Goal: Information Seeking & Learning: Compare options

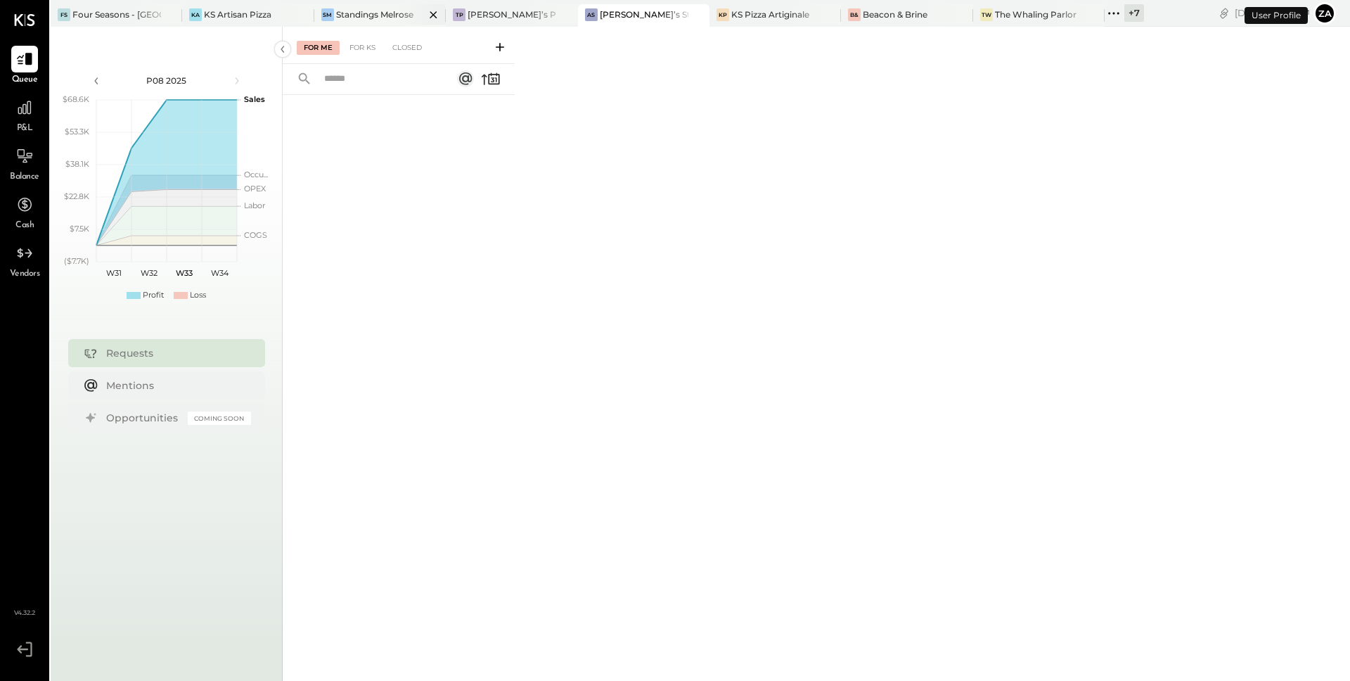
click at [371, 15] on div "Standings Melrose" at bounding box center [374, 14] width 77 height 12
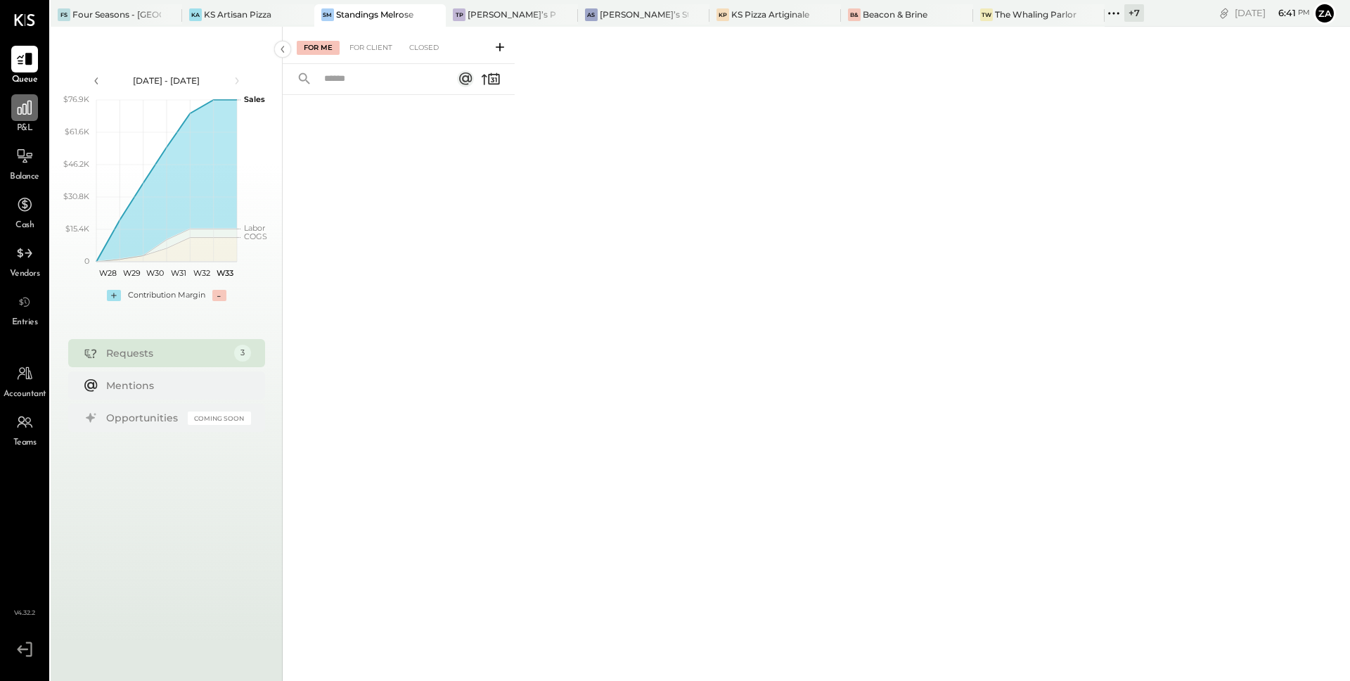
click at [23, 115] on icon at bounding box center [24, 107] width 18 height 18
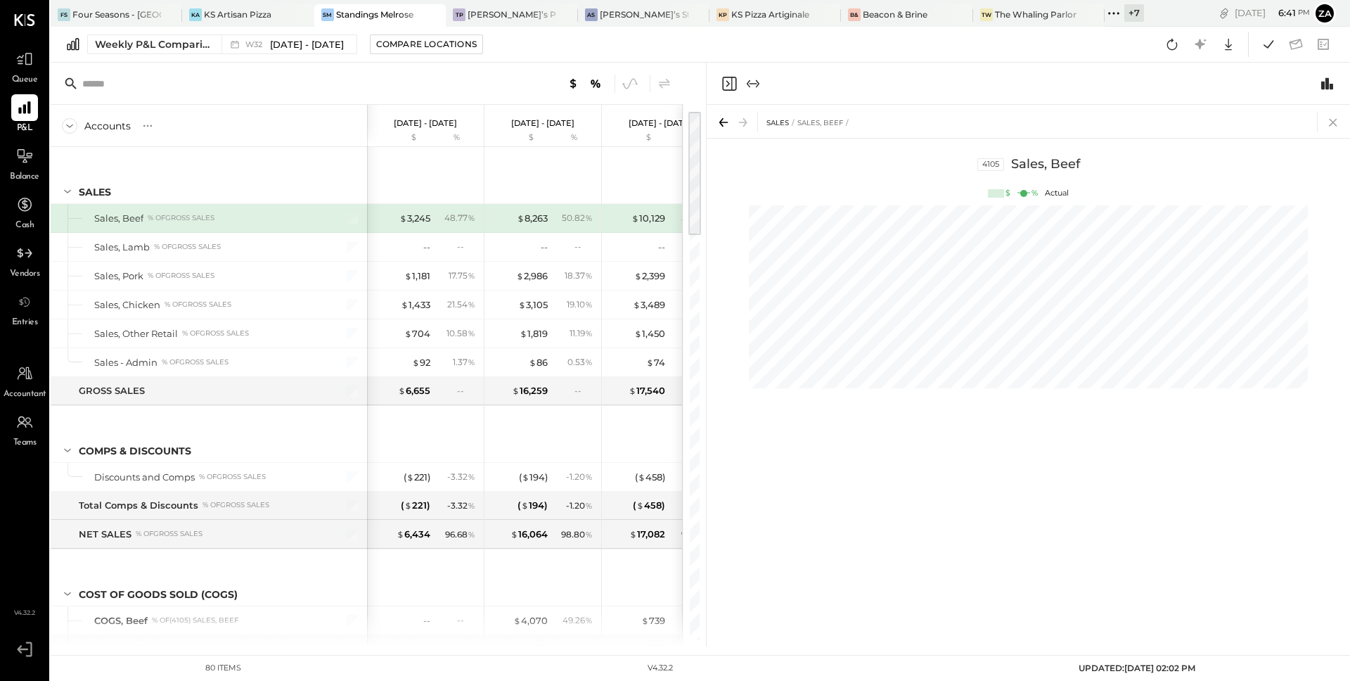
click at [1333, 119] on icon at bounding box center [1334, 123] width 20 height 20
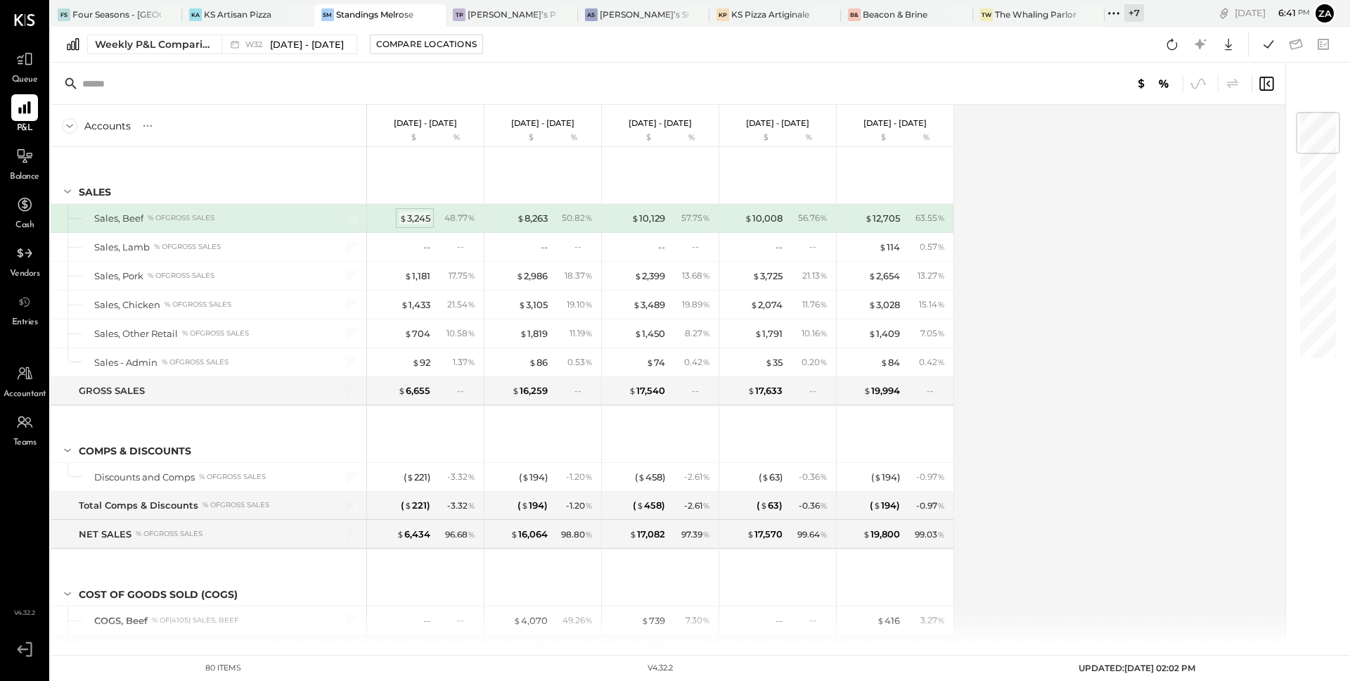
click at [422, 221] on div "$ 3,245" at bounding box center [415, 218] width 31 height 13
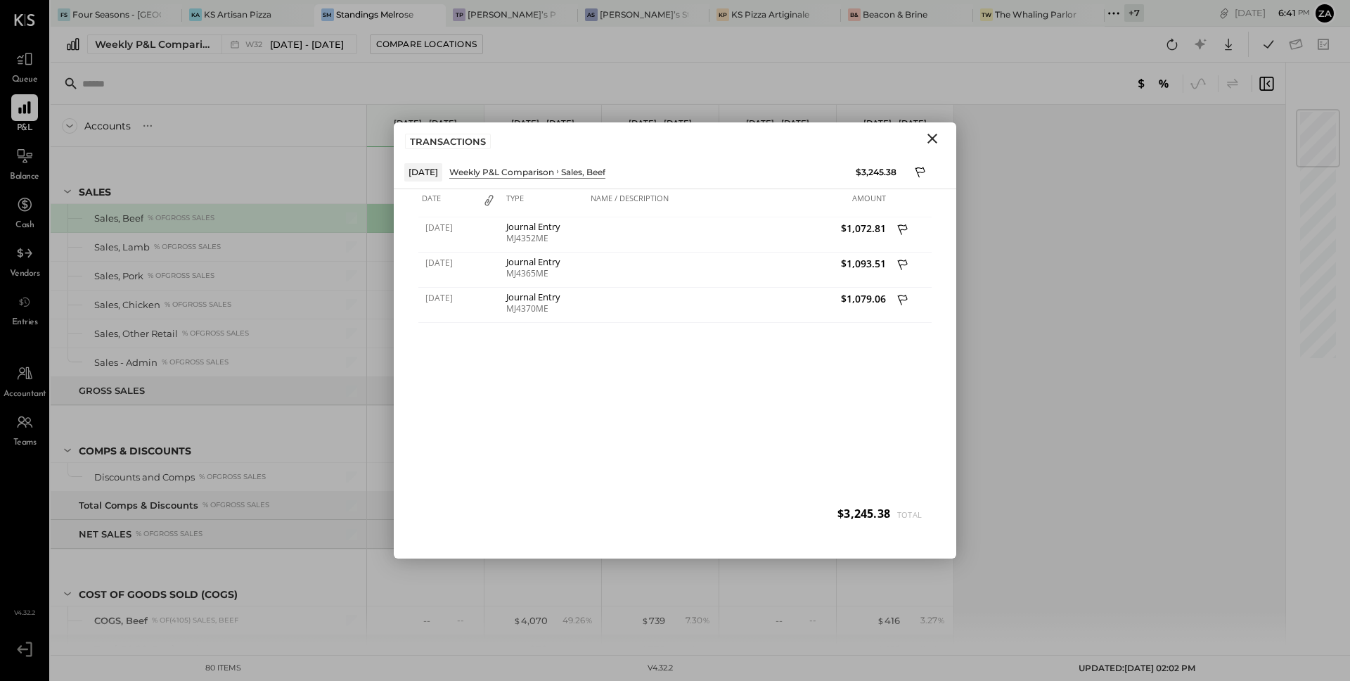
click at [931, 139] on icon "Close" at bounding box center [932, 138] width 17 height 17
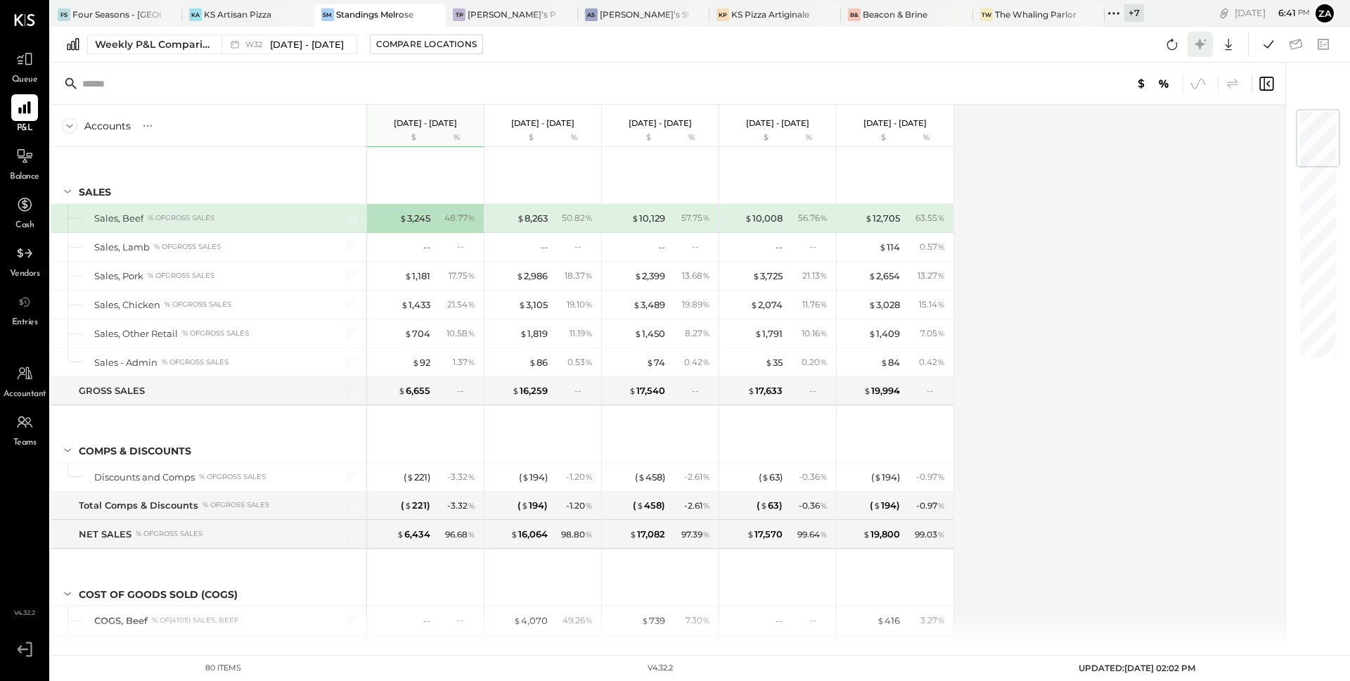
click at [1199, 44] on icon at bounding box center [1200, 44] width 11 height 11
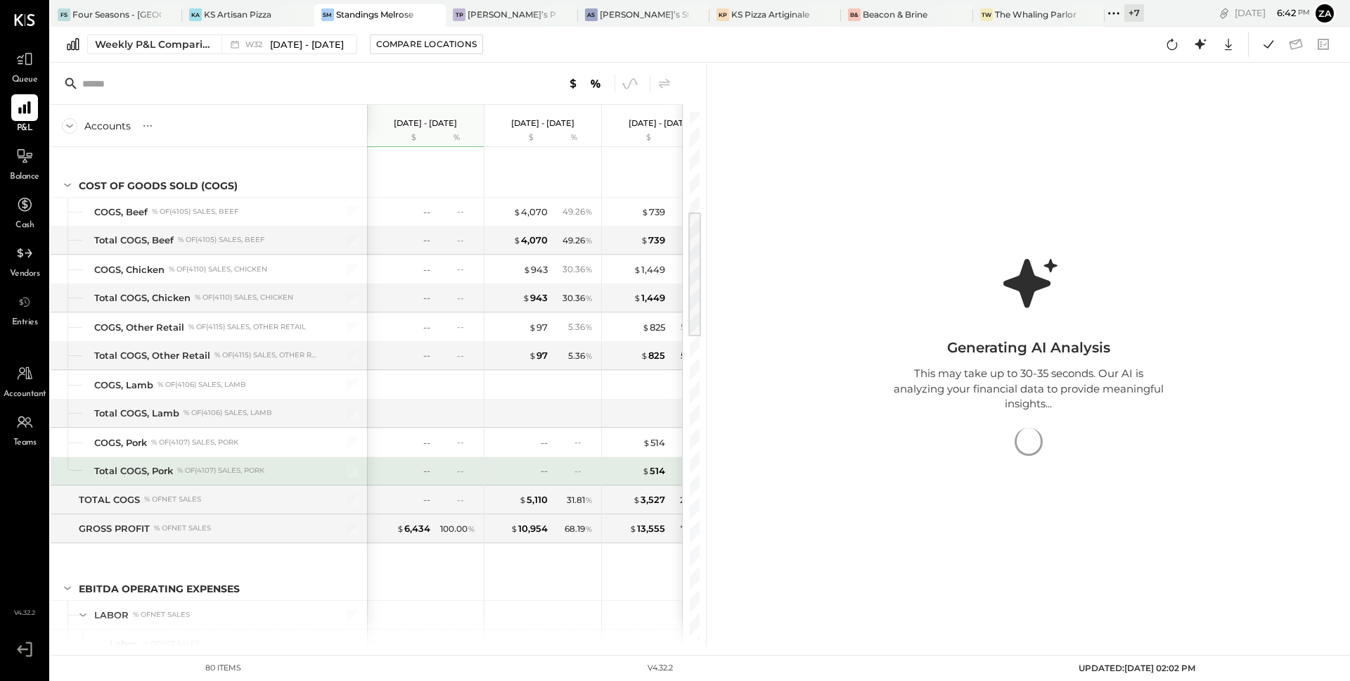
scroll to position [409, 0]
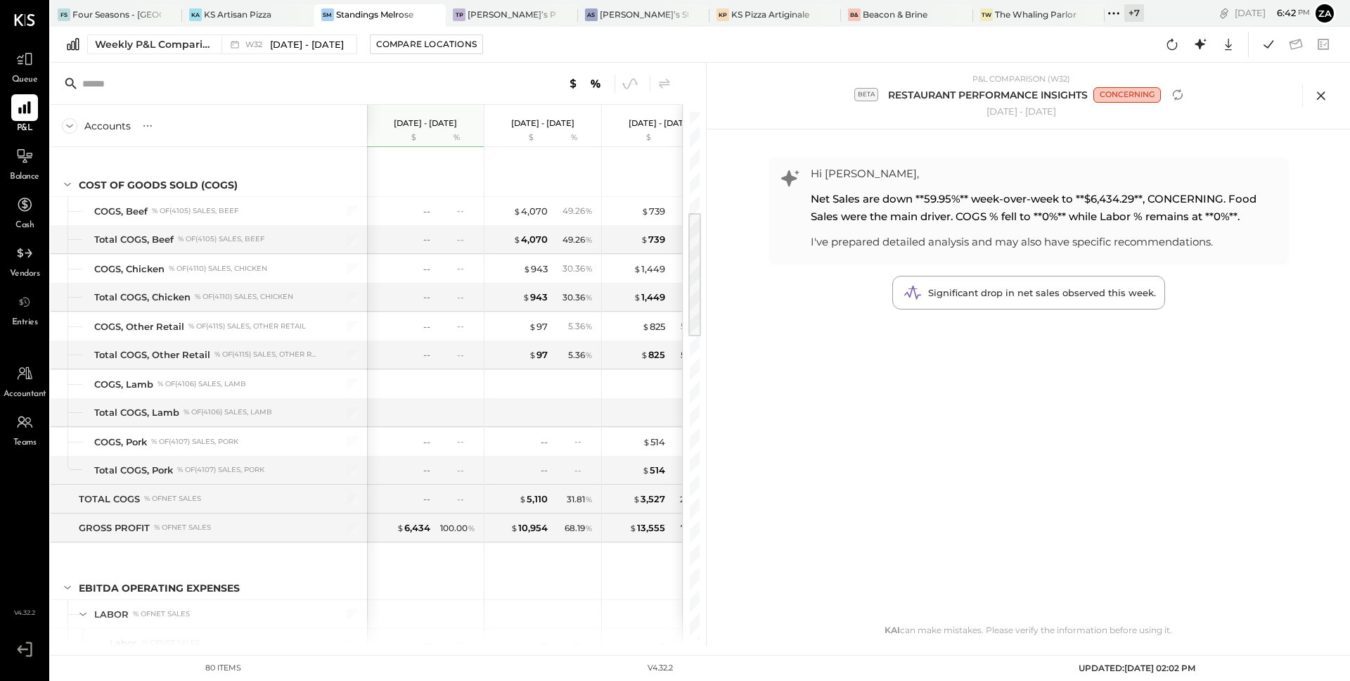
click at [1322, 96] on icon at bounding box center [1321, 95] width 21 height 21
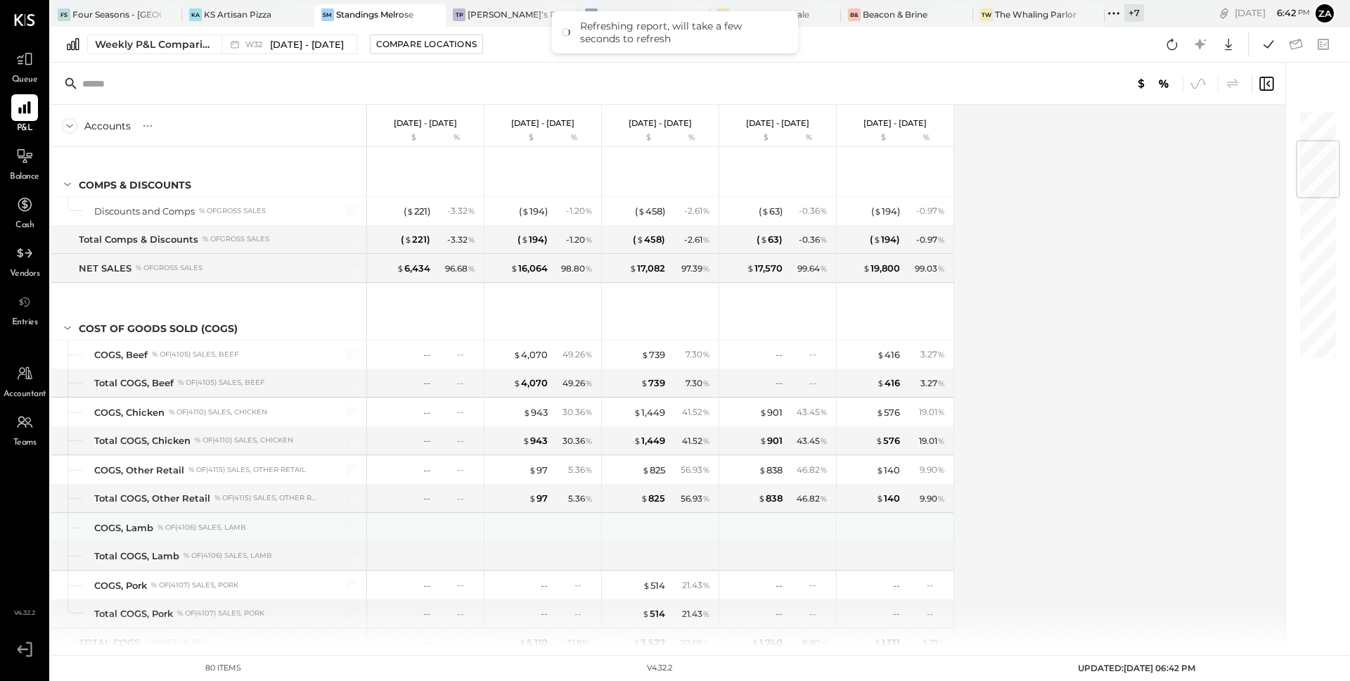
scroll to position [265, 0]
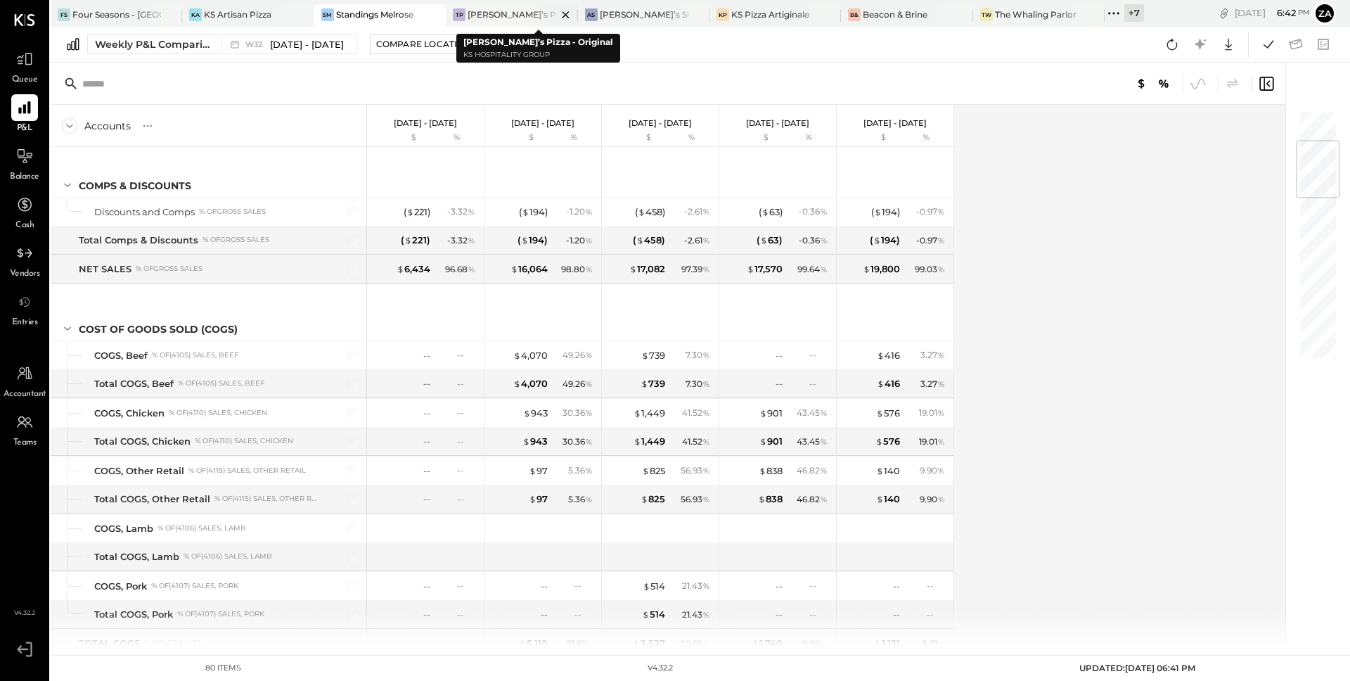
click at [493, 18] on div "[PERSON_NAME]’s Pizza - Original" at bounding box center [512, 14] width 89 height 12
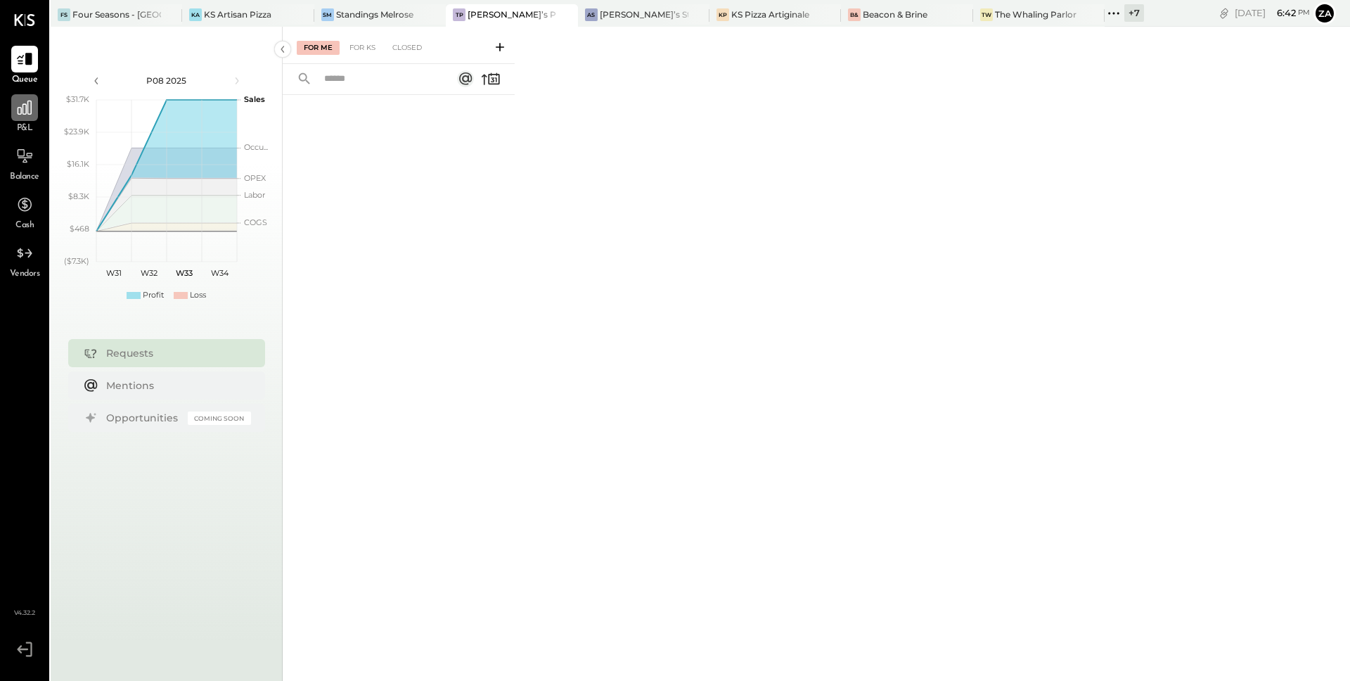
click at [15, 103] on icon at bounding box center [24, 107] width 18 height 18
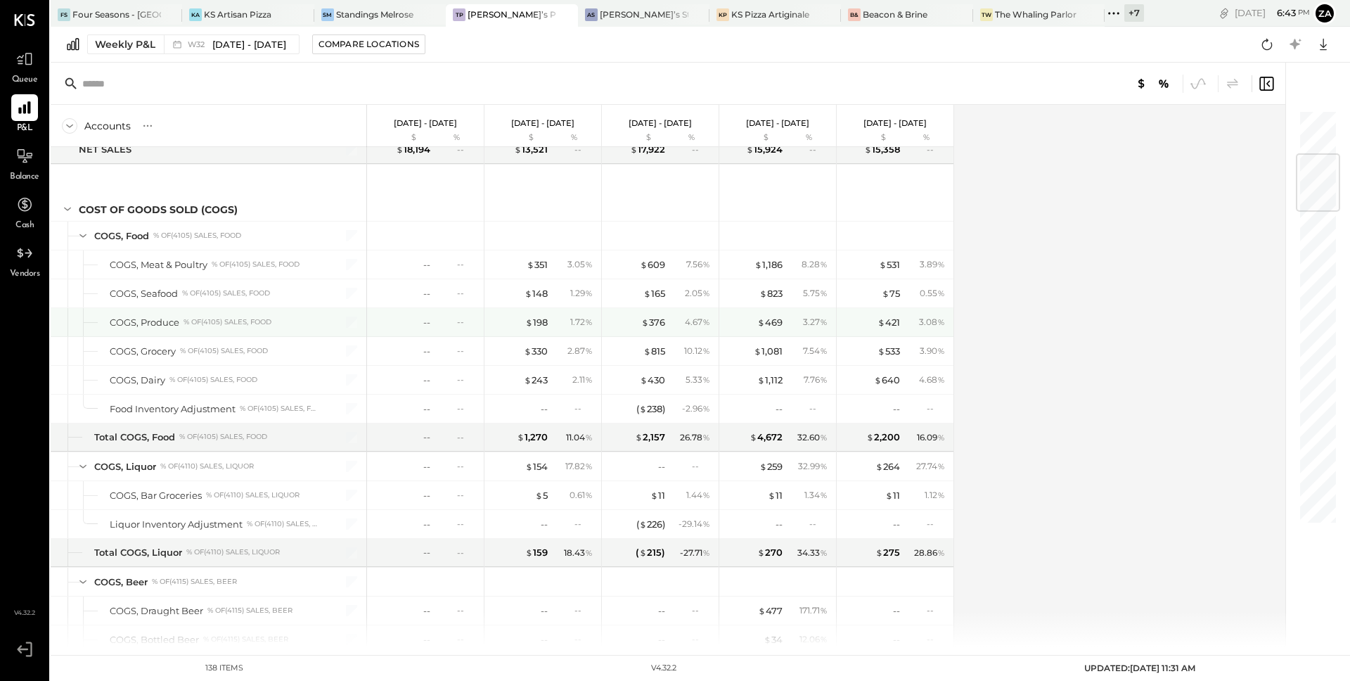
scroll to position [376, 0]
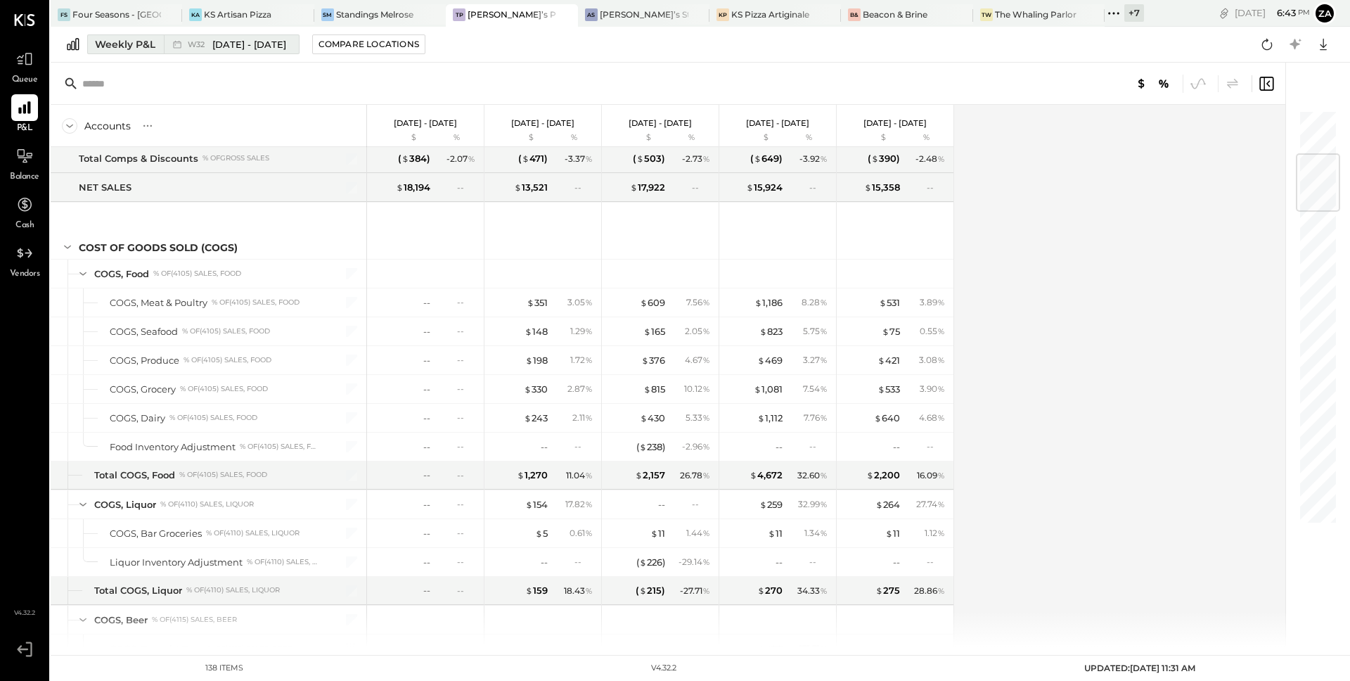
click at [254, 46] on span "[DATE] - [DATE]" at bounding box center [249, 44] width 74 height 13
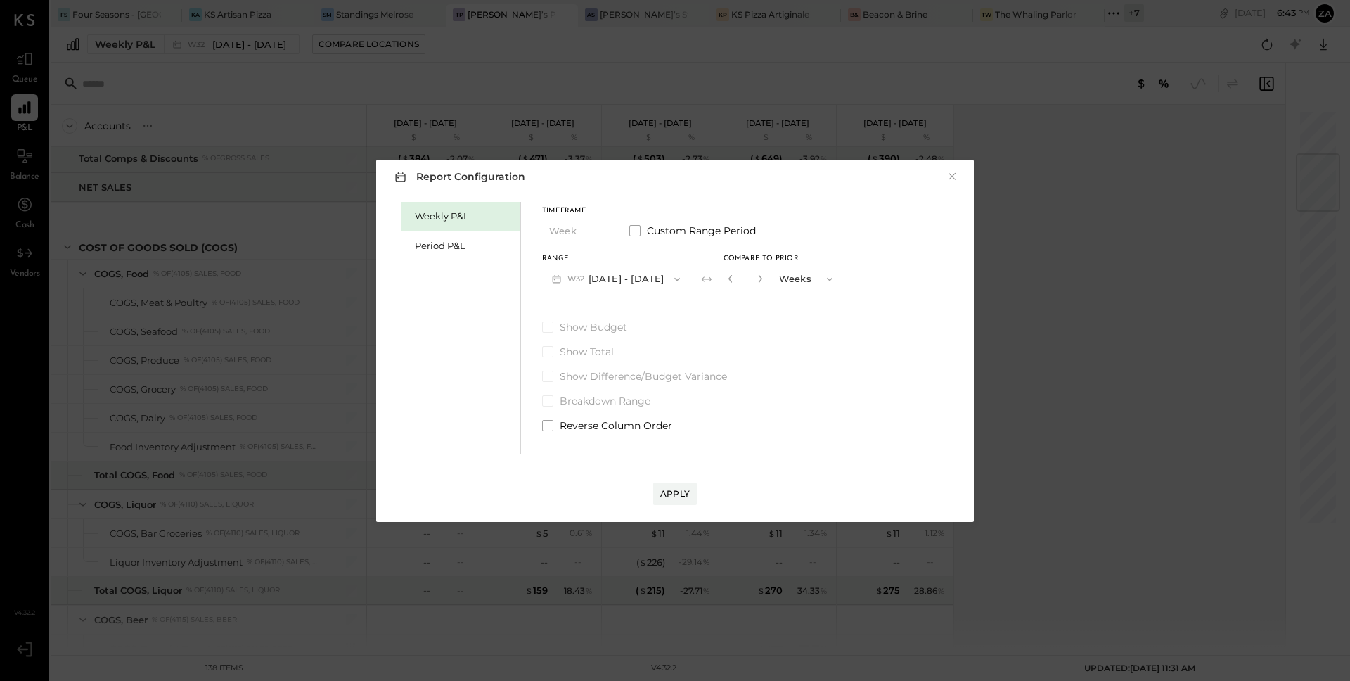
click at [595, 281] on button "W32 [DATE] - [DATE]" at bounding box center [616, 279] width 148 height 26
click at [597, 311] on span "[DATE] - [DATE]" at bounding box center [610, 310] width 67 height 12
click at [601, 282] on button "W32 [DATE] - [DATE]" at bounding box center [616, 279] width 148 height 26
click at [600, 344] on span "[DATE] - [DATE]" at bounding box center [608, 339] width 67 height 12
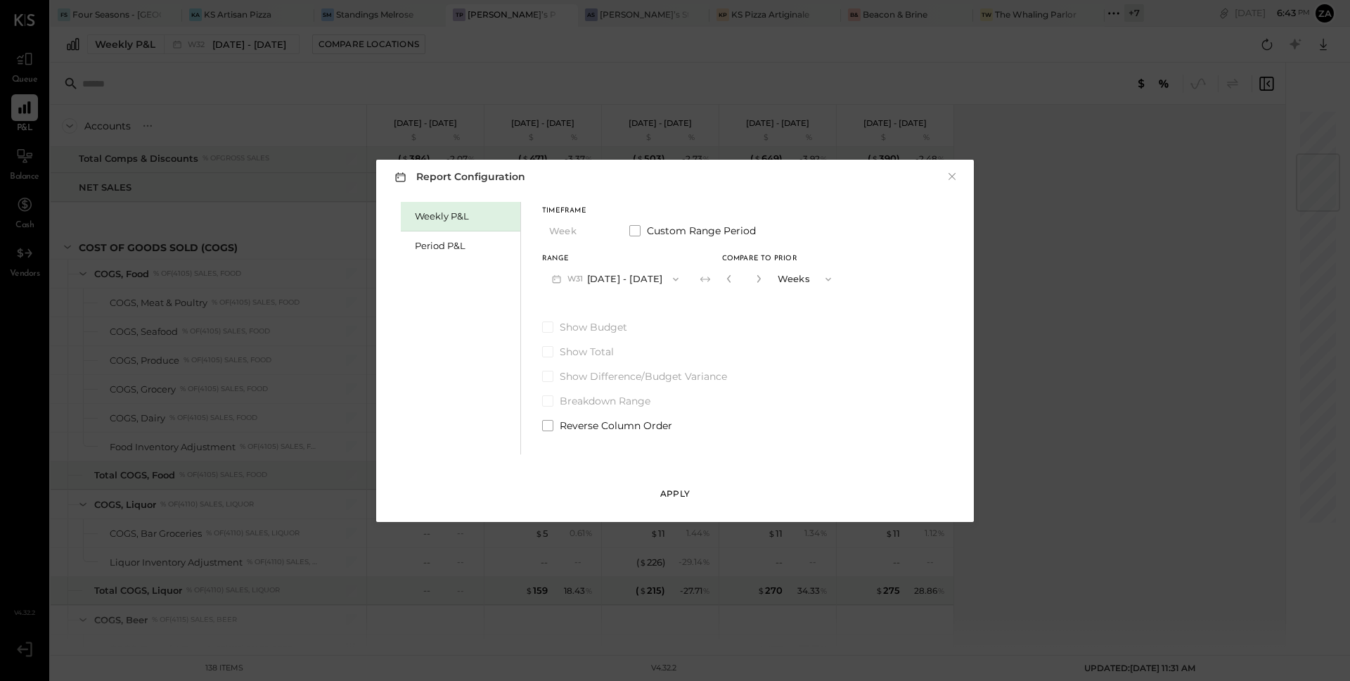
click at [677, 489] on div "Apply" at bounding box center [675, 493] width 30 height 12
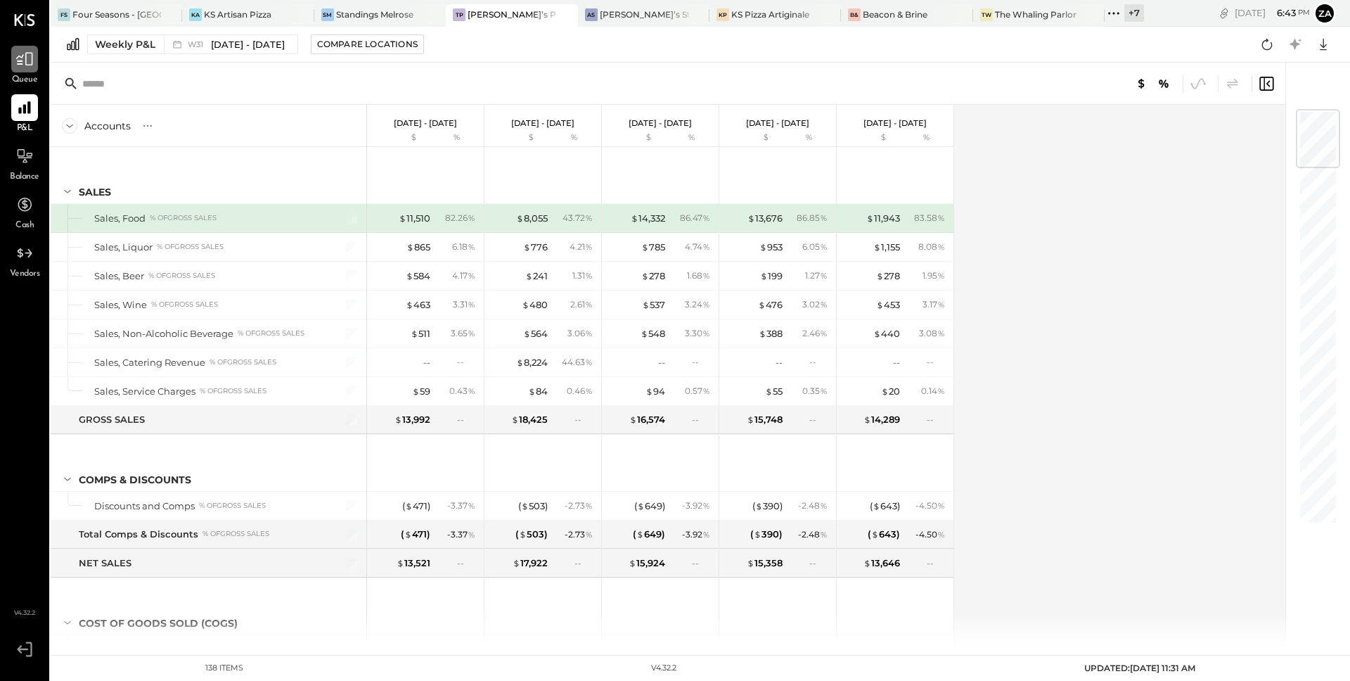
click at [25, 63] on icon at bounding box center [24, 59] width 17 height 13
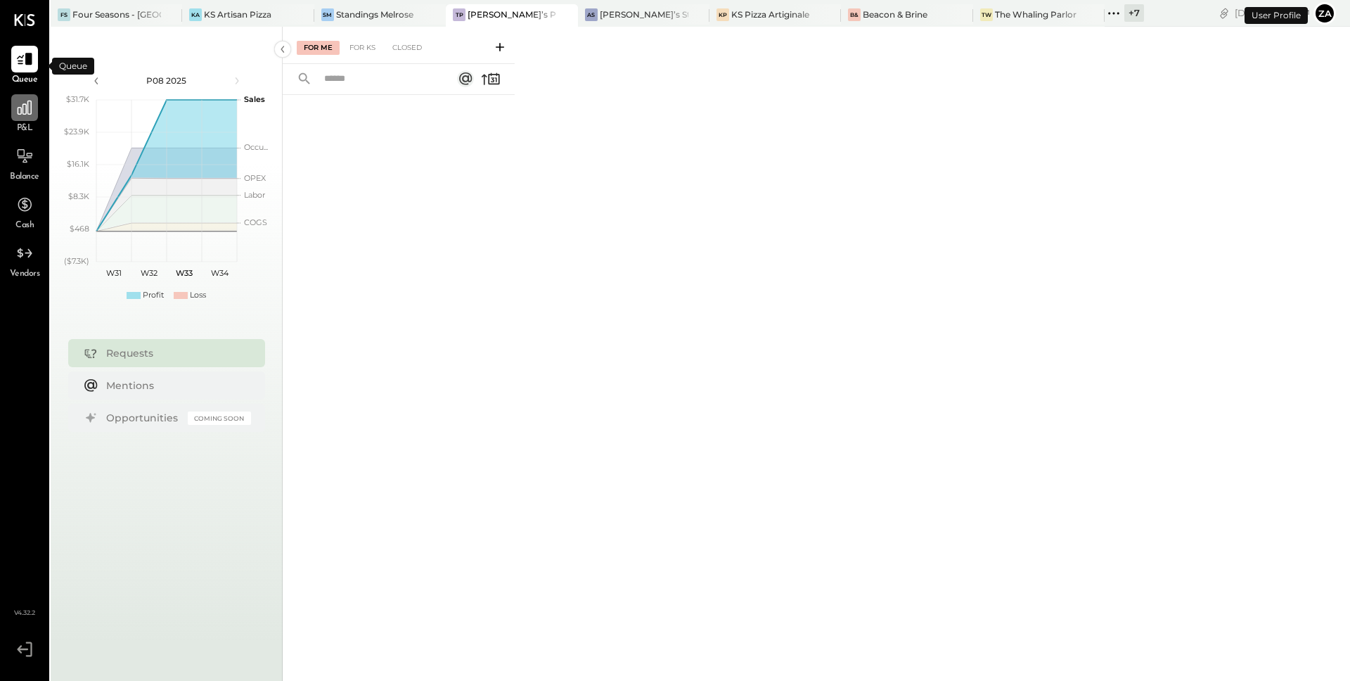
click at [27, 114] on icon at bounding box center [24, 107] width 18 height 18
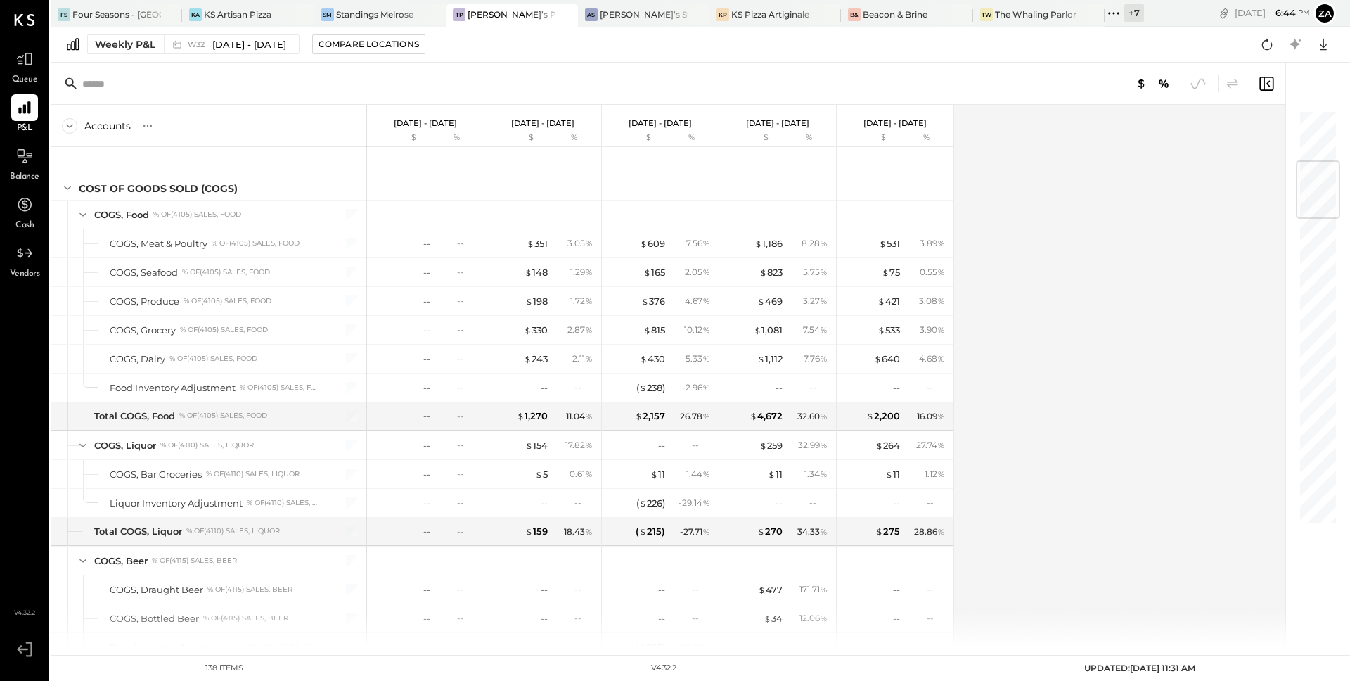
scroll to position [435, 0]
click at [32, 113] on icon at bounding box center [24, 107] width 18 height 18
click at [270, 46] on span "[DATE] - [DATE]" at bounding box center [249, 44] width 74 height 13
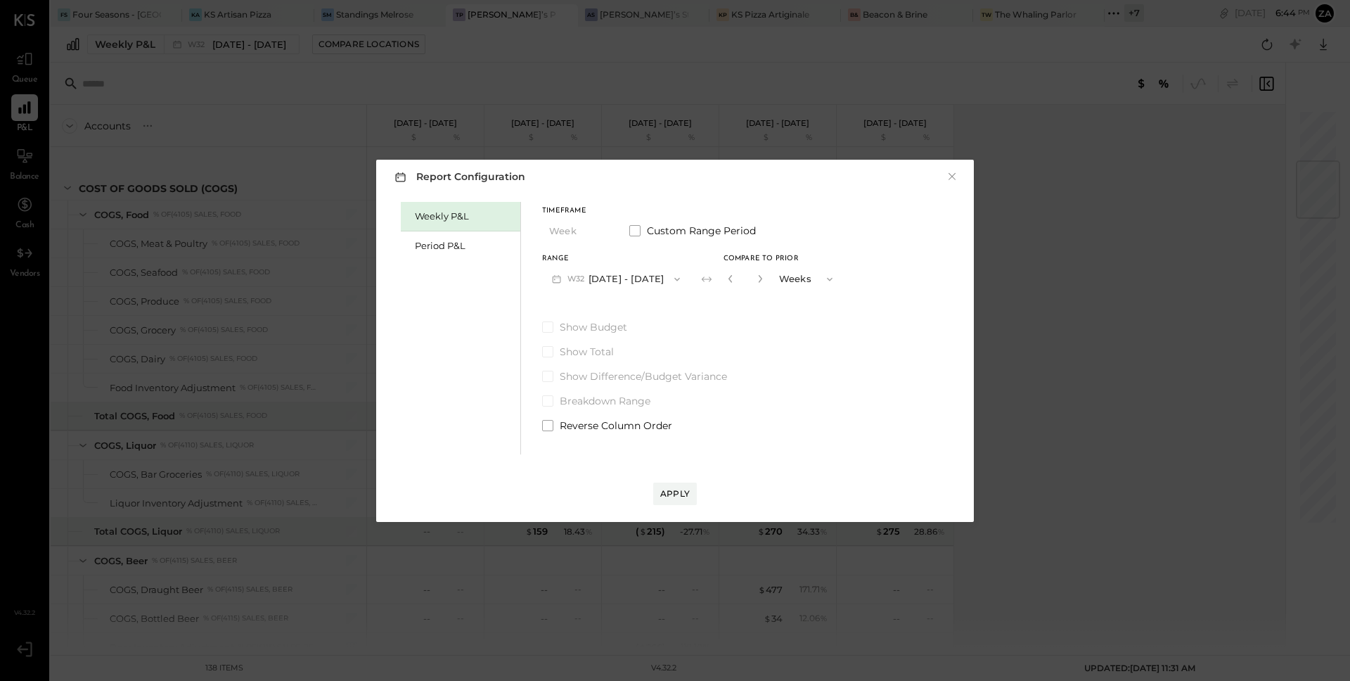
click at [606, 280] on button "W32 [DATE] - [DATE]" at bounding box center [616, 279] width 148 height 26
click at [615, 343] on span "[DATE] - [DATE]" at bounding box center [608, 339] width 67 height 12
click at [670, 499] on div "Apply" at bounding box center [675, 493] width 30 height 12
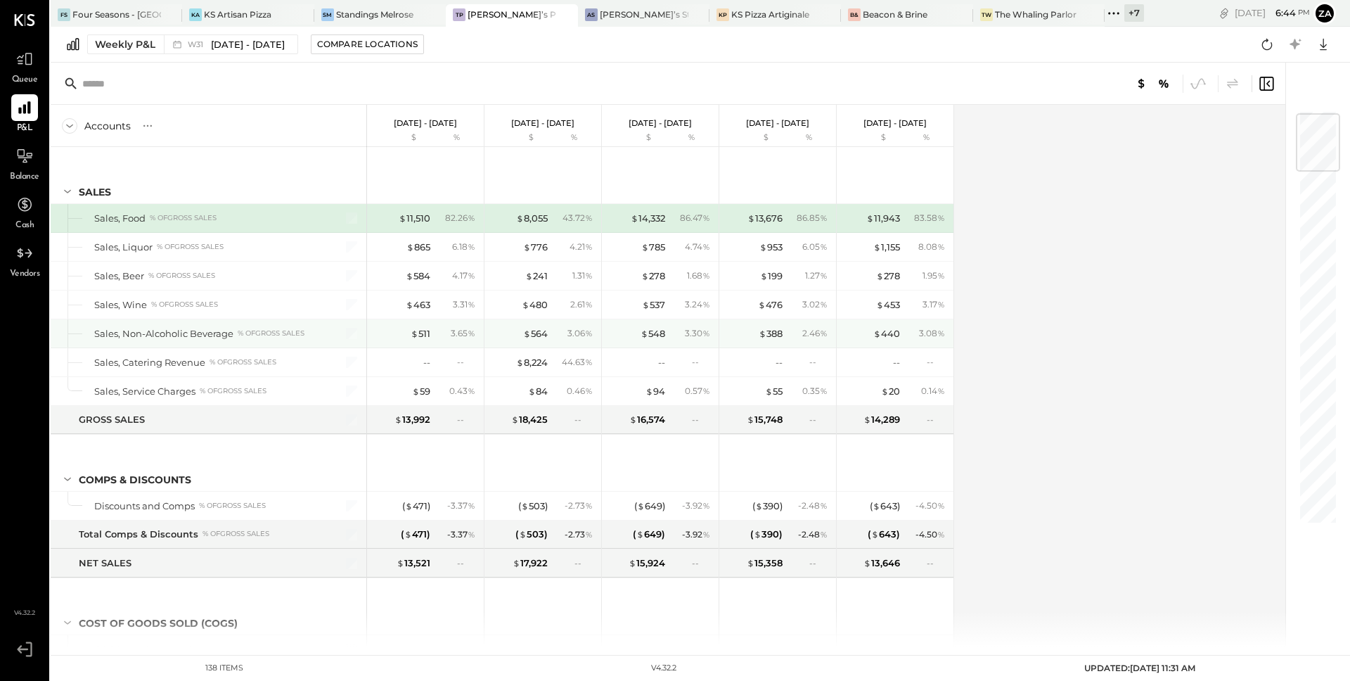
scroll to position [274, 0]
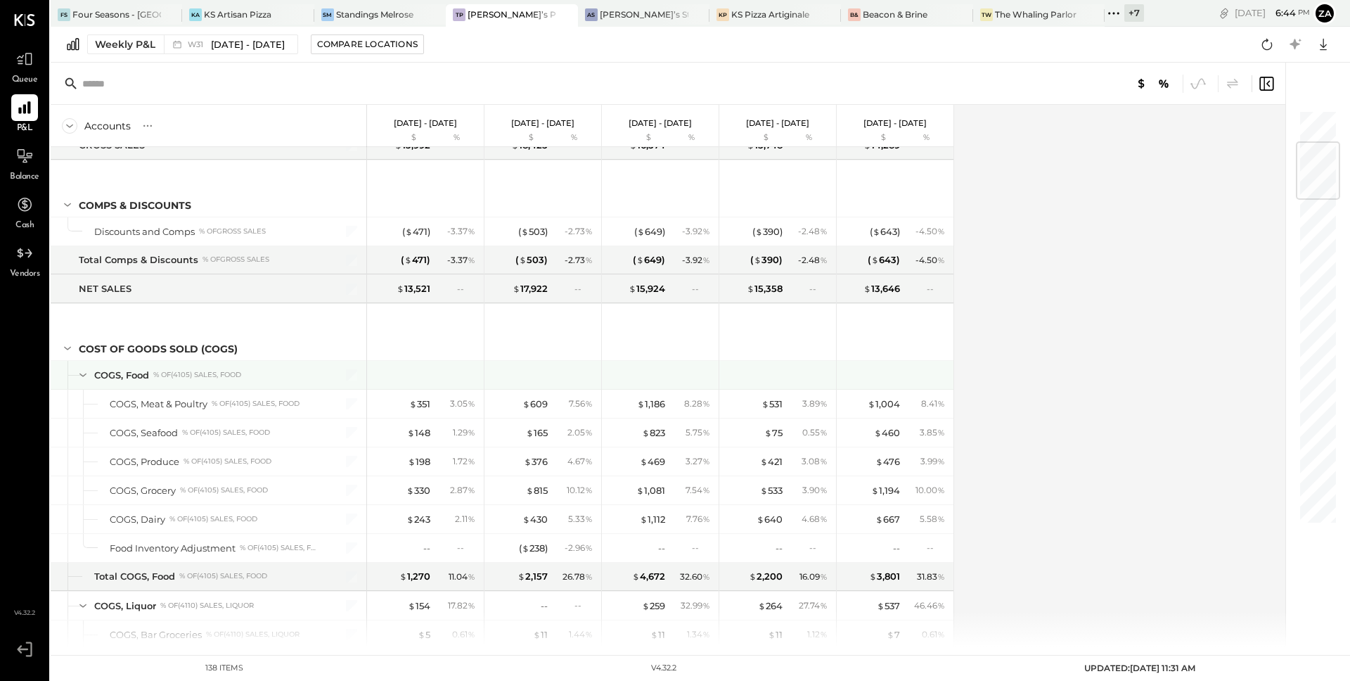
click at [287, 379] on div "COGS, Food % of (4105) Sales, Food" at bounding box center [206, 375] width 225 height 13
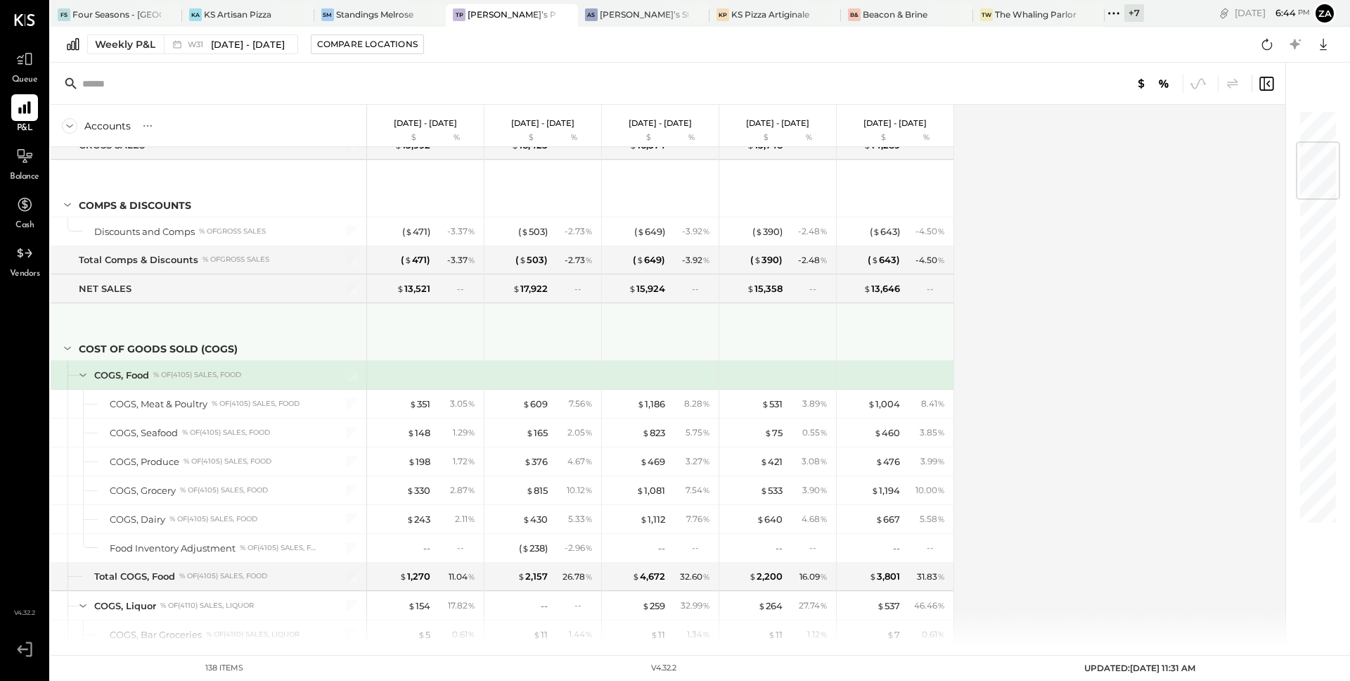
click at [290, 345] on div "COST OF GOODS SOLD (COGS)" at bounding box center [220, 349] width 282 height 14
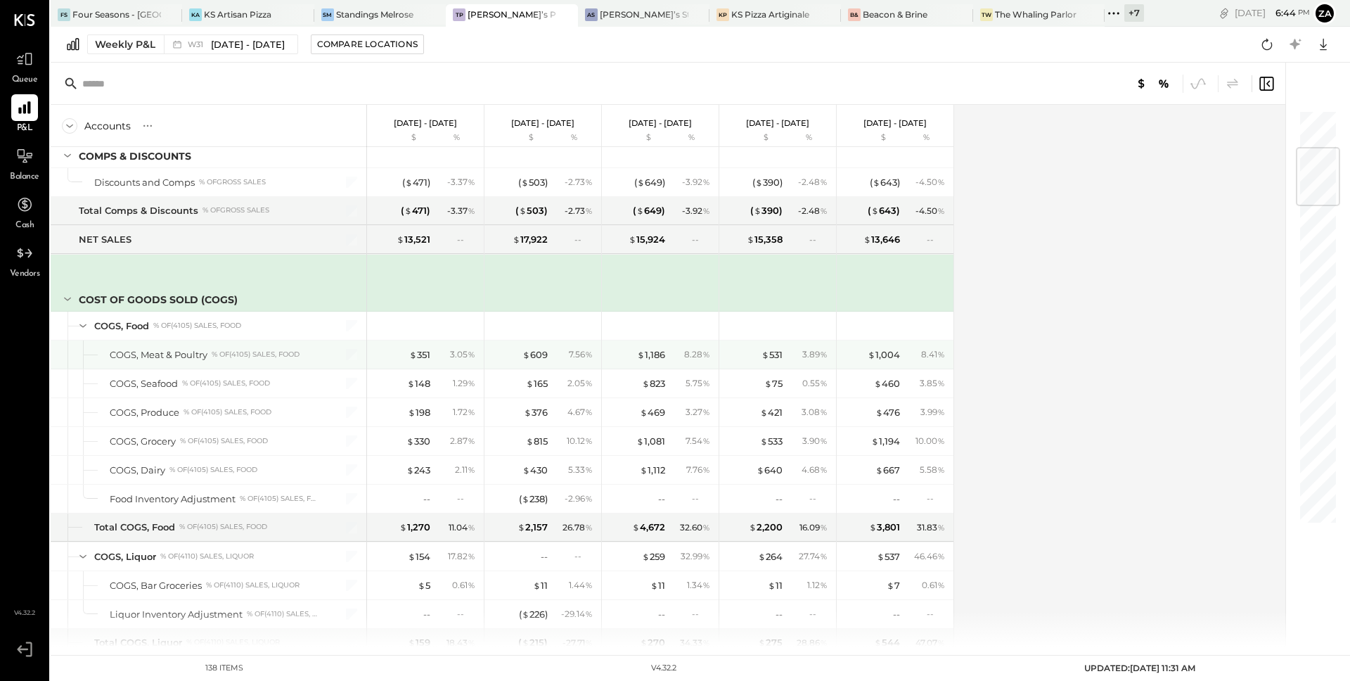
scroll to position [324, 0]
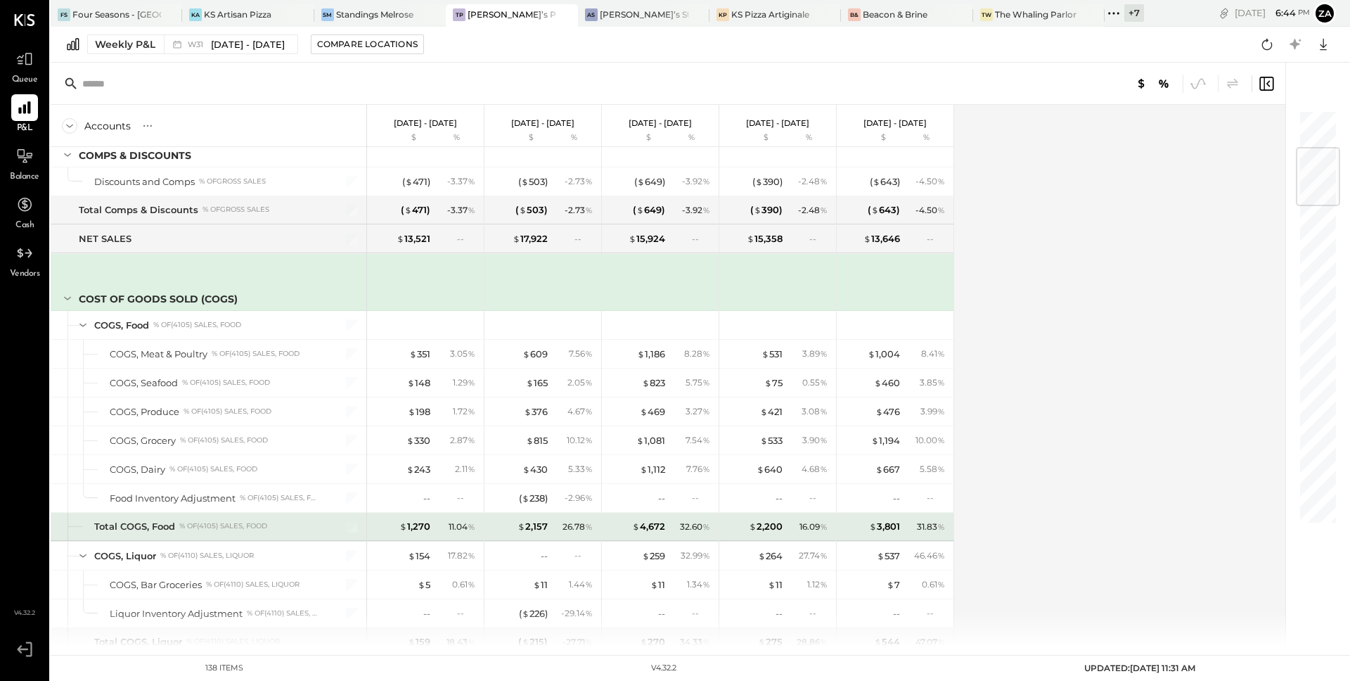
click at [290, 529] on div "Total COGS, Food % of (4105) Sales, Food" at bounding box center [206, 526] width 225 height 13
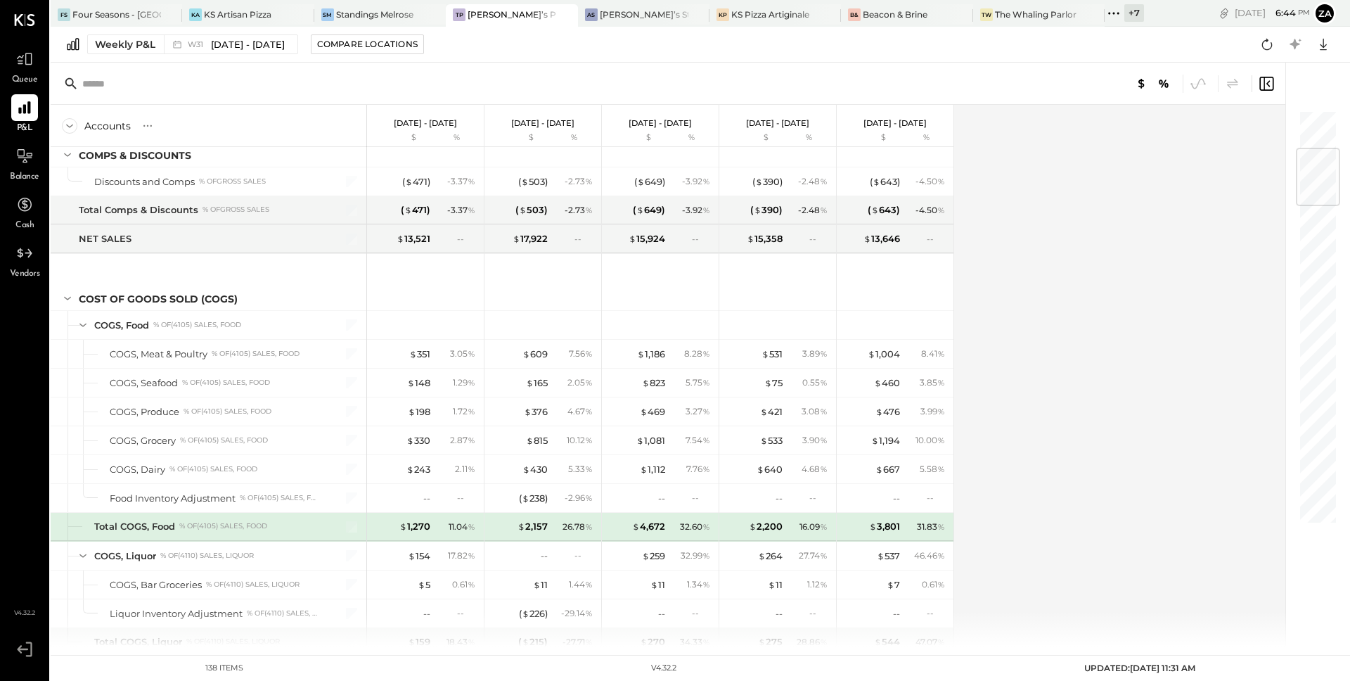
scroll to position [326, 0]
click at [609, 17] on div "[PERSON_NAME]’s SteakHouse - LA" at bounding box center [644, 14] width 89 height 12
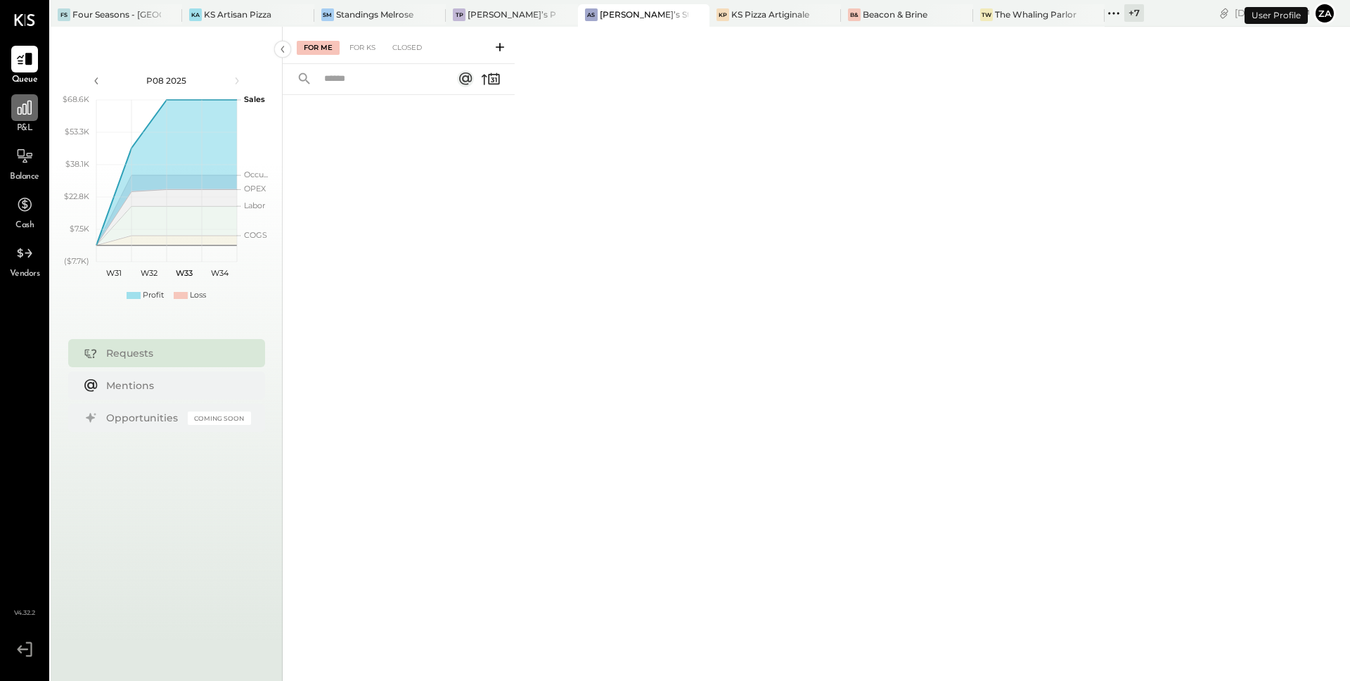
click at [13, 116] on div at bounding box center [24, 107] width 27 height 27
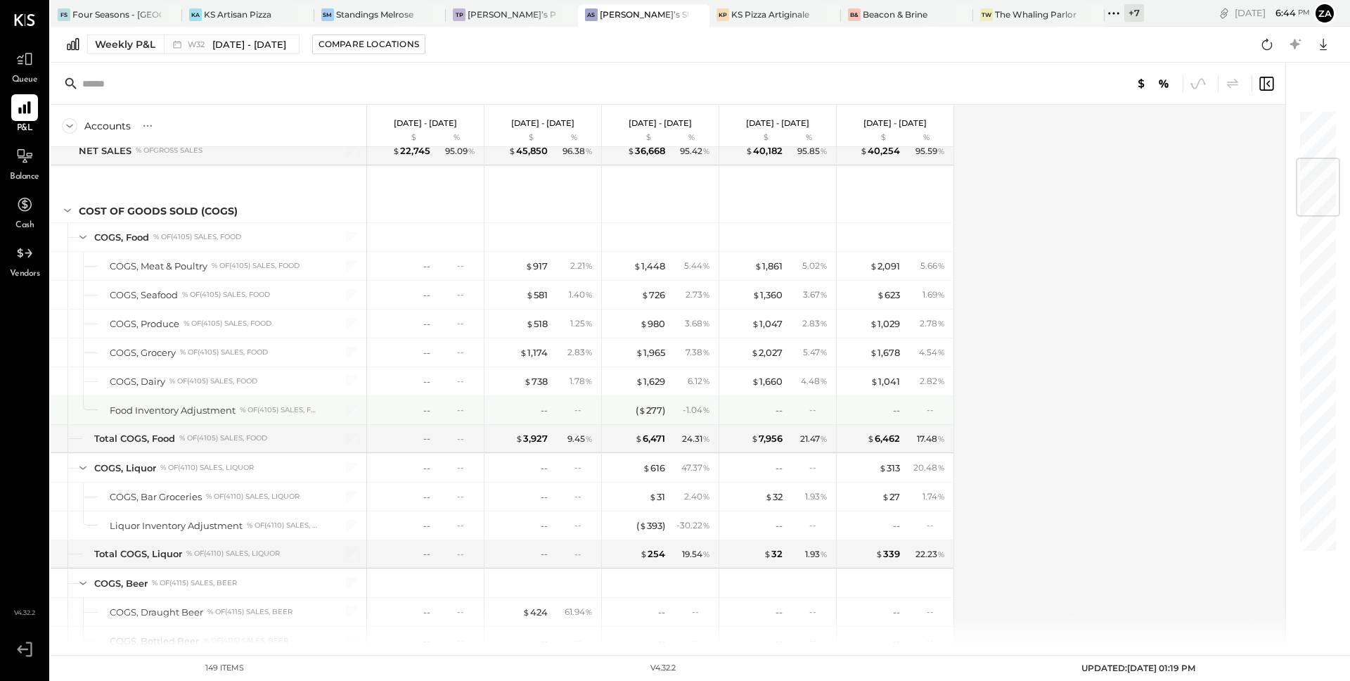
scroll to position [410, 0]
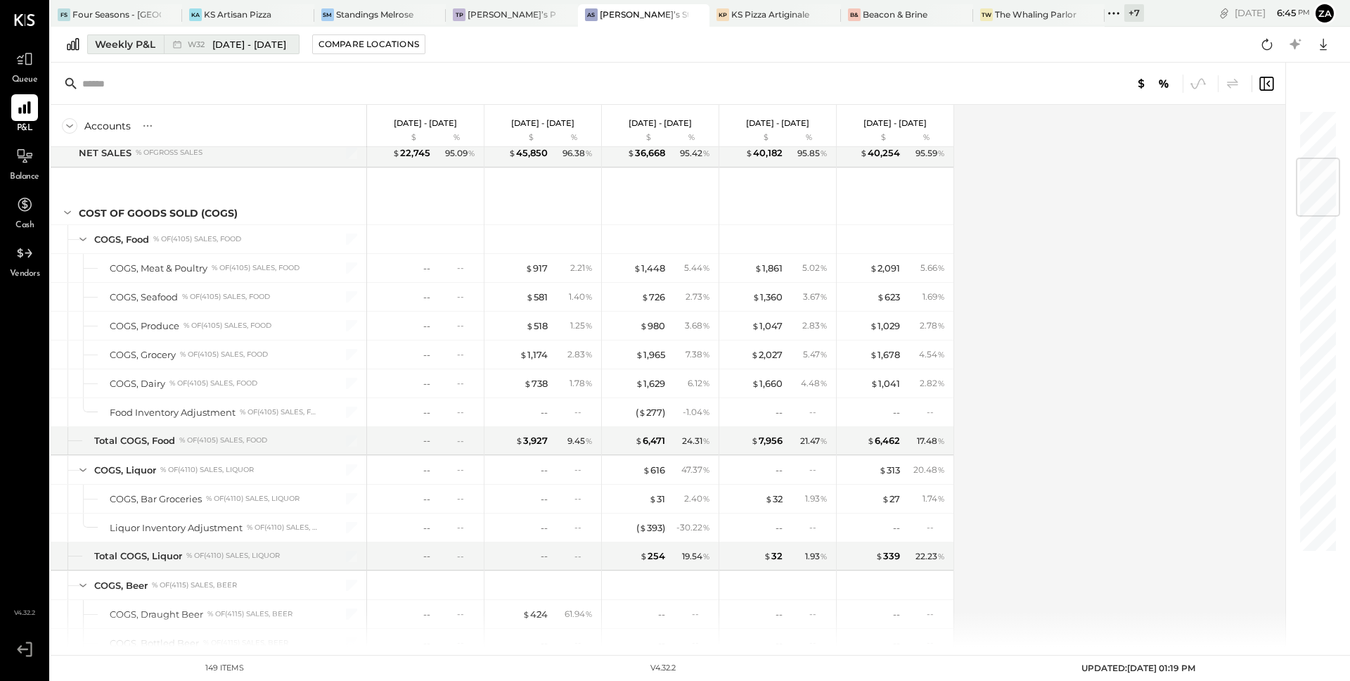
click at [243, 45] on span "[DATE] - [DATE]" at bounding box center [249, 44] width 74 height 13
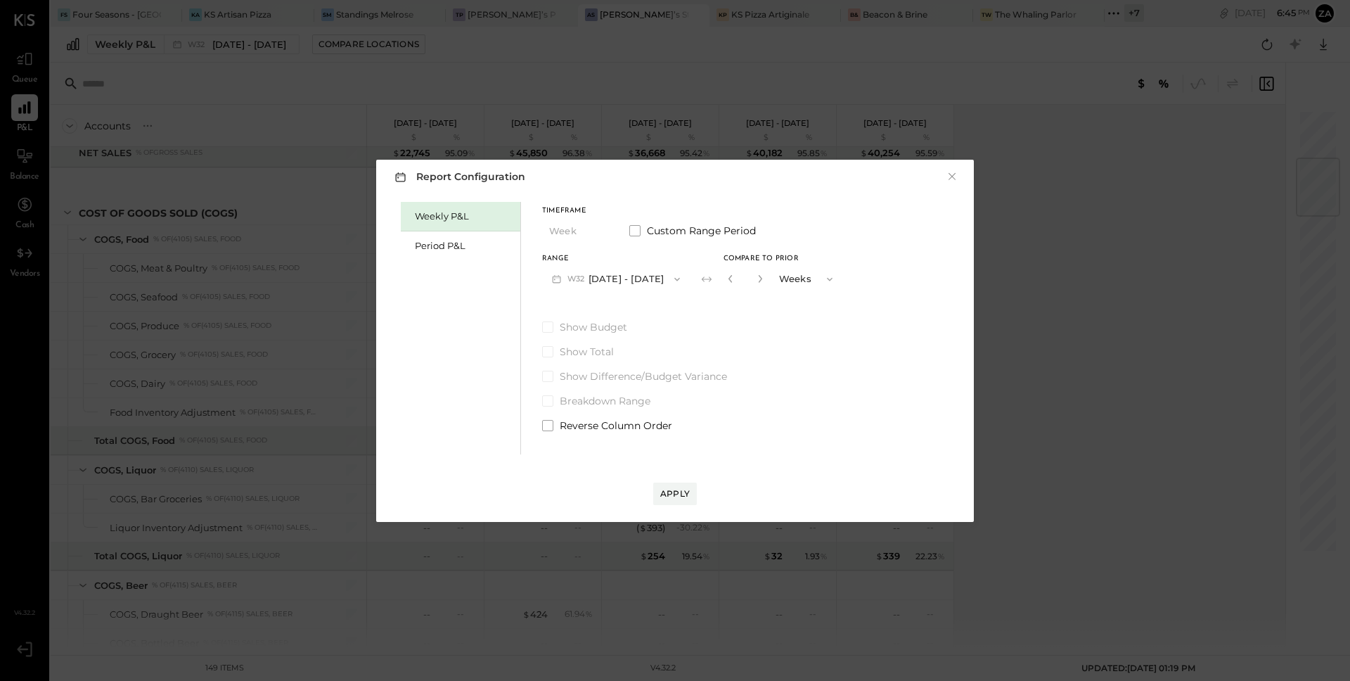
click at [575, 277] on span "W32" at bounding box center [578, 279] width 21 height 11
click at [585, 337] on span "[DATE] - [DATE]" at bounding box center [608, 339] width 67 height 12
click at [665, 491] on div "Apply" at bounding box center [675, 493] width 30 height 12
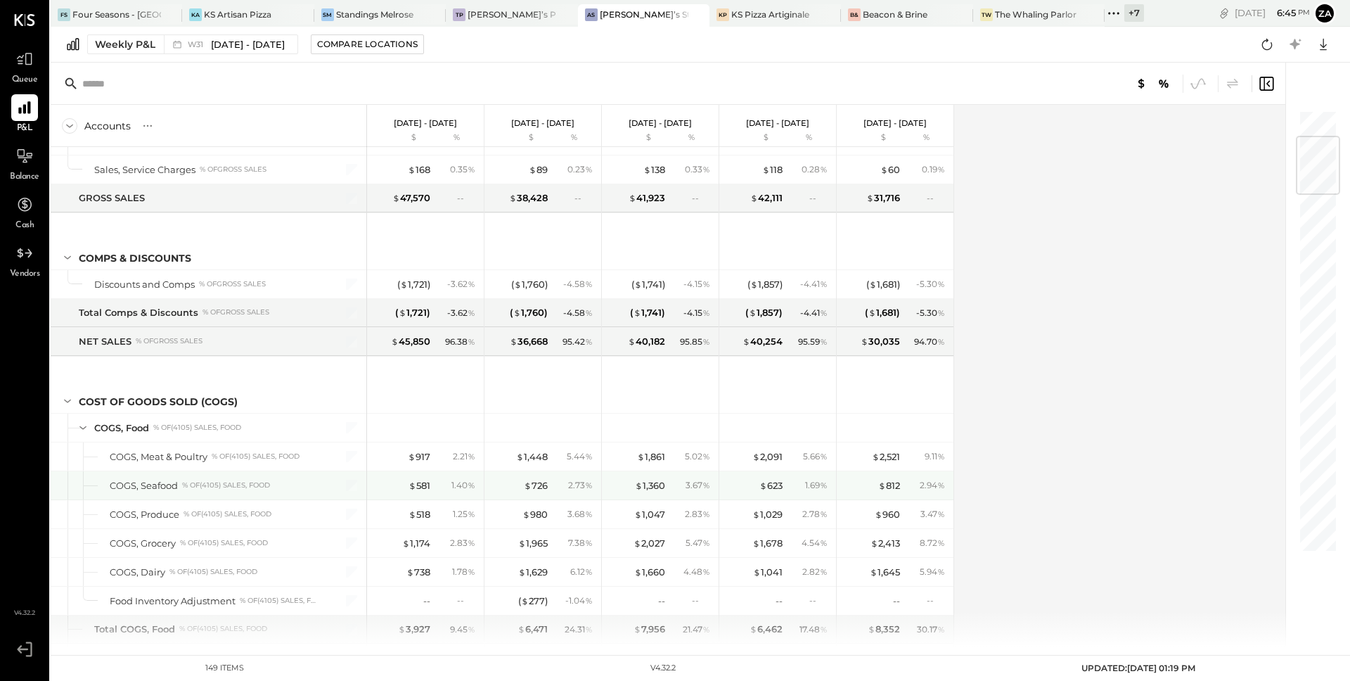
scroll to position [232, 0]
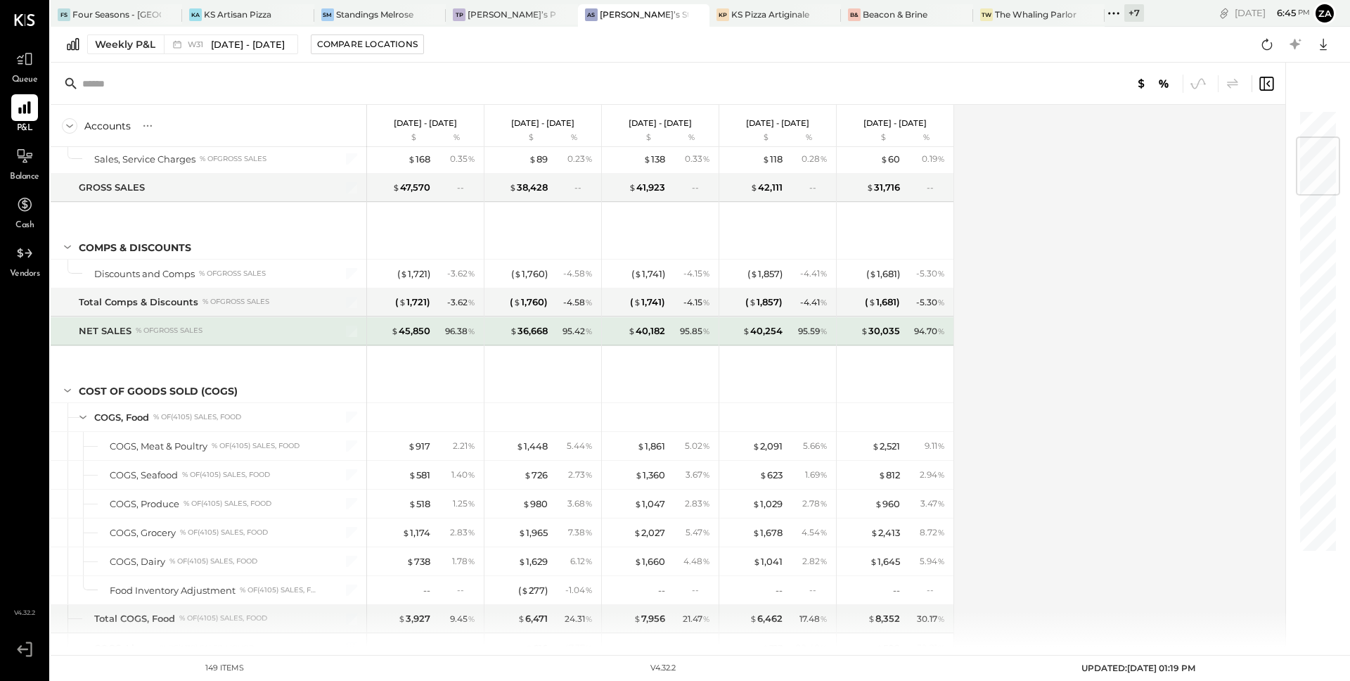
click at [229, 338] on div "NET SALES % of GROSS SALES" at bounding box center [209, 331] width 316 height 28
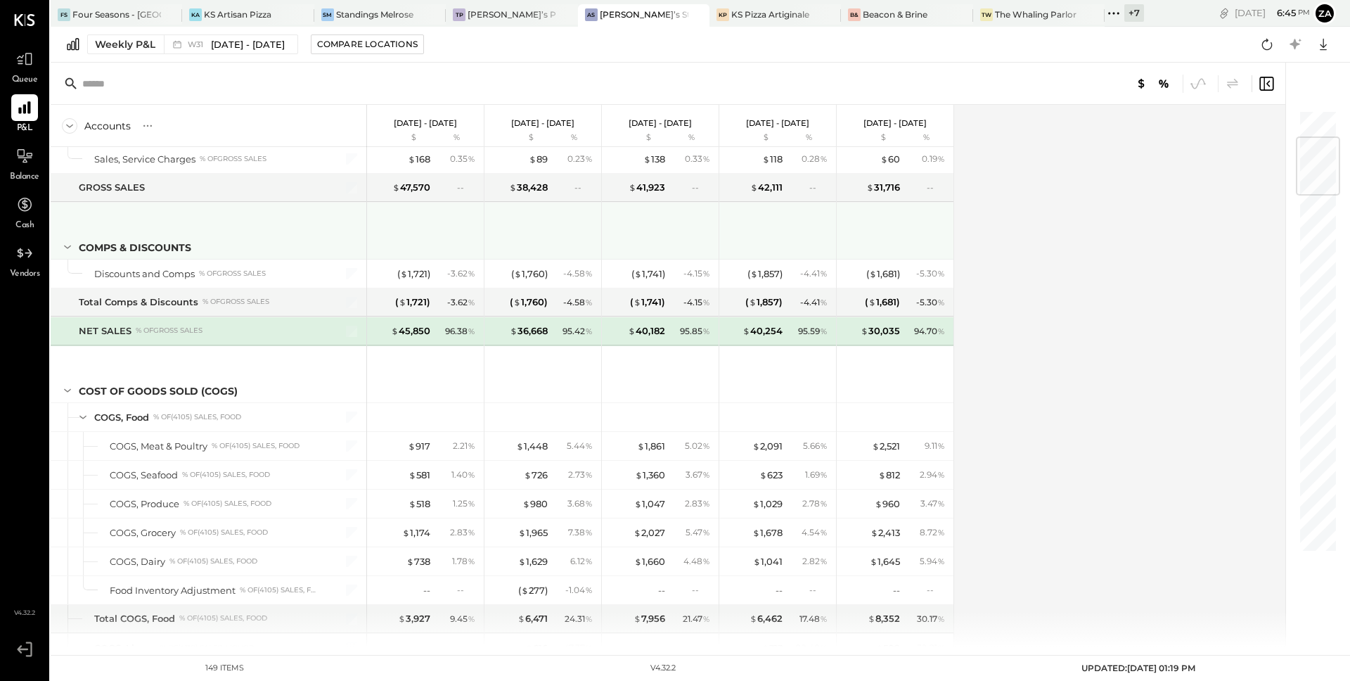
click at [420, 229] on div at bounding box center [427, 229] width 106 height 52
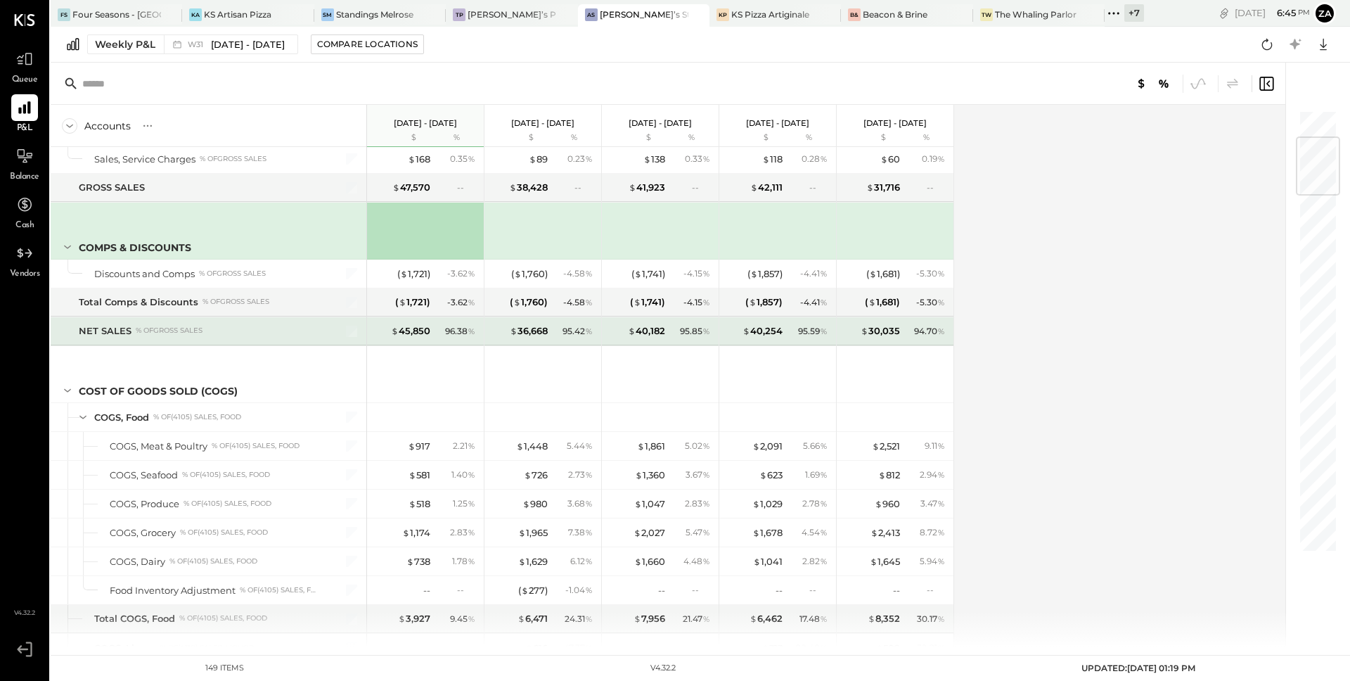
click at [295, 335] on div "NET SALES % of GROSS SALES" at bounding box center [199, 330] width 241 height 13
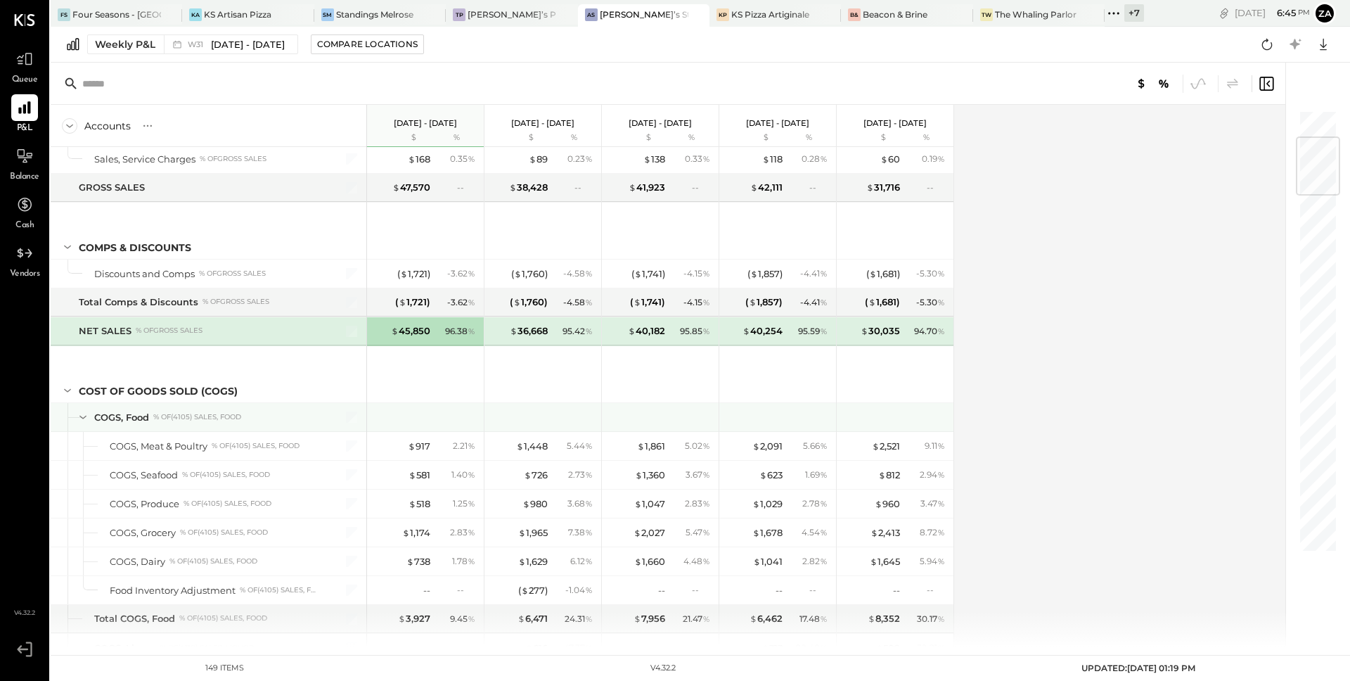
click at [276, 423] on div "COGS, Food % of (4105) Sales, Food" at bounding box center [206, 417] width 225 height 13
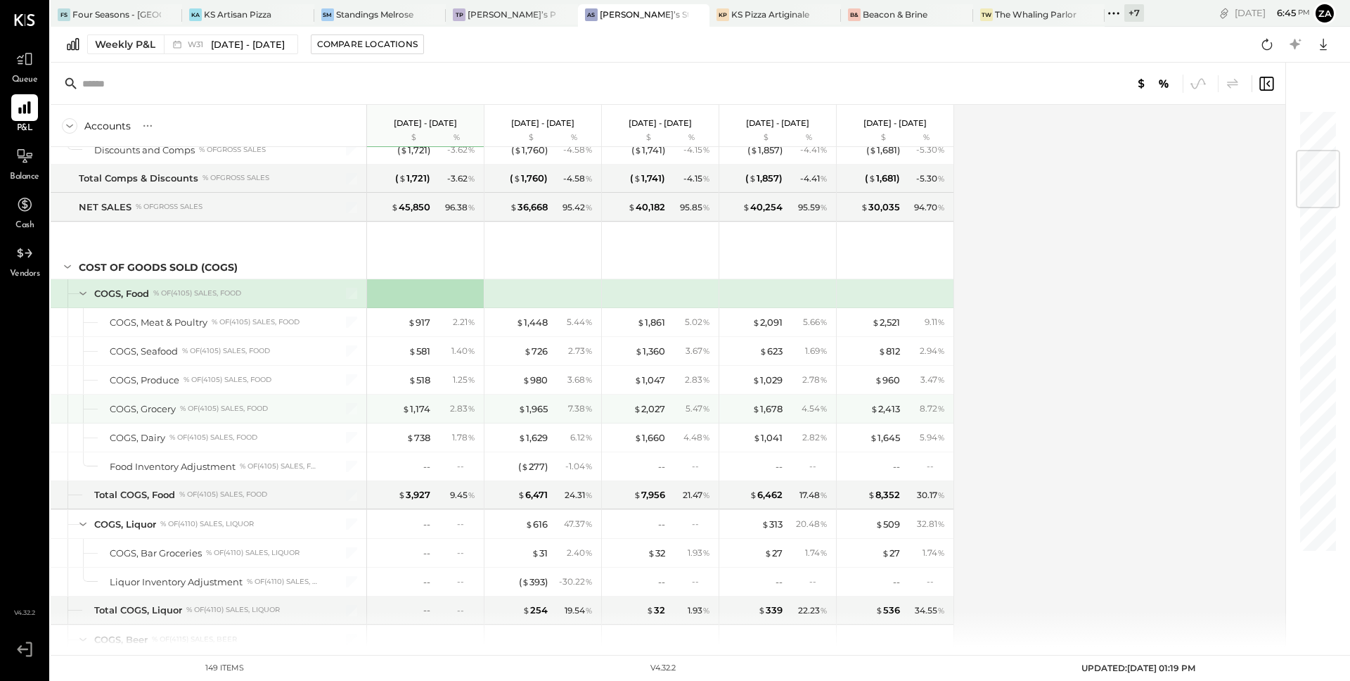
scroll to position [359, 0]
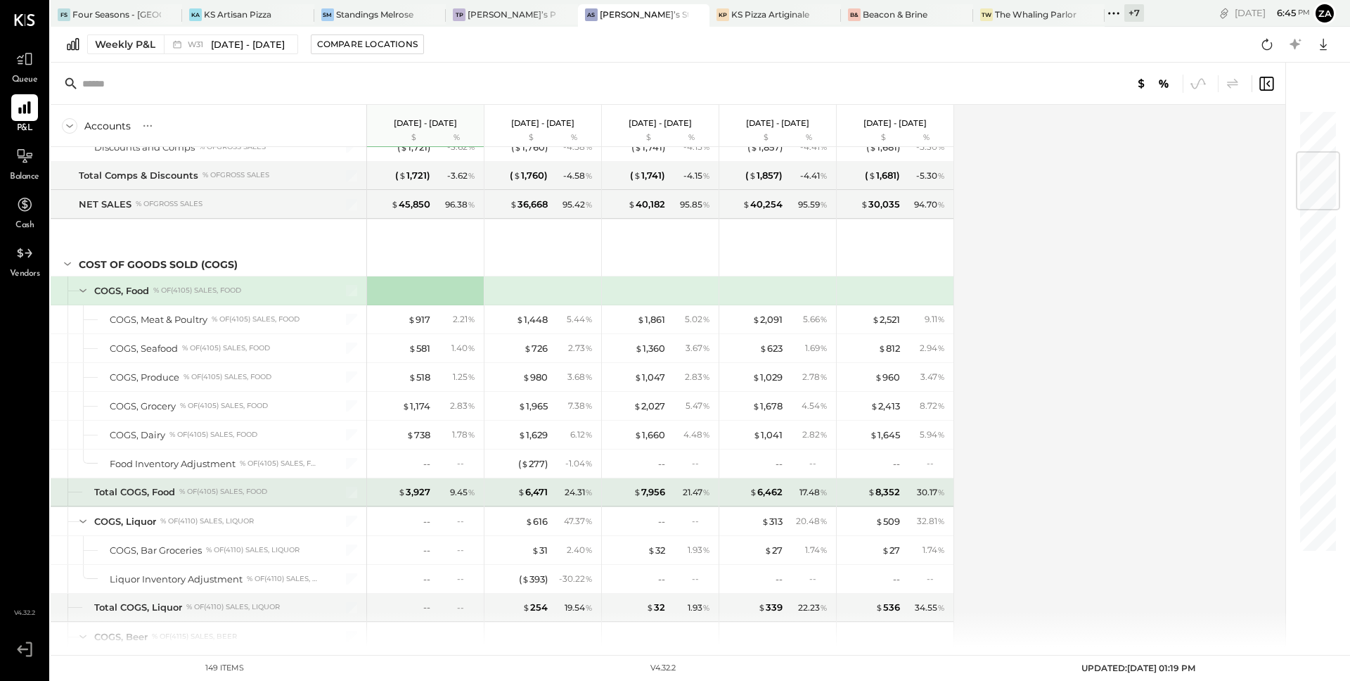
click at [285, 495] on div "Total COGS, Food % of (4105) Sales, Food" at bounding box center [206, 491] width 225 height 13
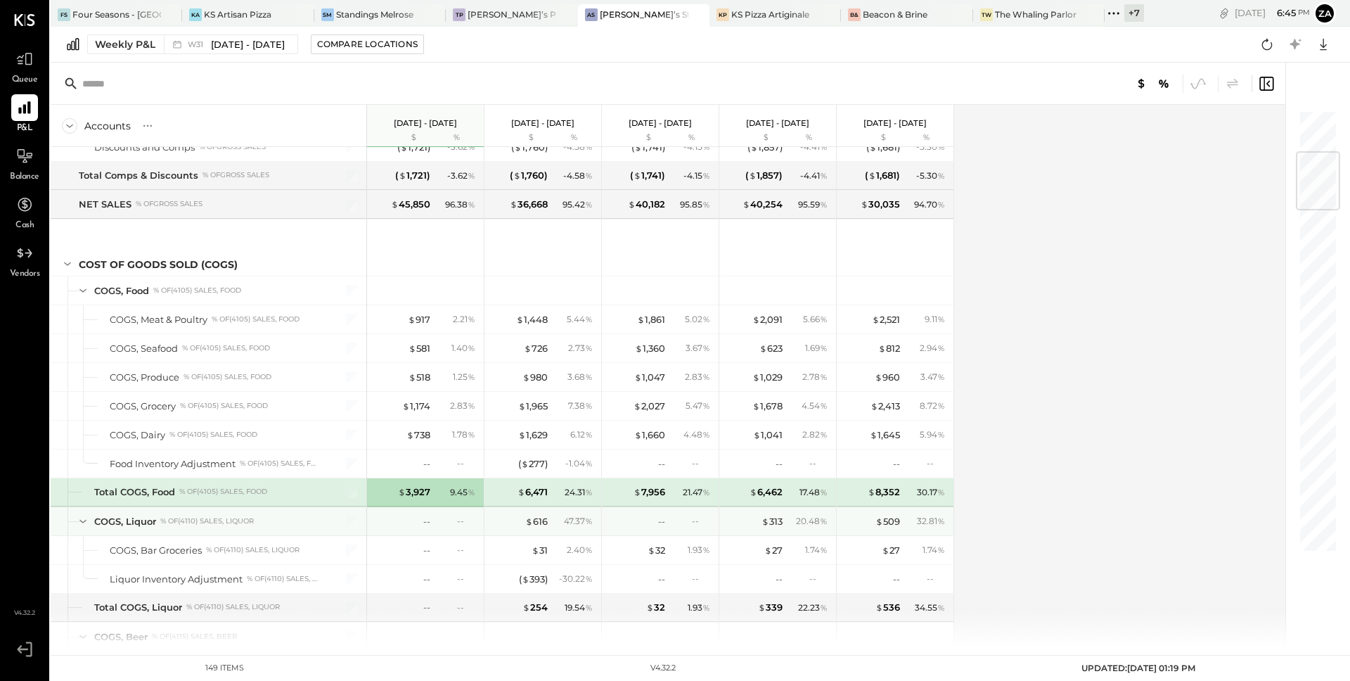
click at [81, 523] on icon at bounding box center [82, 520] width 15 height 15
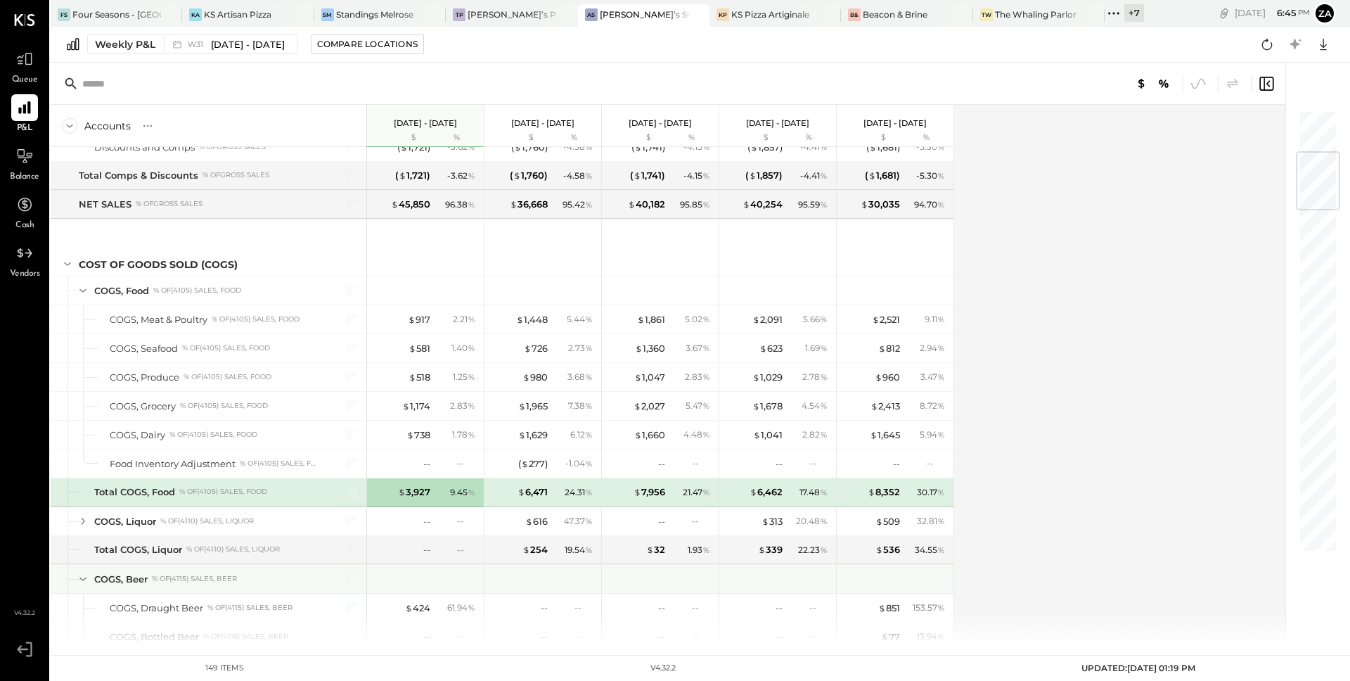
click at [82, 578] on icon at bounding box center [82, 578] width 15 height 15
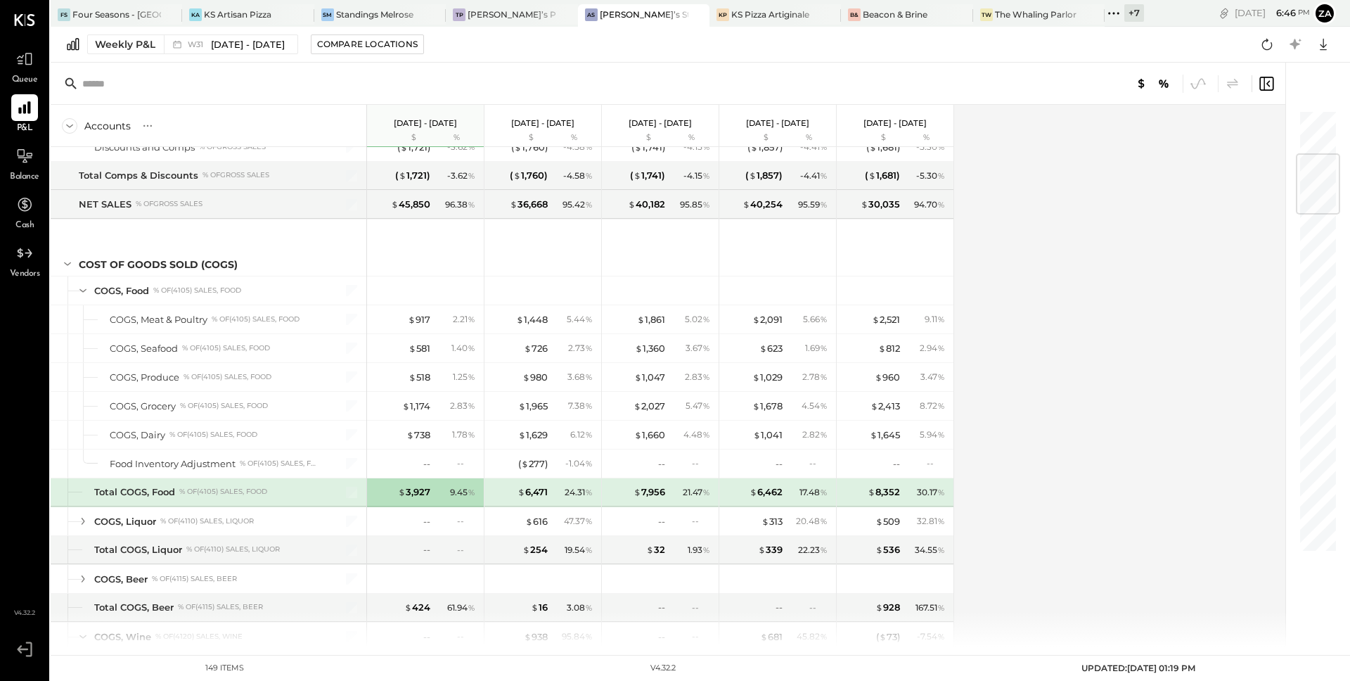
scroll to position [359, 0]
click at [25, 112] on icon at bounding box center [24, 107] width 13 height 13
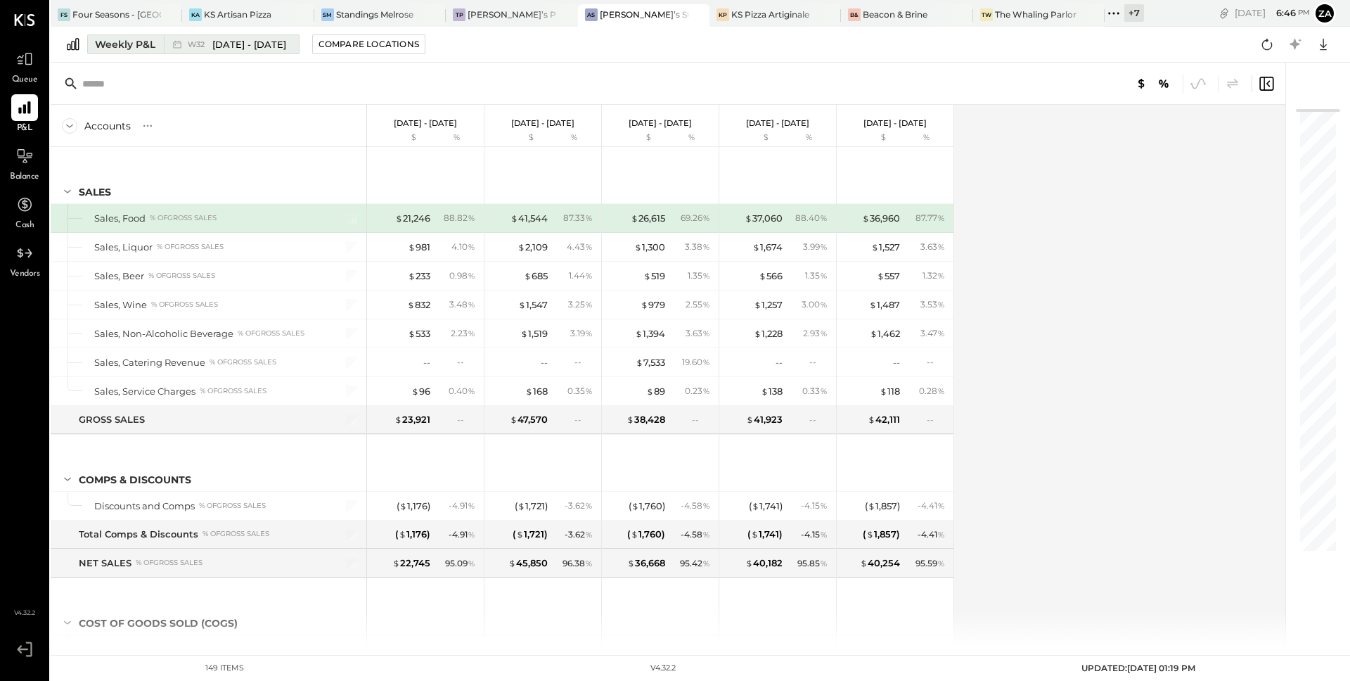
click at [211, 41] on div "W32 [DATE] - [DATE]" at bounding box center [237, 44] width 98 height 13
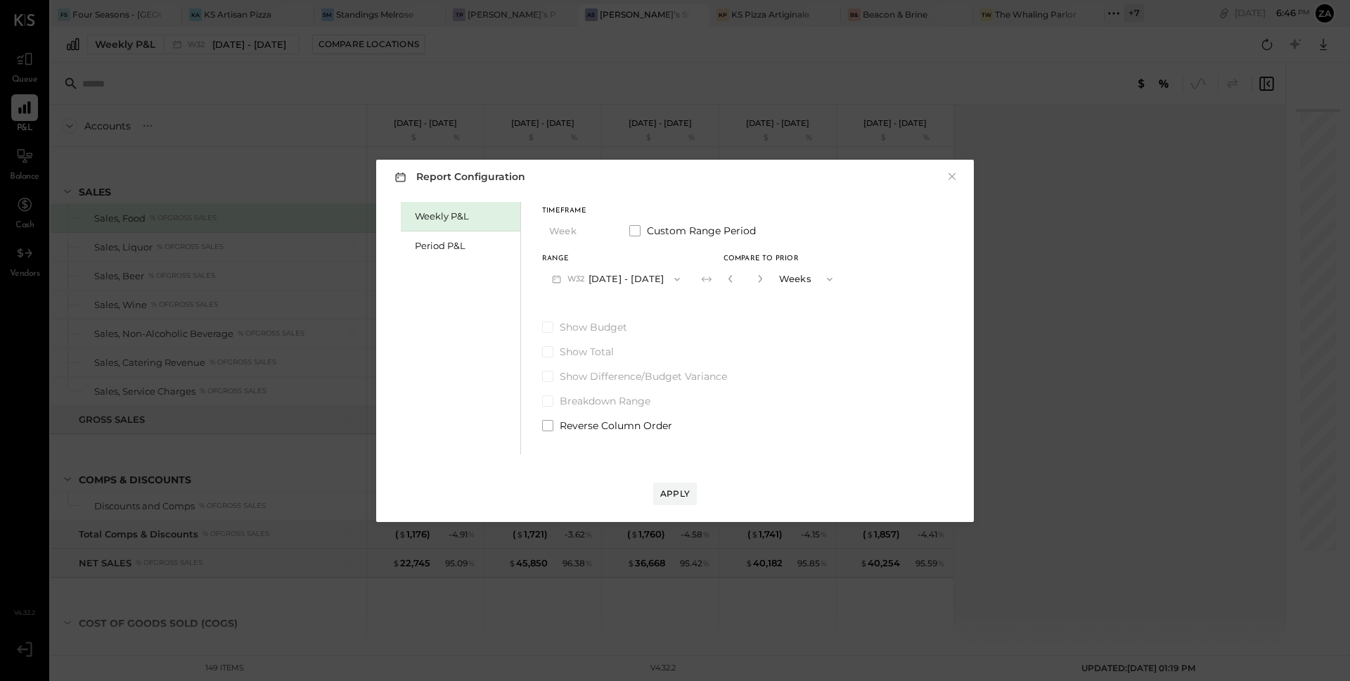
click at [618, 281] on button "W32 [DATE] - [DATE]" at bounding box center [616, 279] width 148 height 26
click at [615, 344] on span "[DATE] - [DATE]" at bounding box center [608, 339] width 67 height 12
click at [668, 494] on div "Apply" at bounding box center [675, 493] width 30 height 12
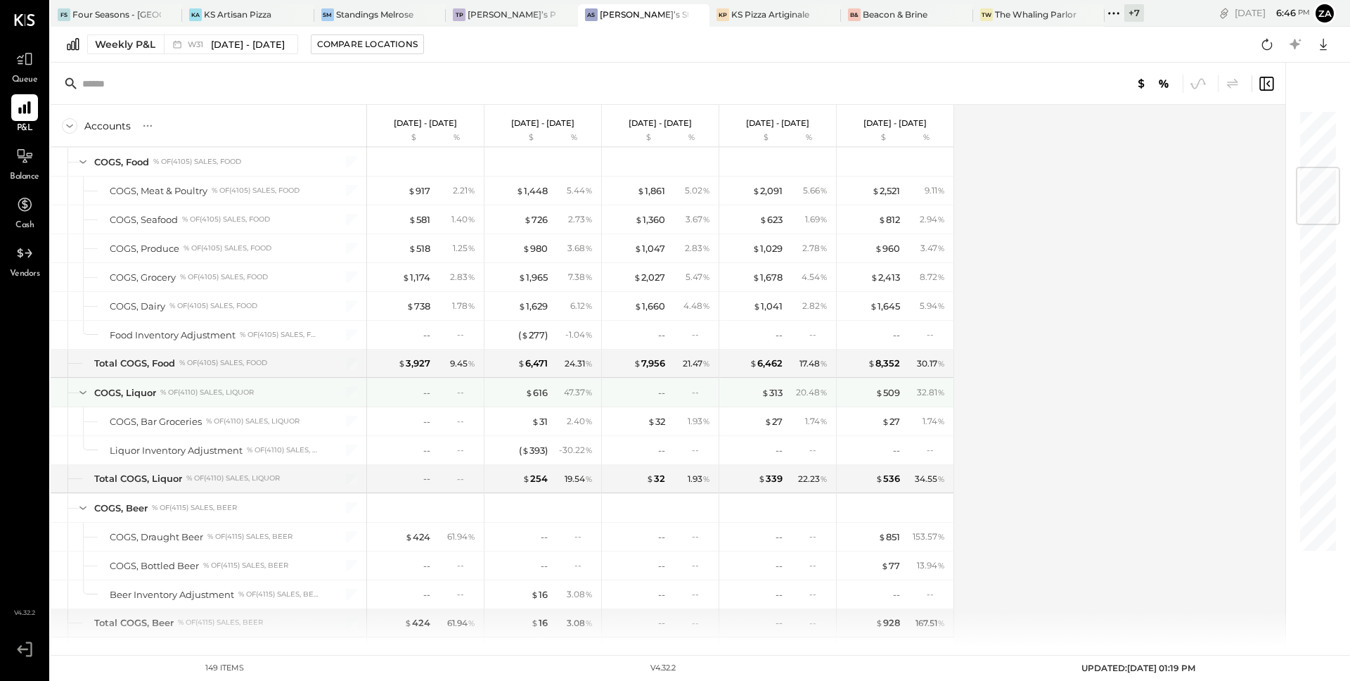
scroll to position [492, 0]
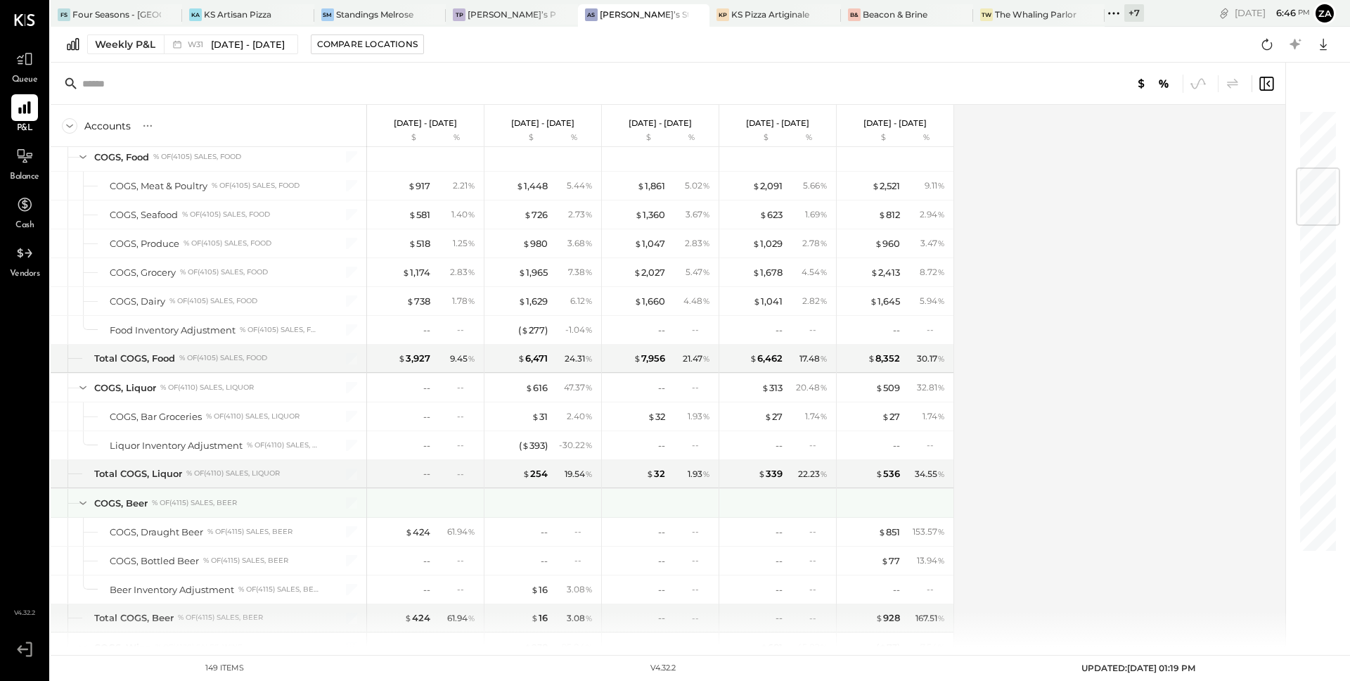
click at [82, 501] on icon at bounding box center [82, 502] width 15 height 15
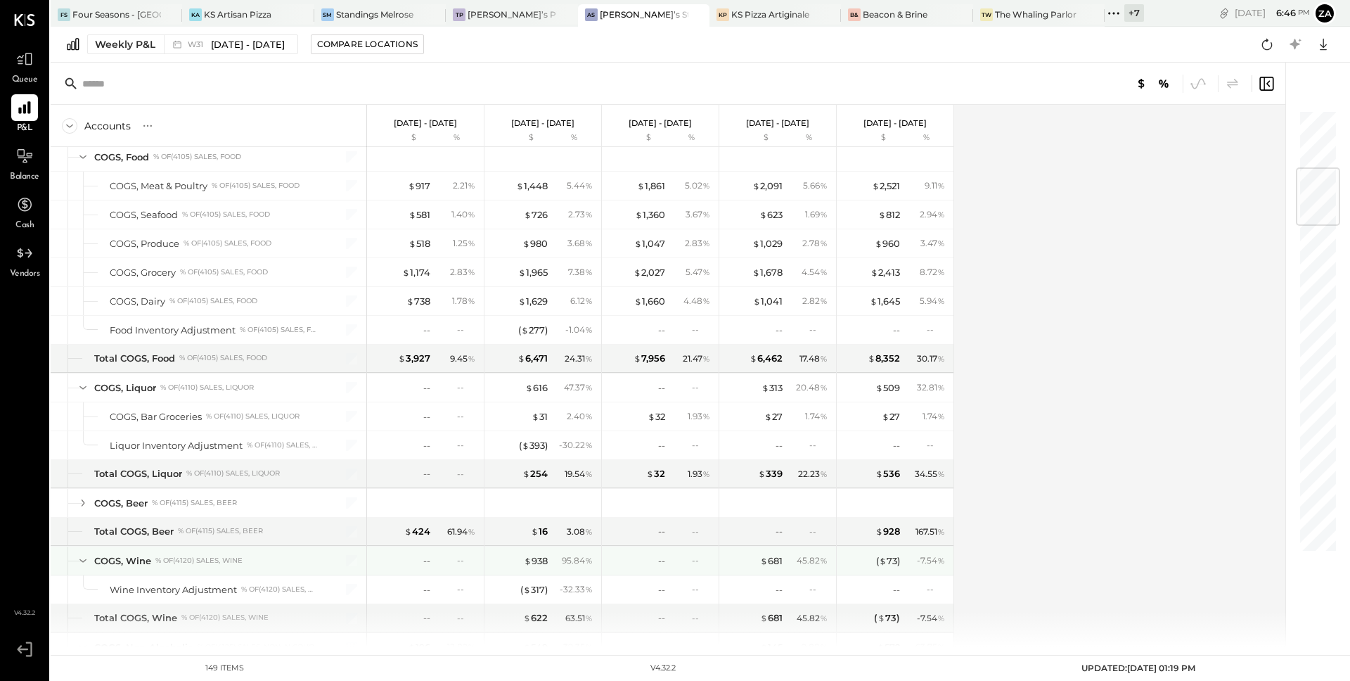
click at [84, 558] on icon at bounding box center [82, 560] width 15 height 15
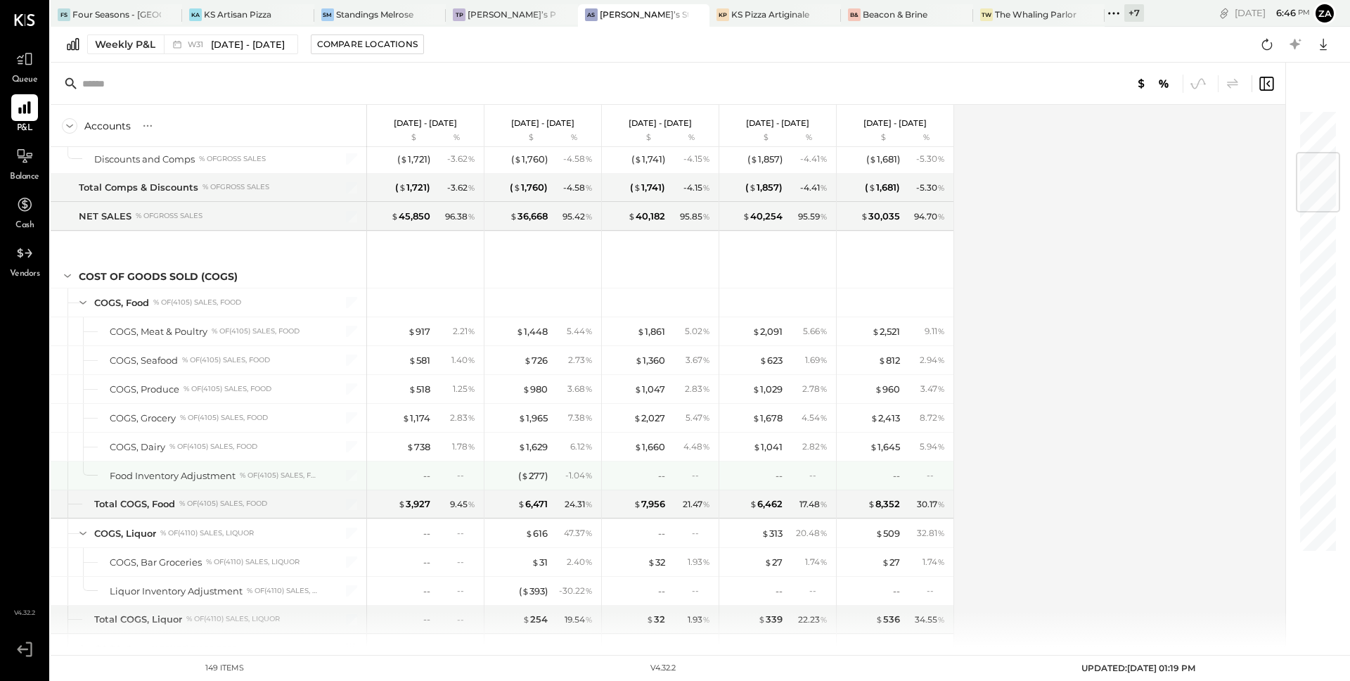
scroll to position [339, 0]
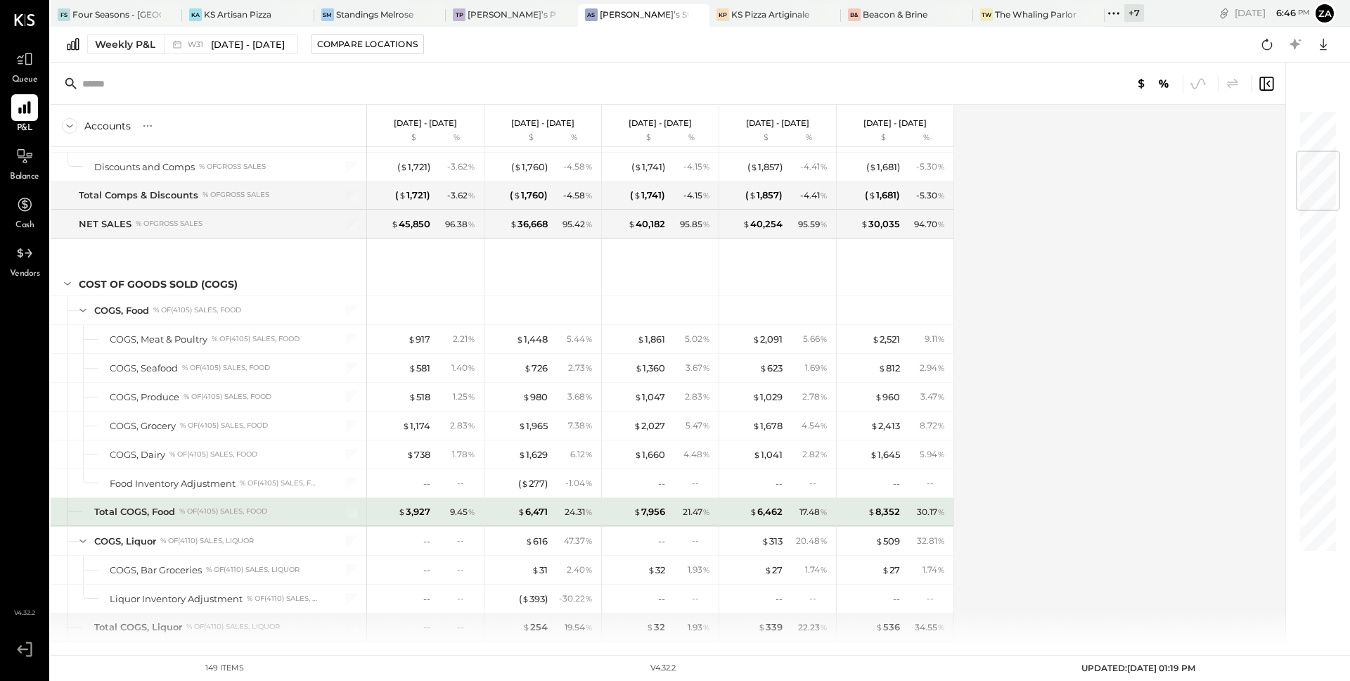
click at [298, 513] on div "Total COGS, Food % of (4105) Sales, Food" at bounding box center [206, 511] width 225 height 13
click at [1295, 50] on icon at bounding box center [1295, 44] width 18 height 18
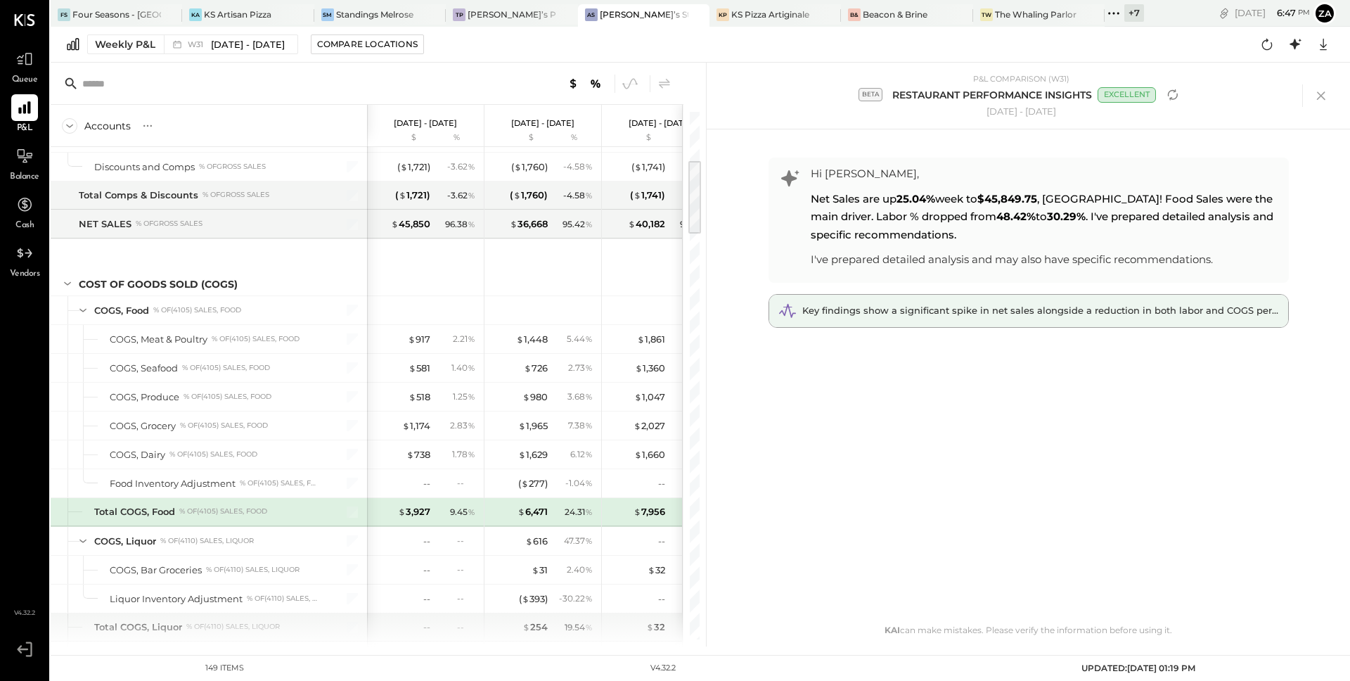
click at [982, 309] on span "Key findings show a significant spike in net sales alongside a reduction in bot…" at bounding box center [1060, 310] width 515 height 11
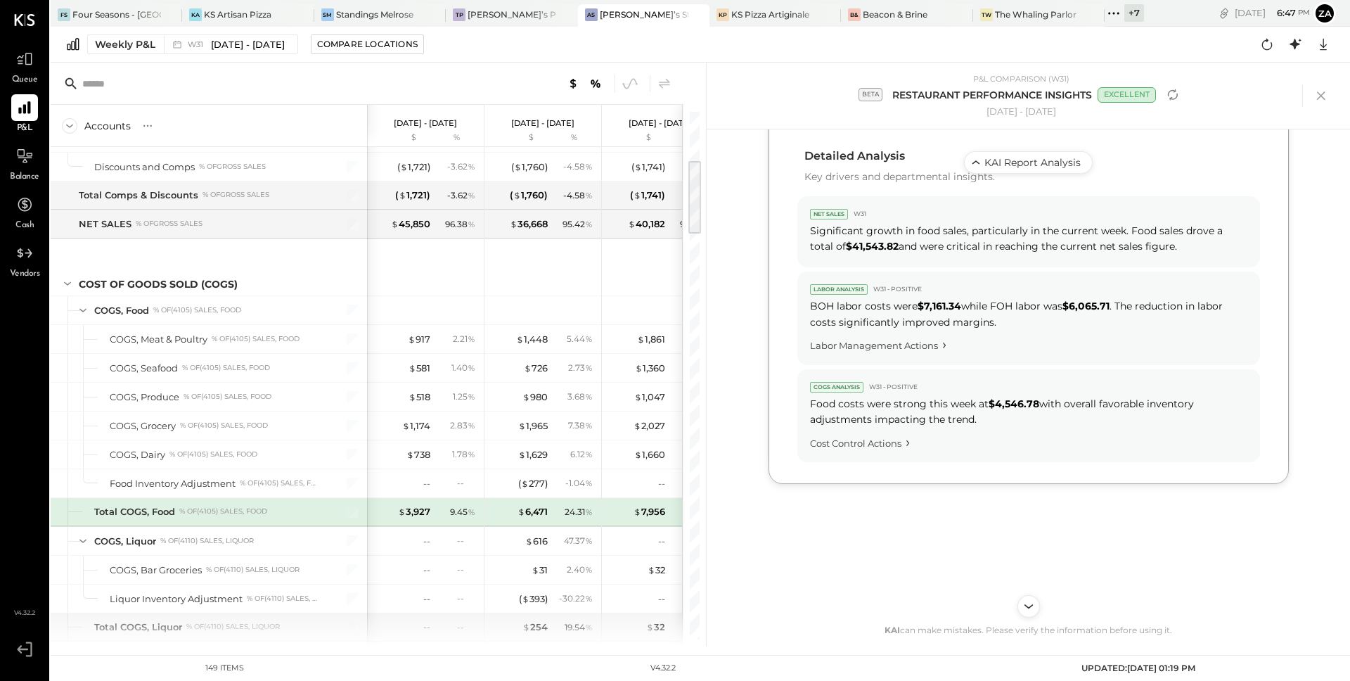
scroll to position [654, 0]
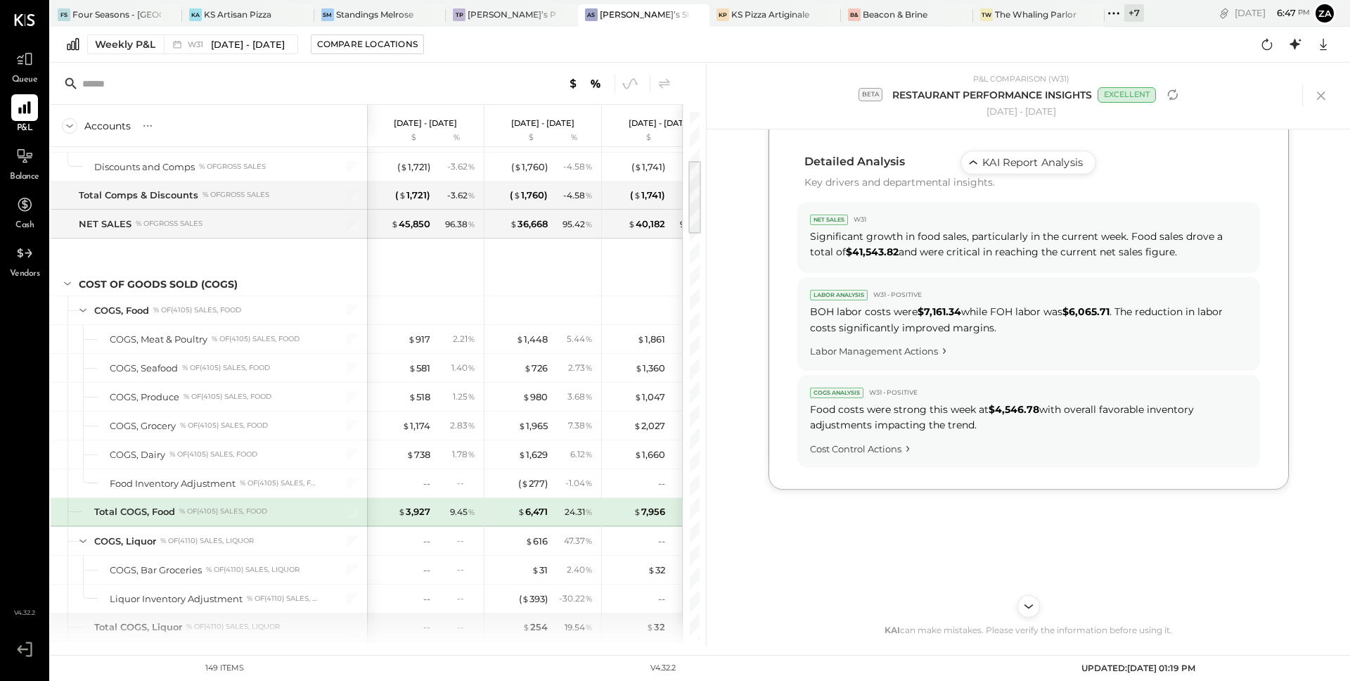
click at [978, 160] on icon "Scroll to top" at bounding box center [974, 163] width 18 height 18
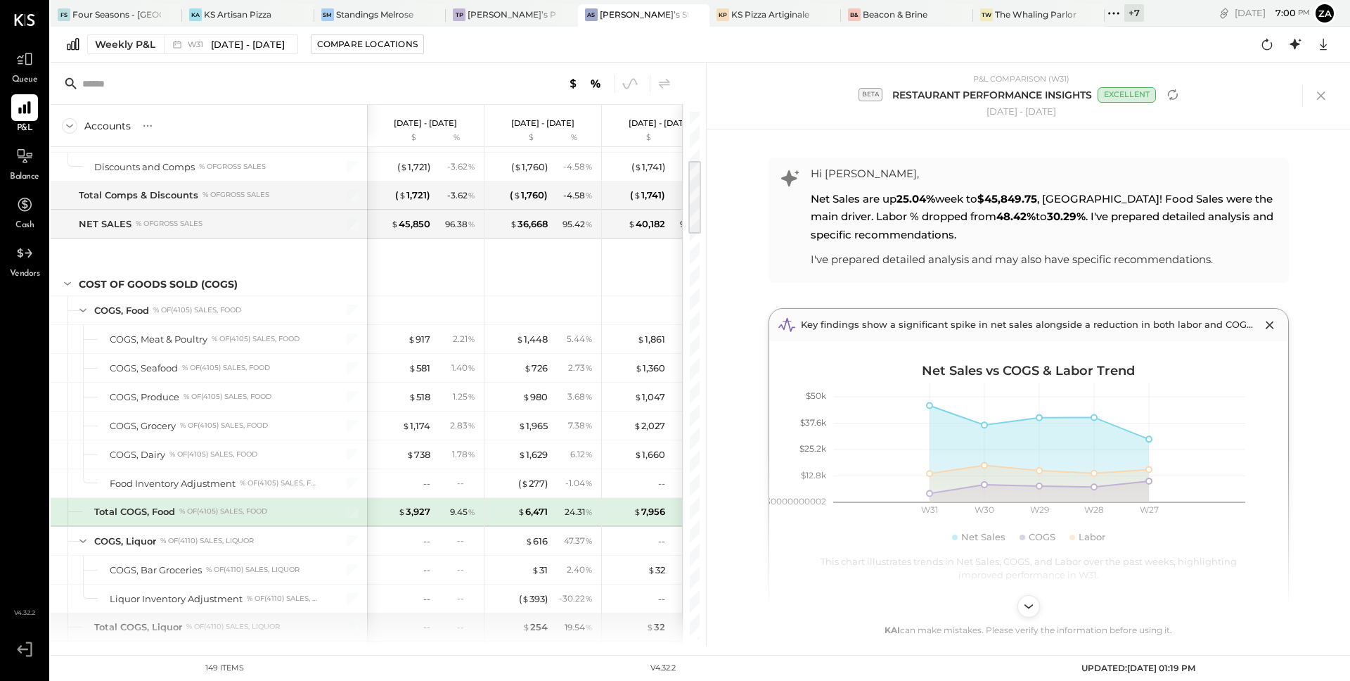
scroll to position [339, 0]
click at [1295, 408] on div "Hi [PERSON_NAME], Net Sales are up 25.04% week to $45,849.75 , NICE! Food Sales…" at bounding box center [1029, 387] width 549 height 517
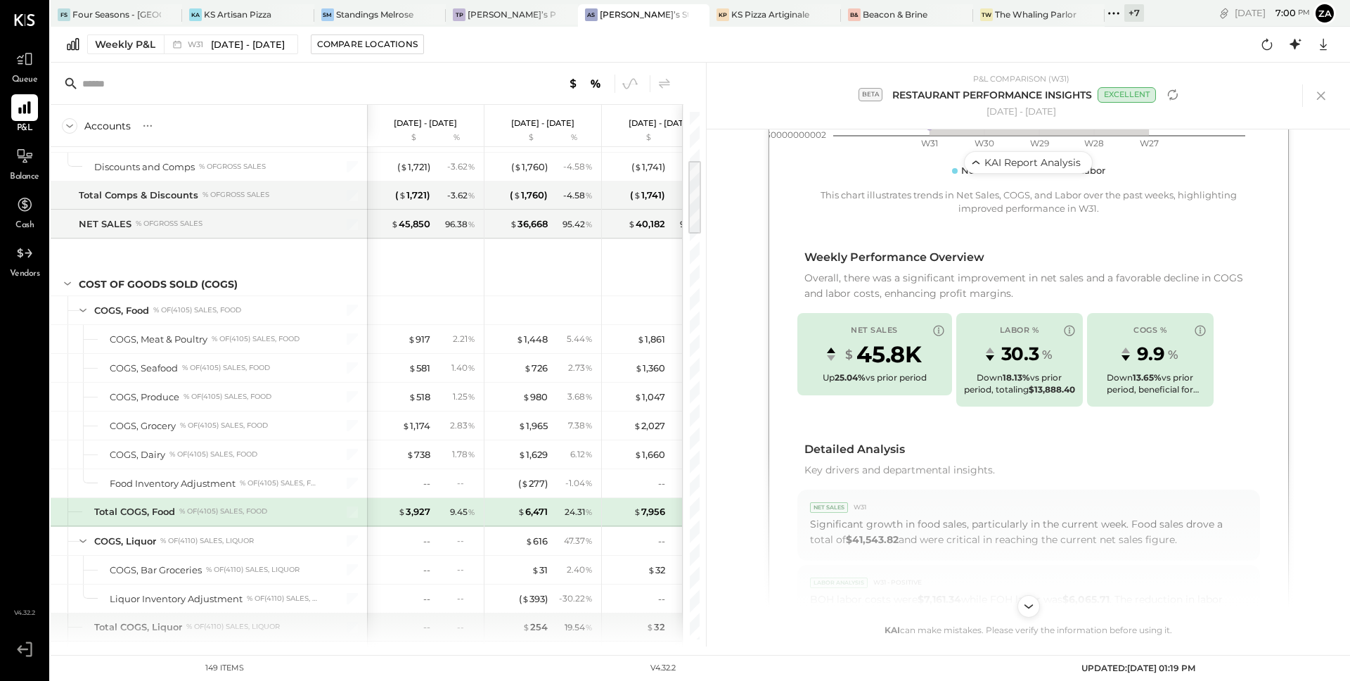
scroll to position [371, 0]
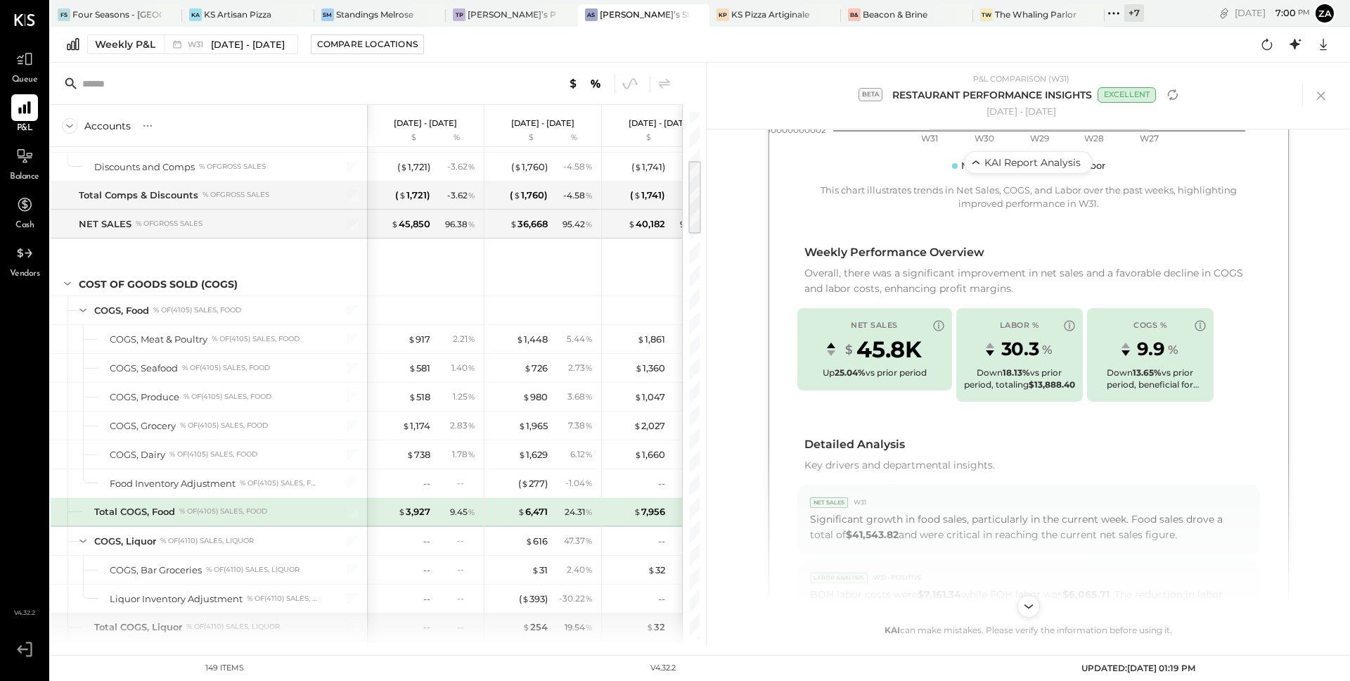
click at [1294, 315] on div "Hi [PERSON_NAME], Net Sales are up 25.04% week to $45,849.75 , NICE! Food Sales…" at bounding box center [1029, 387] width 549 height 517
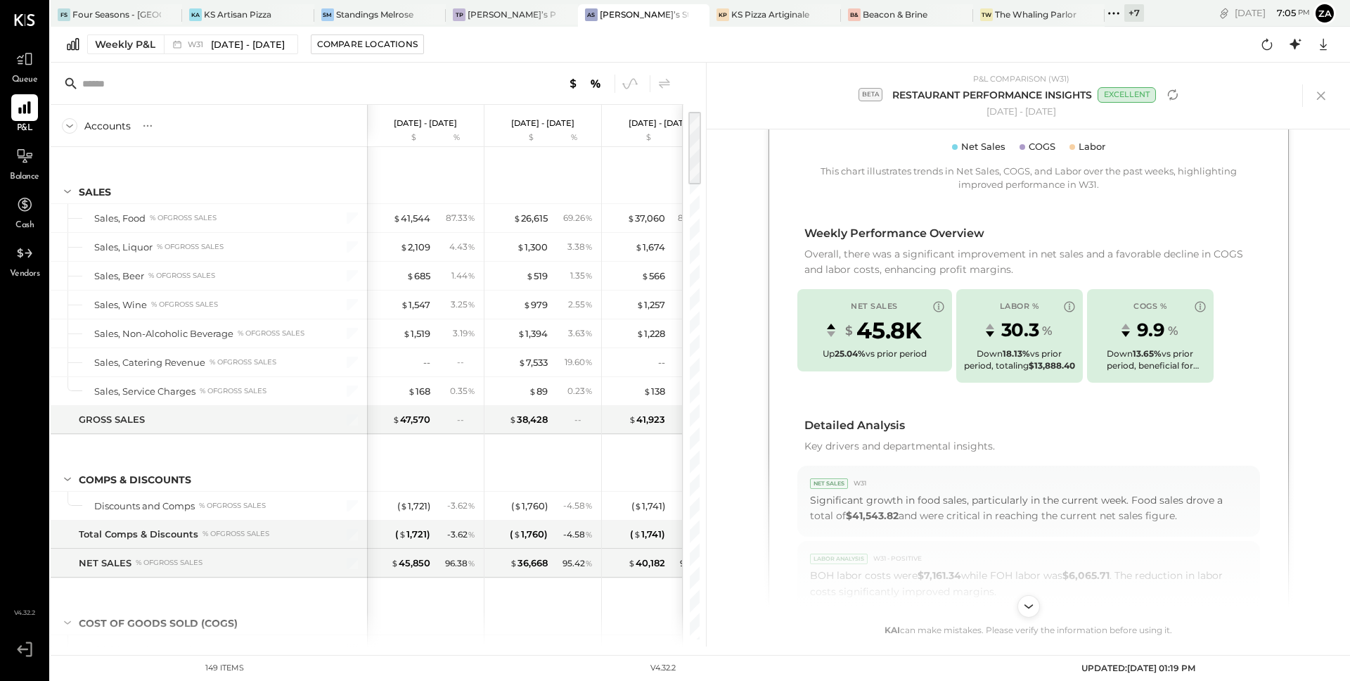
scroll to position [0, 0]
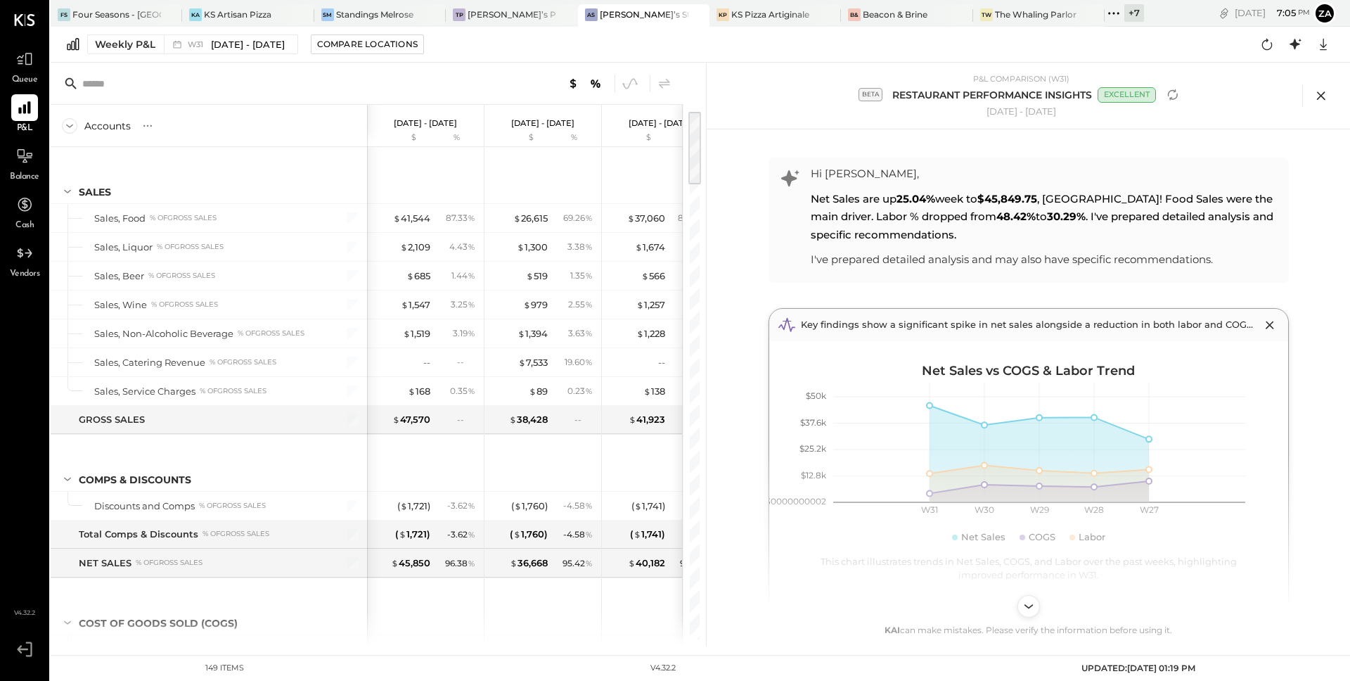
click at [1312, 98] on icon at bounding box center [1321, 95] width 21 height 21
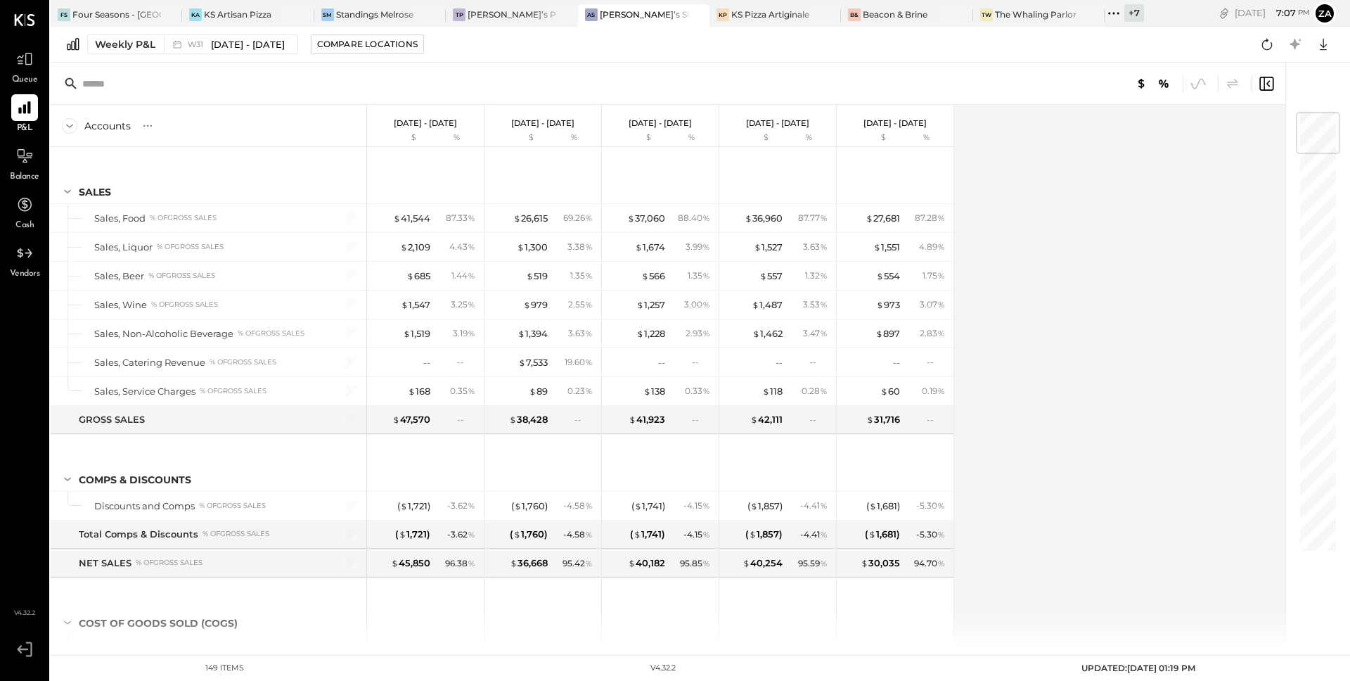
click at [146, 84] on input "text" at bounding box center [193, 83] width 222 height 25
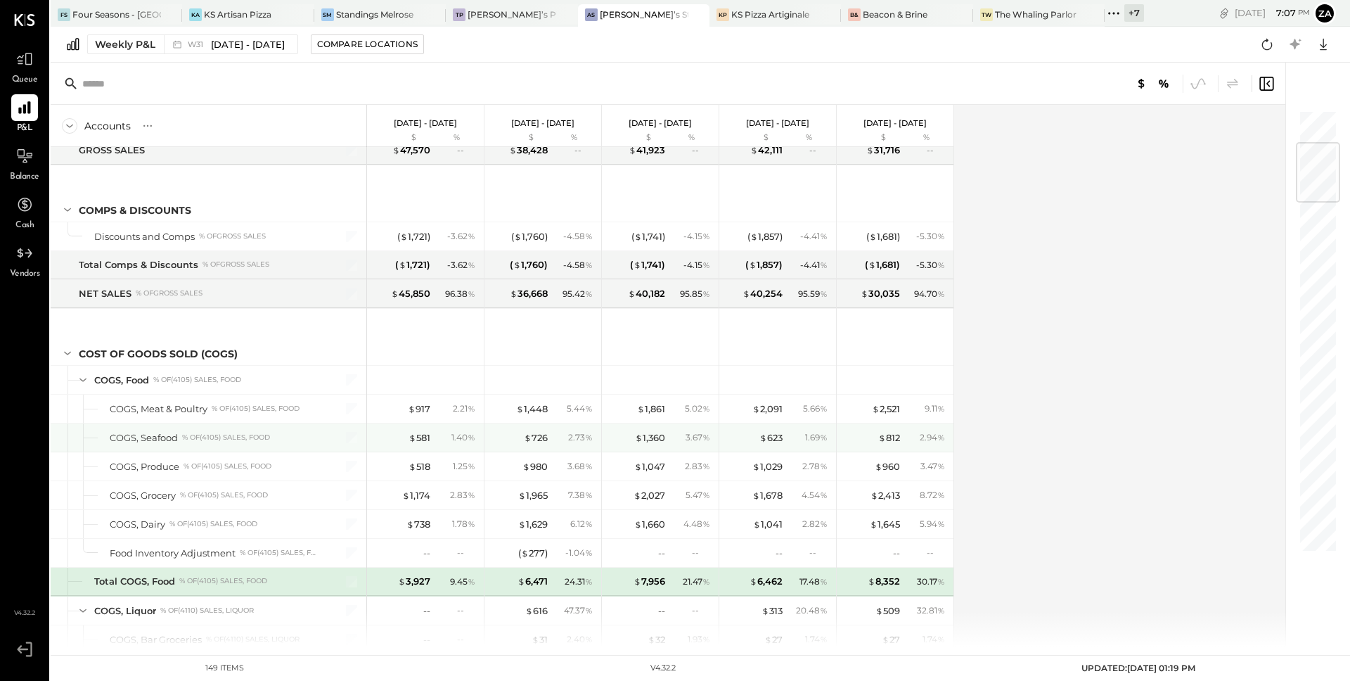
scroll to position [275, 0]
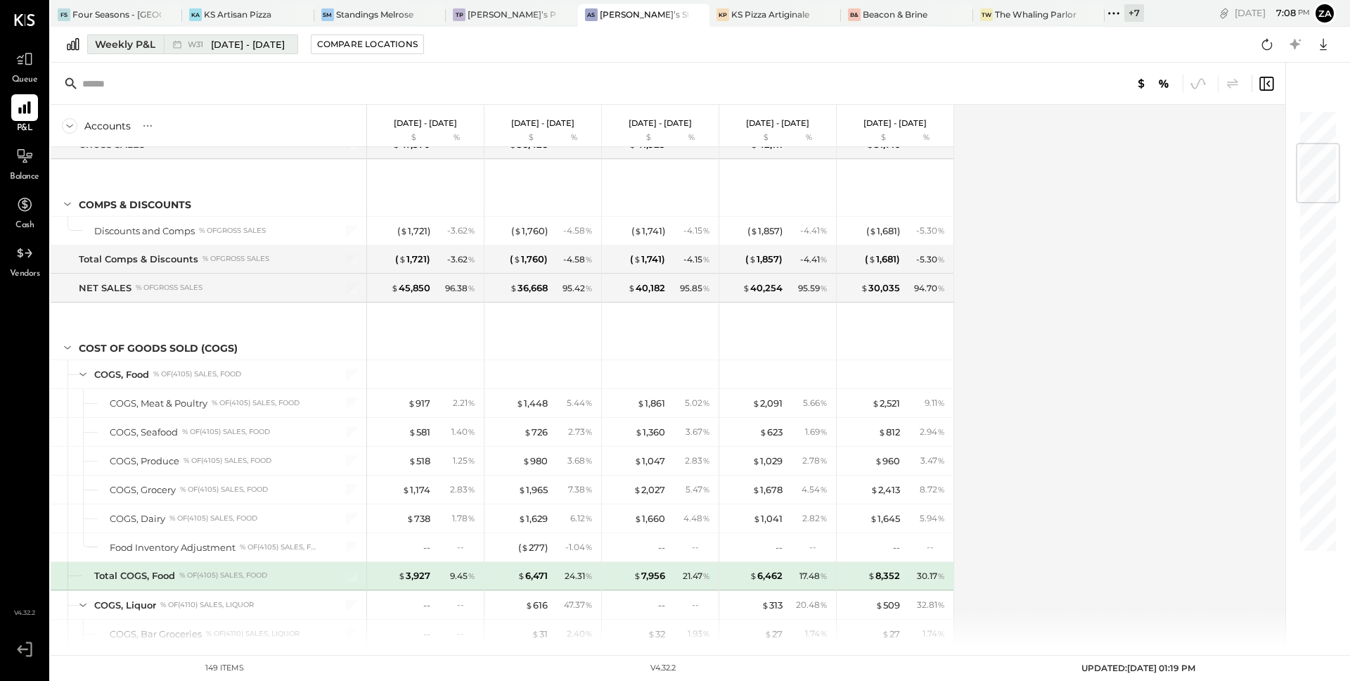
click at [110, 49] on div "Weekly P&L" at bounding box center [125, 44] width 60 height 14
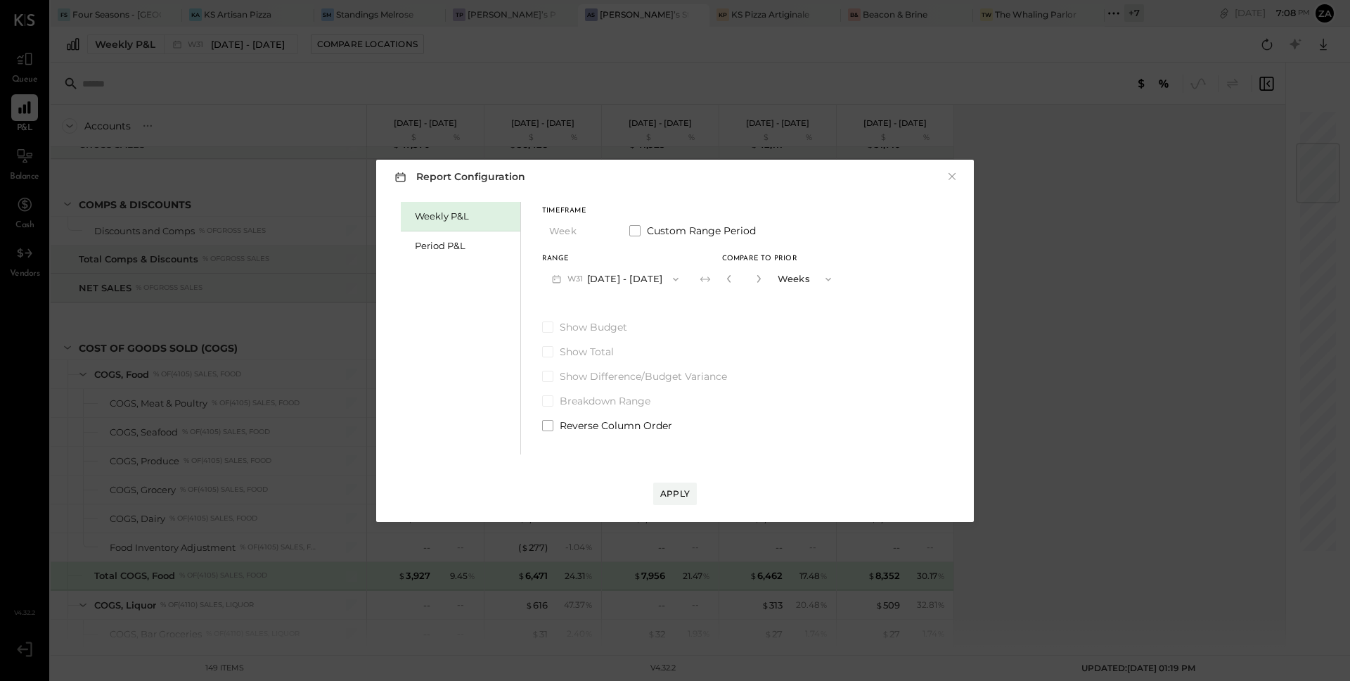
click at [618, 277] on button "W31 [DATE] - [DATE]" at bounding box center [615, 279] width 146 height 26
click at [874, 108] on div "Report Configuration × Weekly P&L Period P&L Timeframe Week Custom Range Period…" at bounding box center [675, 340] width 1350 height 681
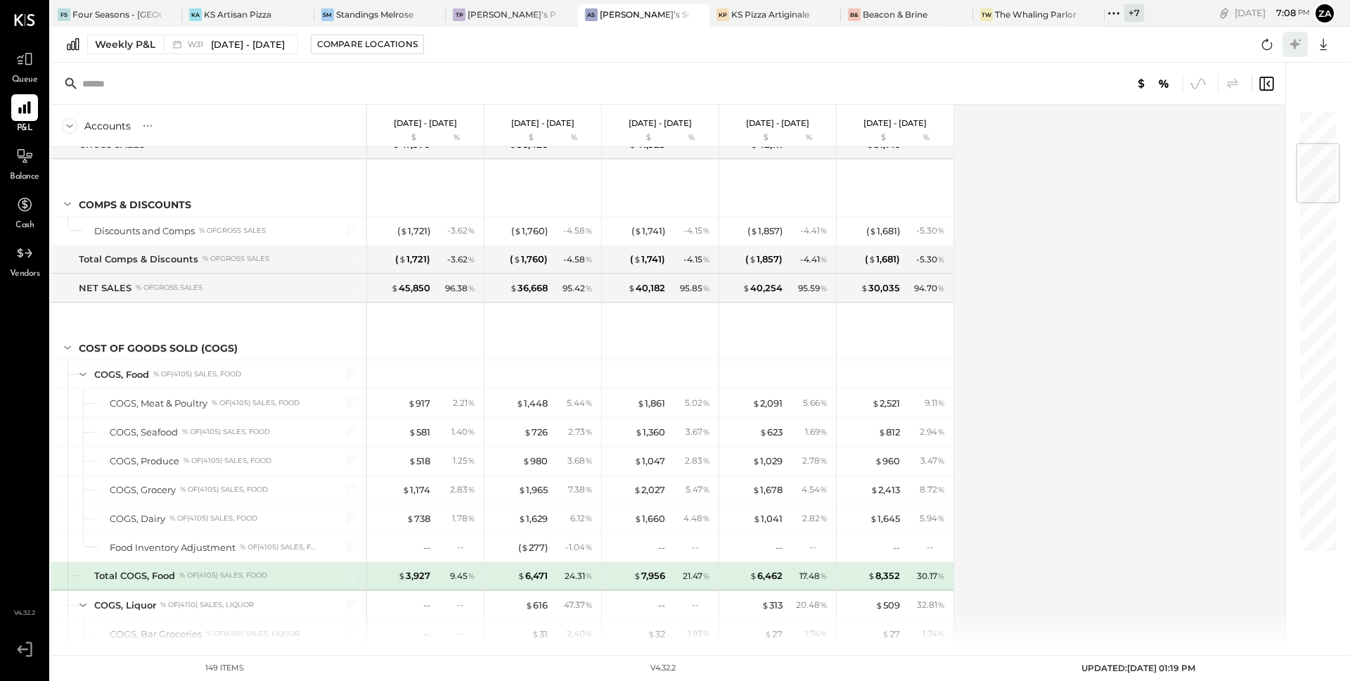
click at [1296, 50] on icon at bounding box center [1295, 44] width 18 height 18
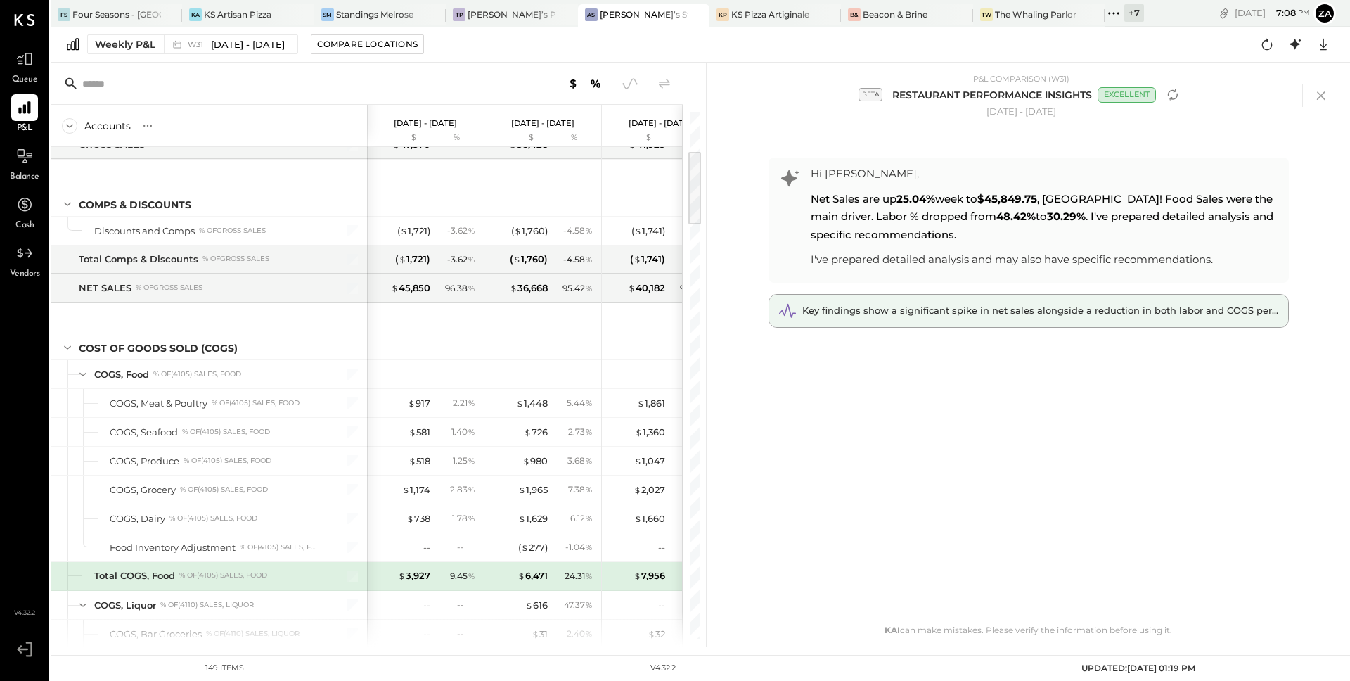
click at [879, 311] on span "Key findings show a significant spike in net sales alongside a reduction in bot…" at bounding box center [1060, 310] width 515 height 11
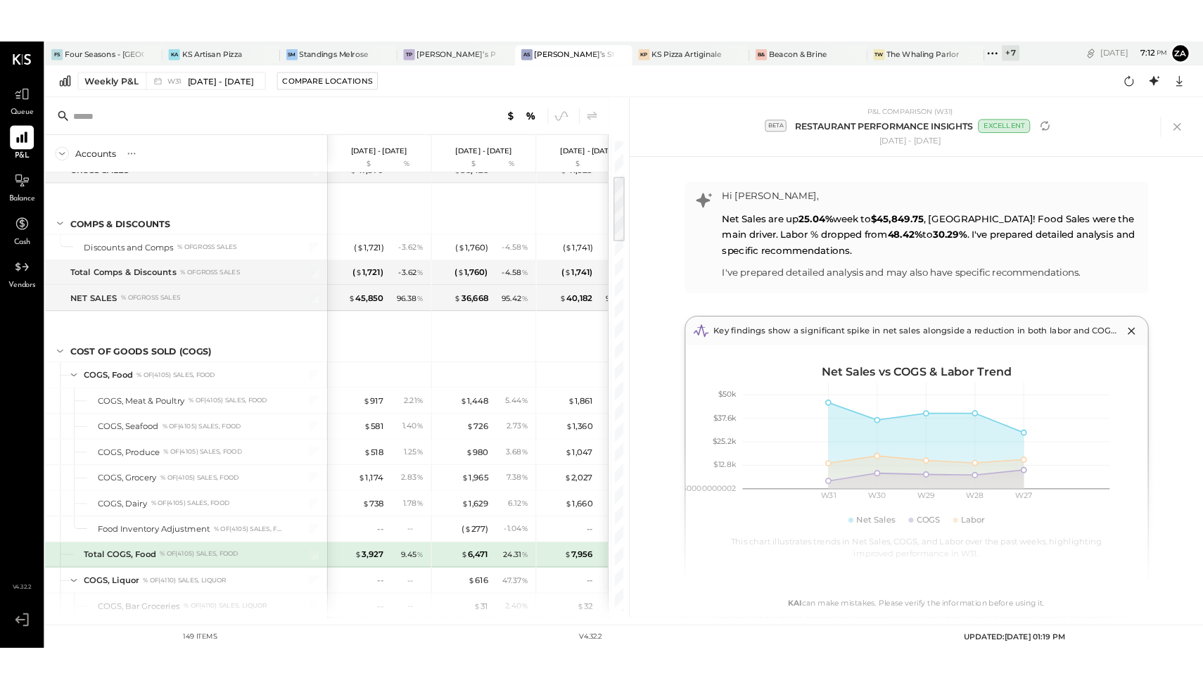
scroll to position [275, 0]
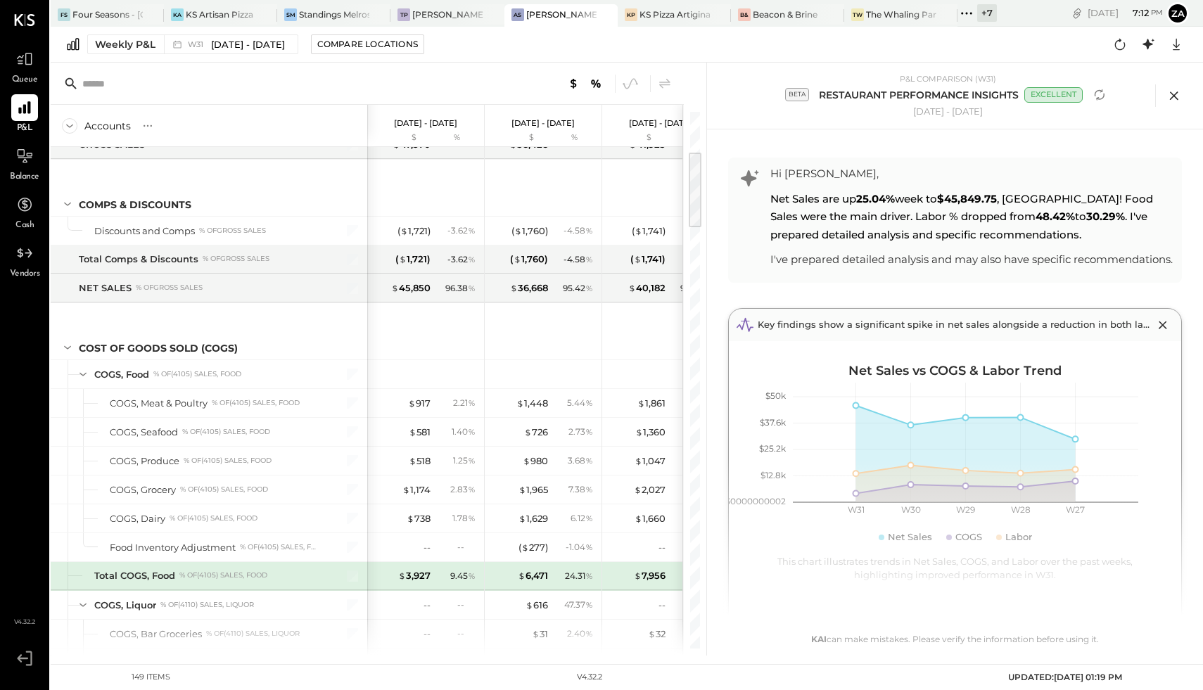
click at [1171, 95] on icon at bounding box center [1173, 95] width 21 height 21
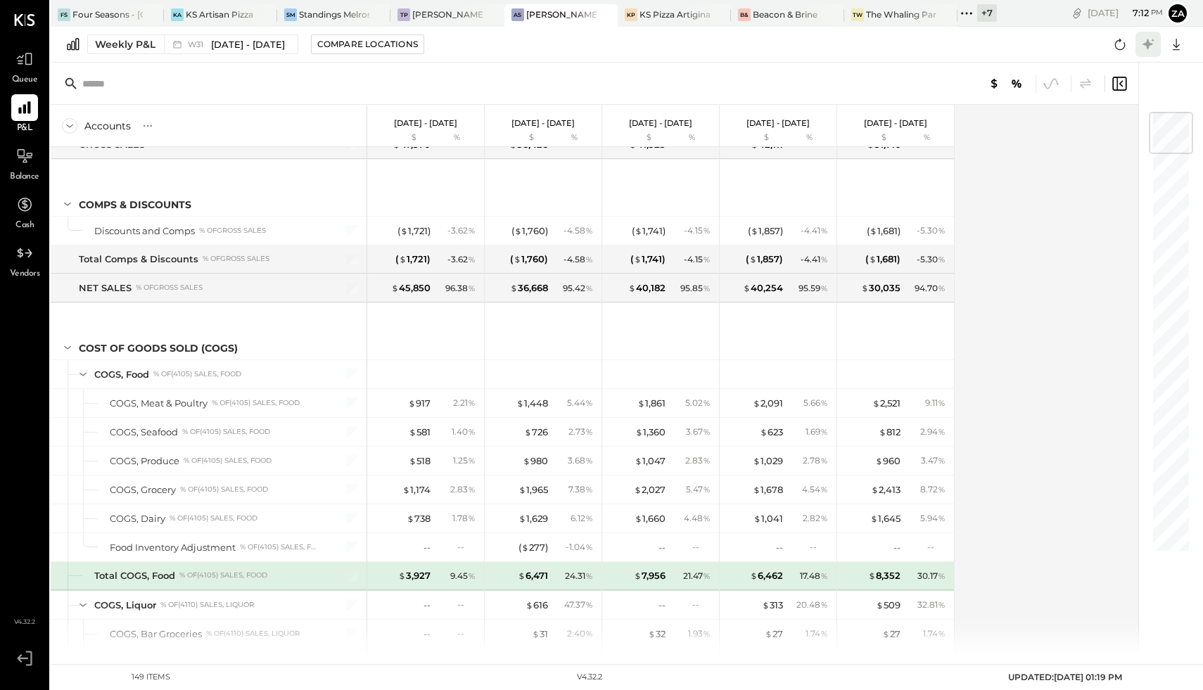
click at [1144, 48] on icon at bounding box center [1148, 44] width 18 height 18
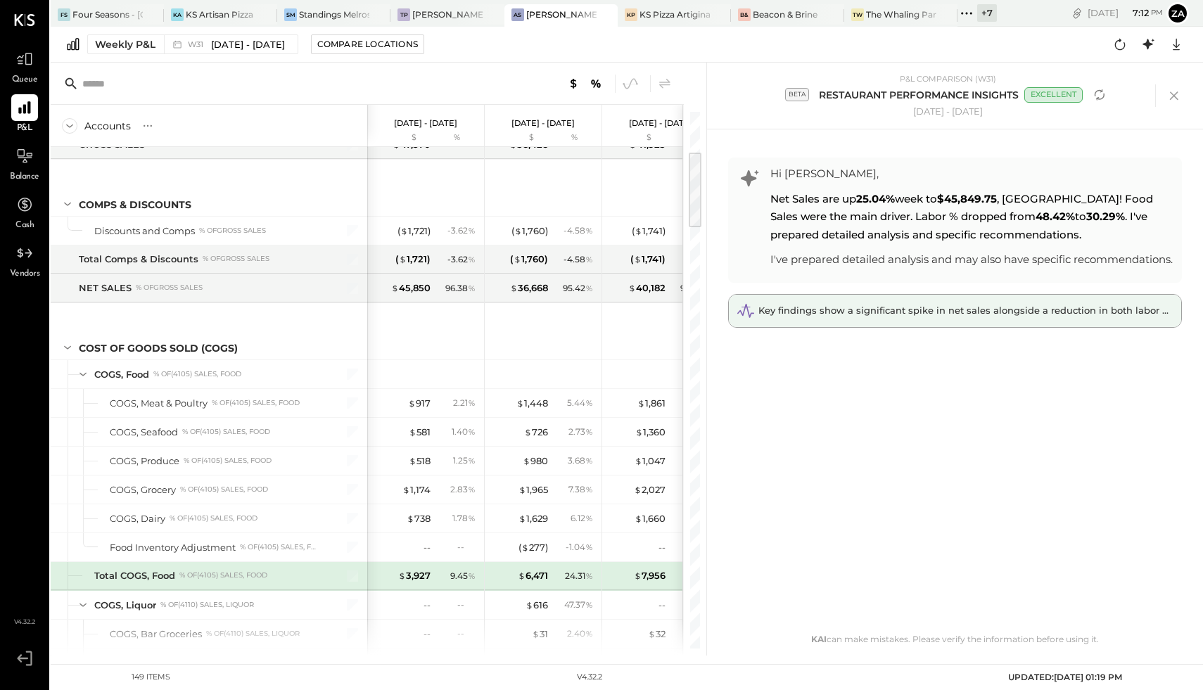
click at [928, 316] on span "Key findings show a significant spike in net sales alongside a reduction in bot…" at bounding box center [1015, 310] width 515 height 11
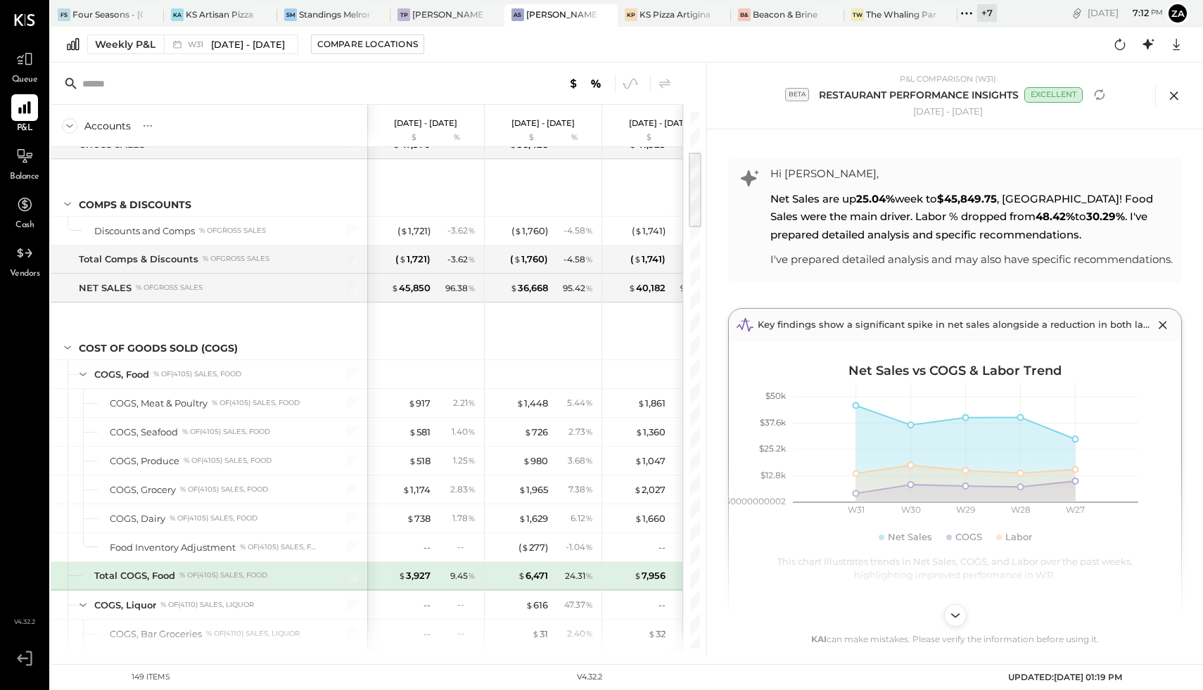
click at [1175, 90] on icon at bounding box center [1173, 95] width 21 height 21
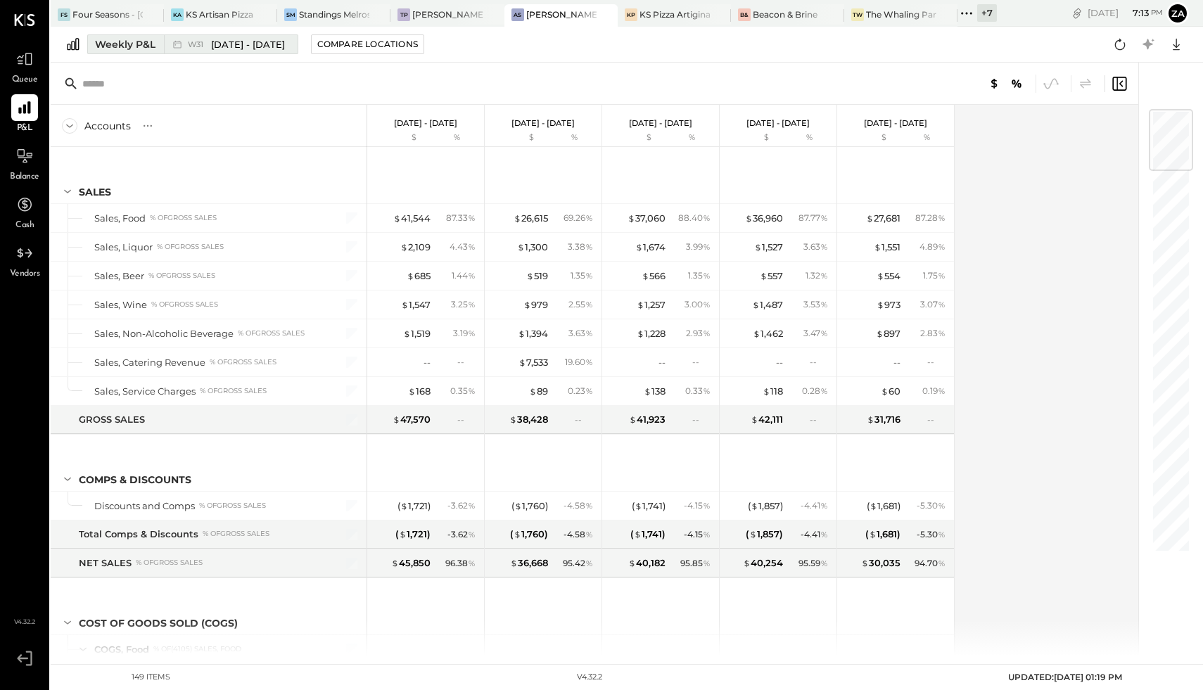
click at [226, 41] on span "[DATE] - [DATE]" at bounding box center [248, 44] width 74 height 13
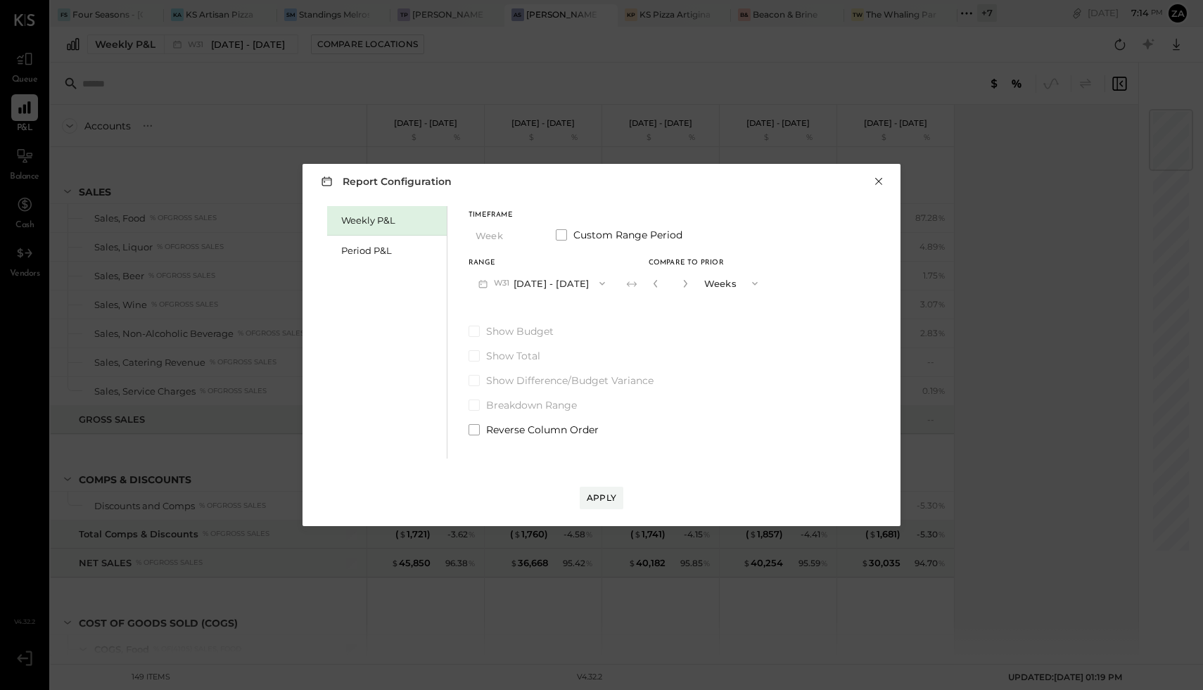
click at [878, 183] on button "×" at bounding box center [878, 181] width 13 height 14
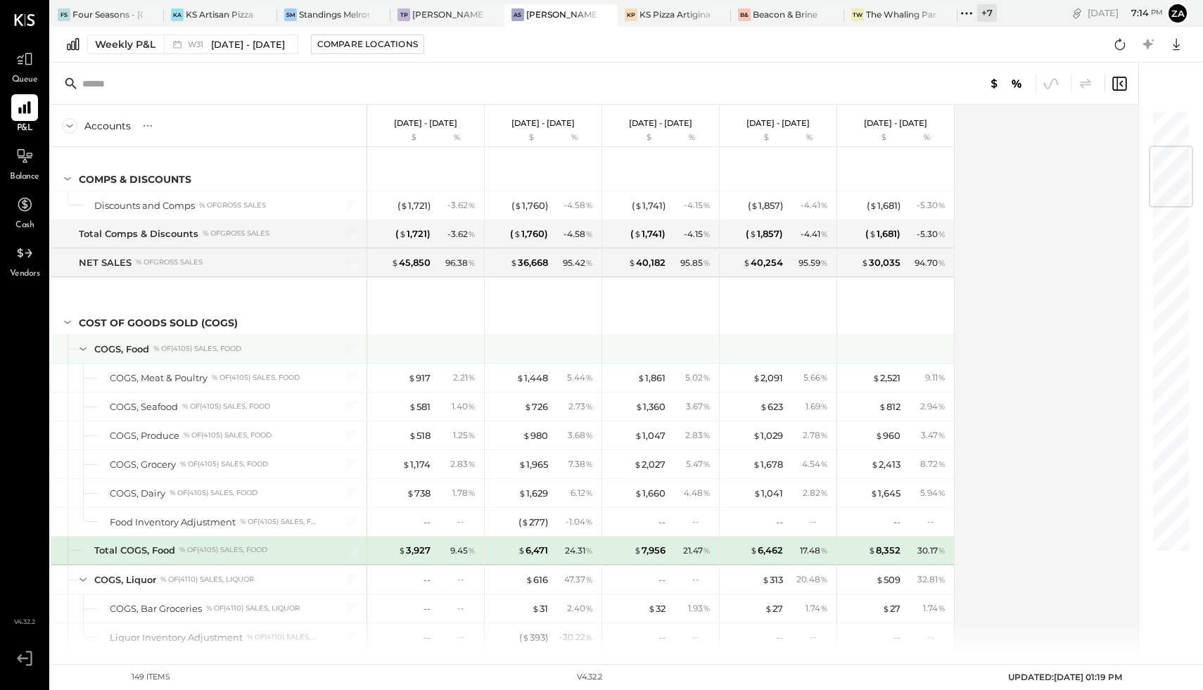
scroll to position [303, 0]
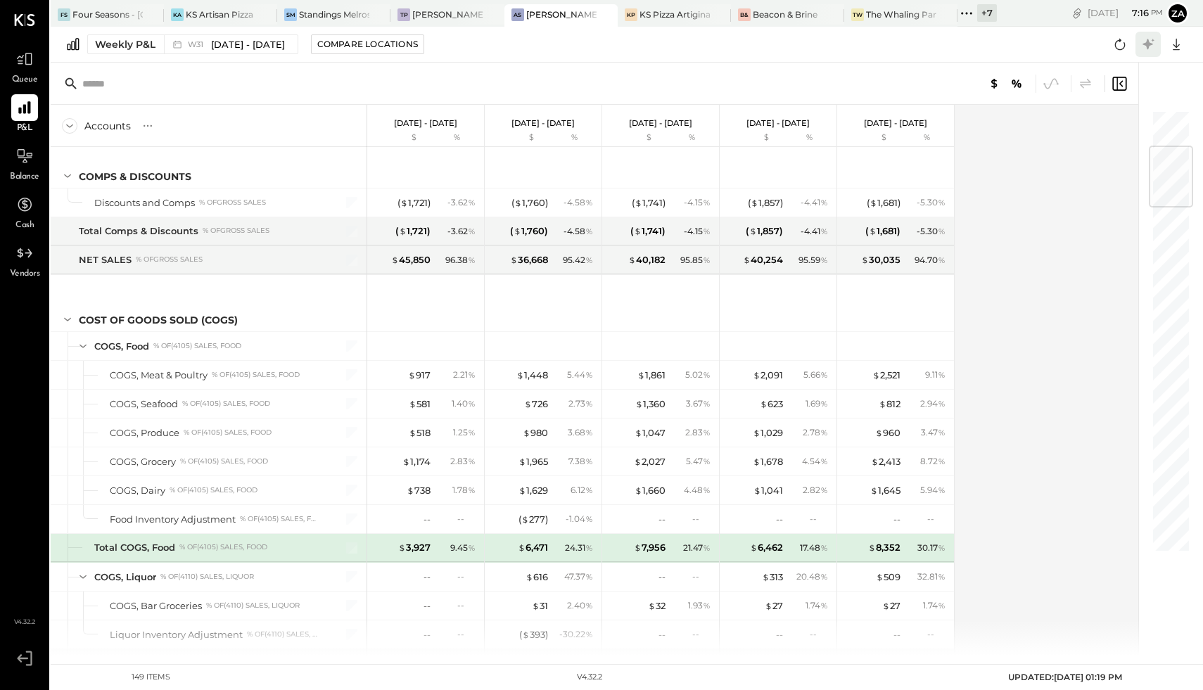
click at [1153, 41] on icon at bounding box center [1148, 44] width 18 height 18
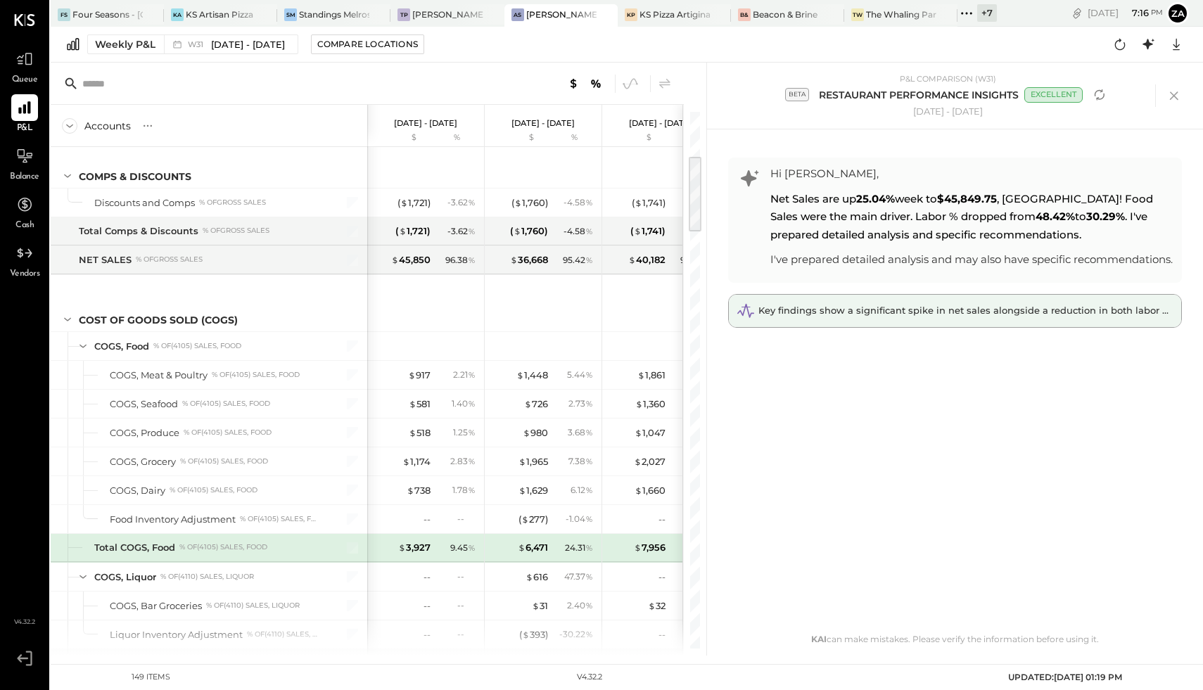
click at [912, 319] on div "Key findings show a significant spike in net sales alongside a reduction in bot…" at bounding box center [955, 311] width 452 height 32
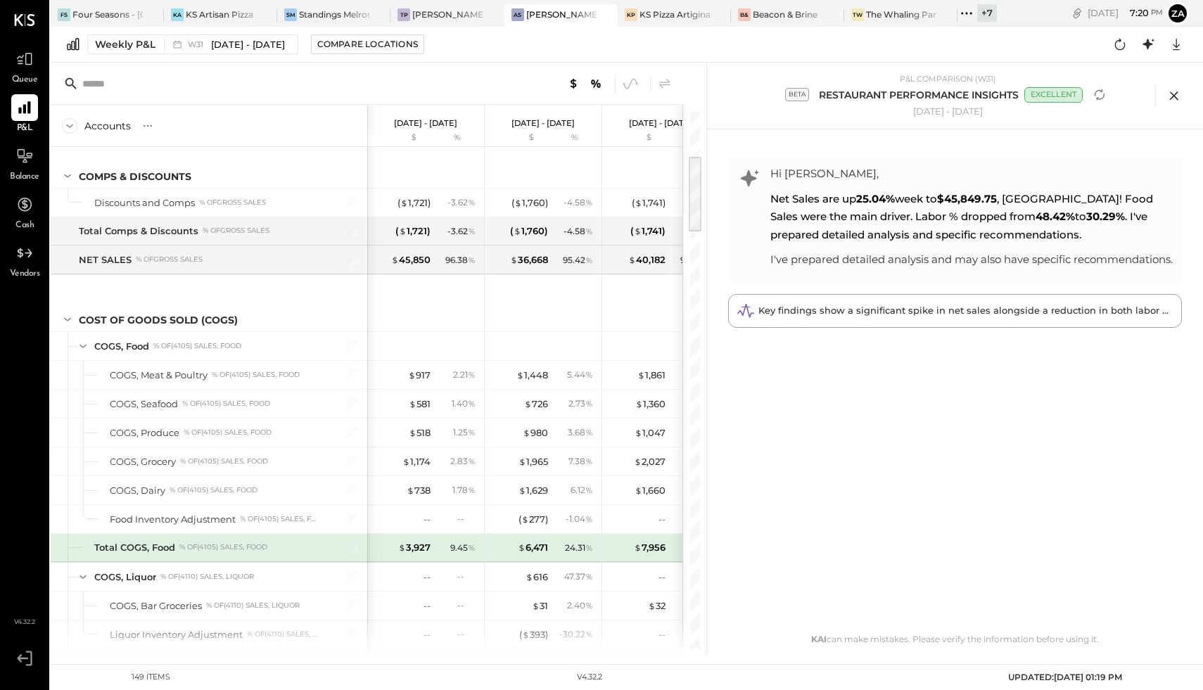
click at [1172, 95] on icon at bounding box center [1173, 95] width 8 height 8
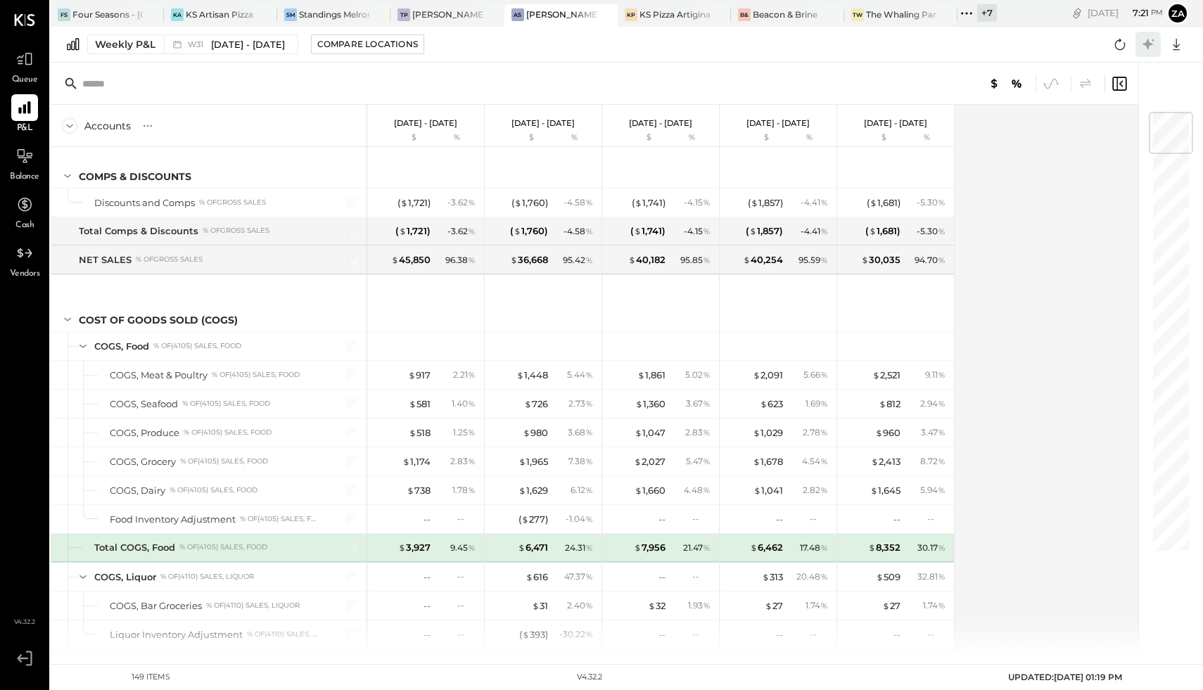
click at [1154, 46] on icon at bounding box center [1148, 44] width 18 height 18
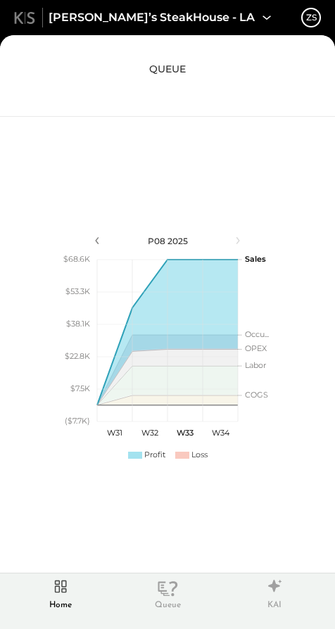
click at [279, 599] on div "KAI" at bounding box center [274, 605] width 14 height 12
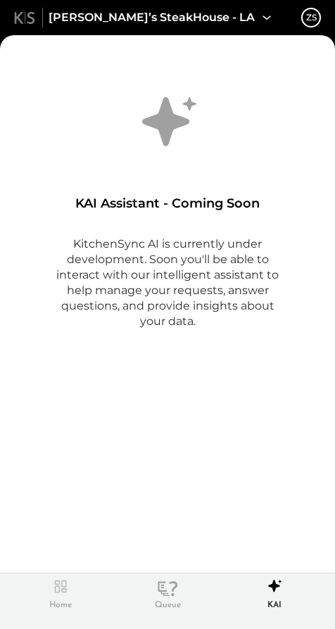
click at [172, 608] on div "Queue" at bounding box center [168, 605] width 26 height 12
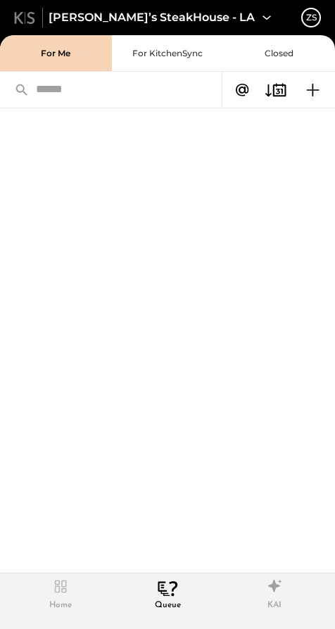
click at [58, 603] on div "Home" at bounding box center [60, 605] width 23 height 12
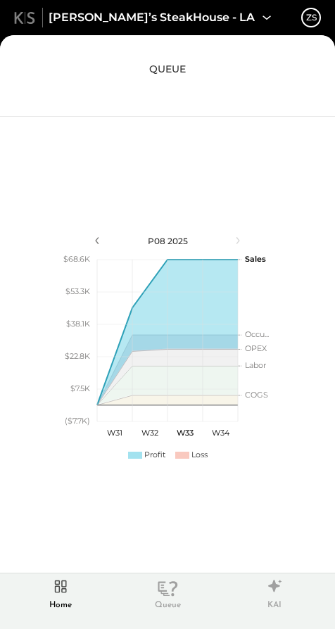
click at [159, 323] on polygon at bounding box center [168, 331] width 140 height 143
click at [184, 66] on div "queue" at bounding box center [167, 69] width 37 height 14
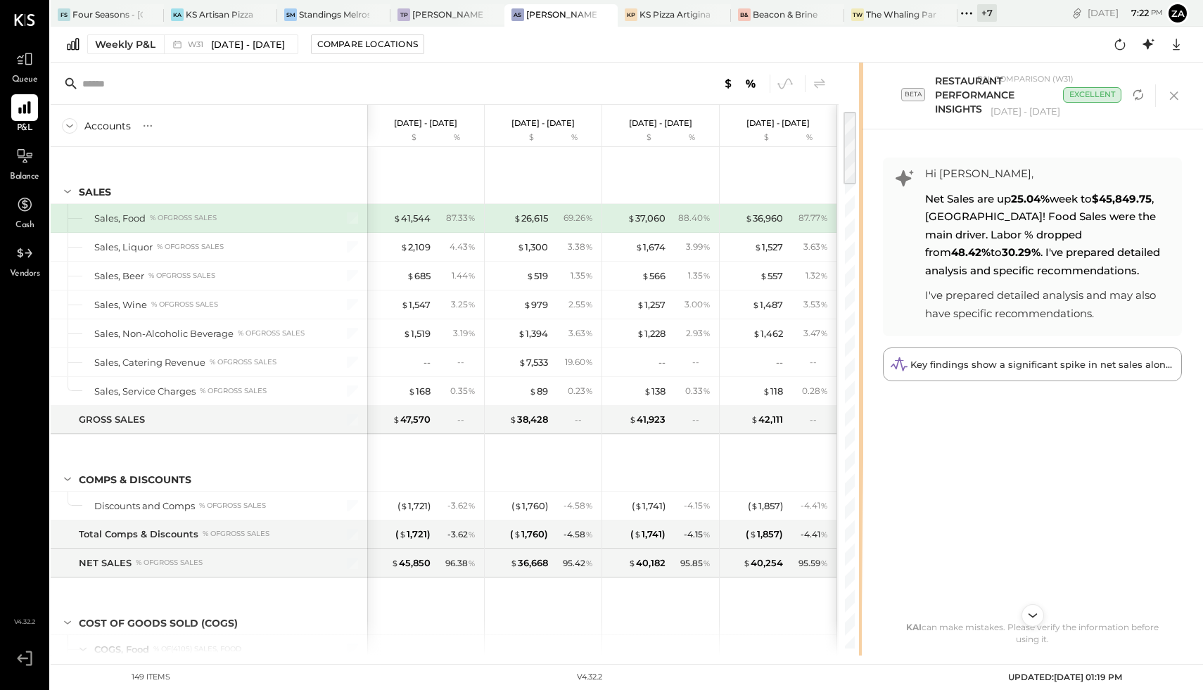
drag, startPoint x: 704, startPoint y: 336, endPoint x: 947, endPoint y: 328, distance: 242.8
click at [947, 328] on div "Accounts S % GL [DATE] - [DATE] $ % [DATE] - [DATE] $ % [DATE] - [DATE] $ % [DA…" at bounding box center [627, 359] width 1152 height 593
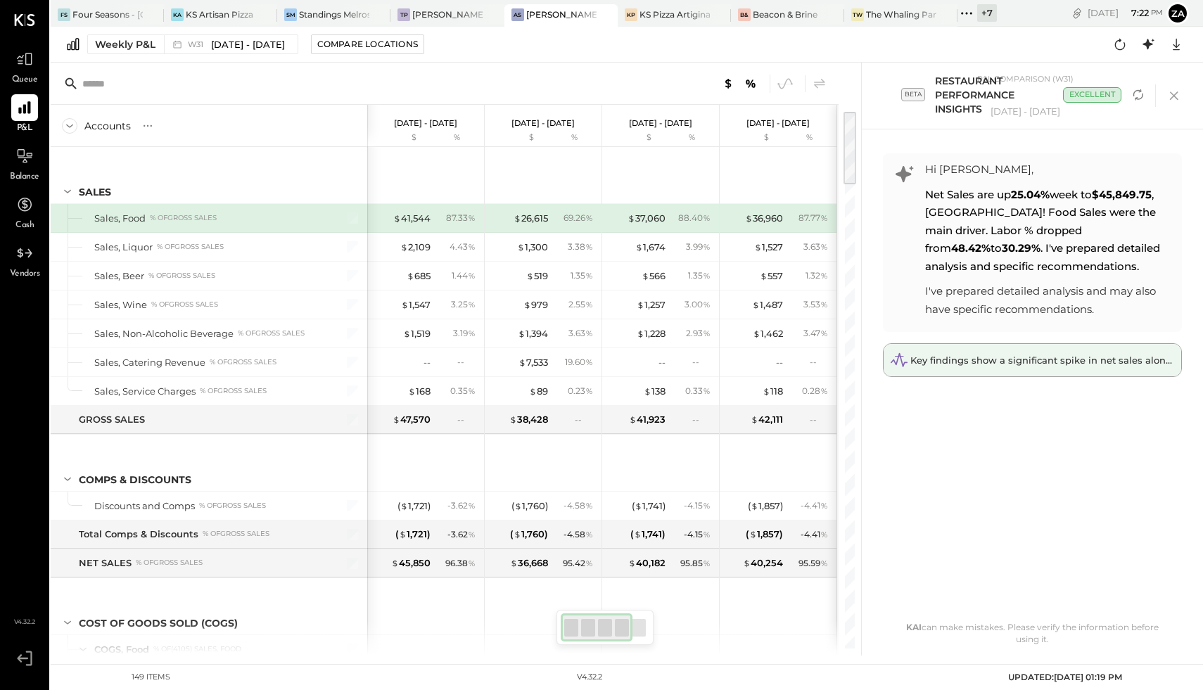
click at [968, 364] on span "Key findings show a significant spike in net sales alongside a reduction in bot…" at bounding box center [1167, 359] width 515 height 11
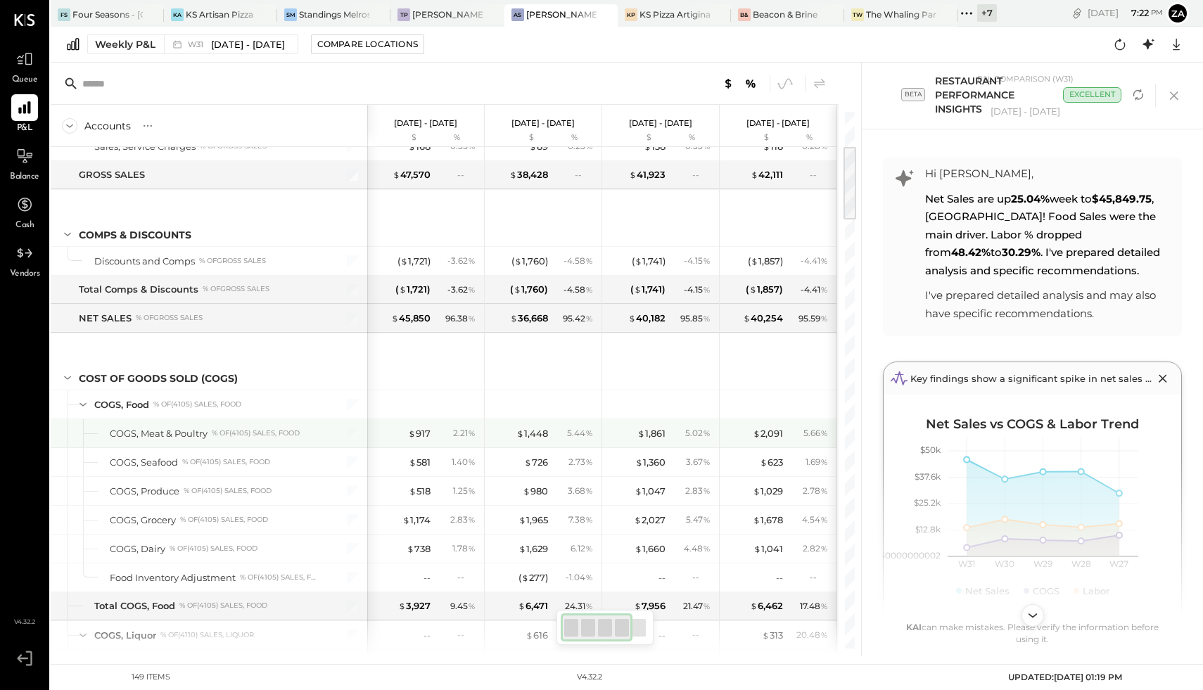
scroll to position [0, 1]
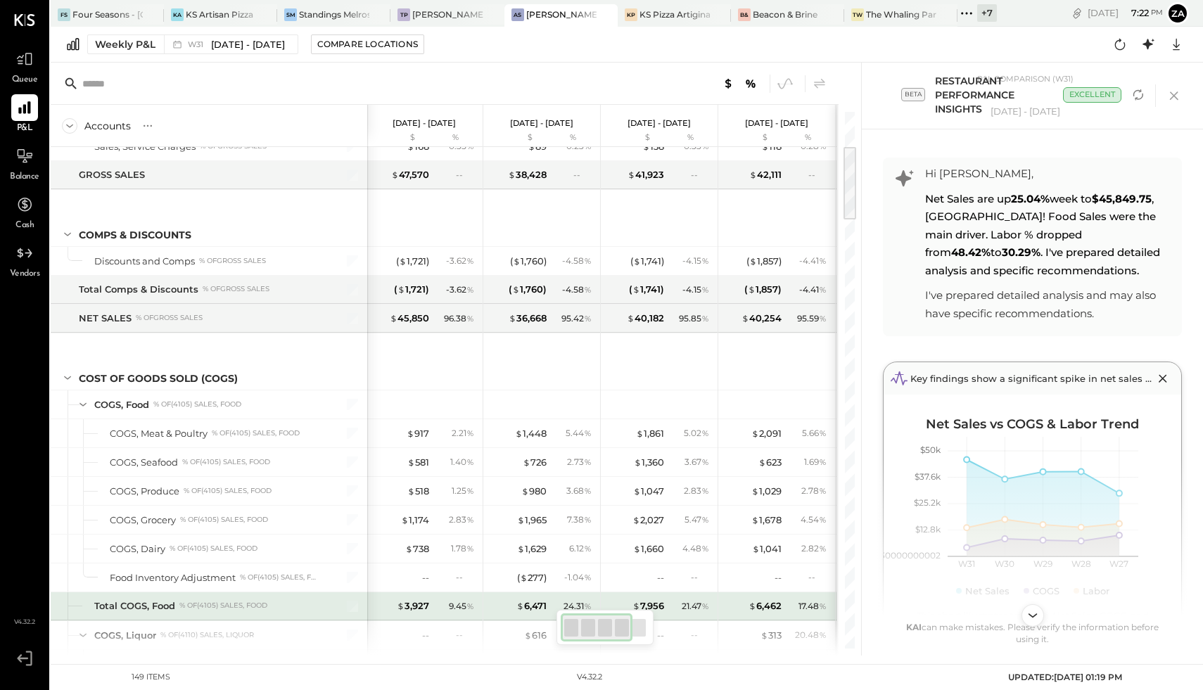
click at [226, 606] on div "% of (4105) Sales, Food" at bounding box center [223, 606] width 88 height 10
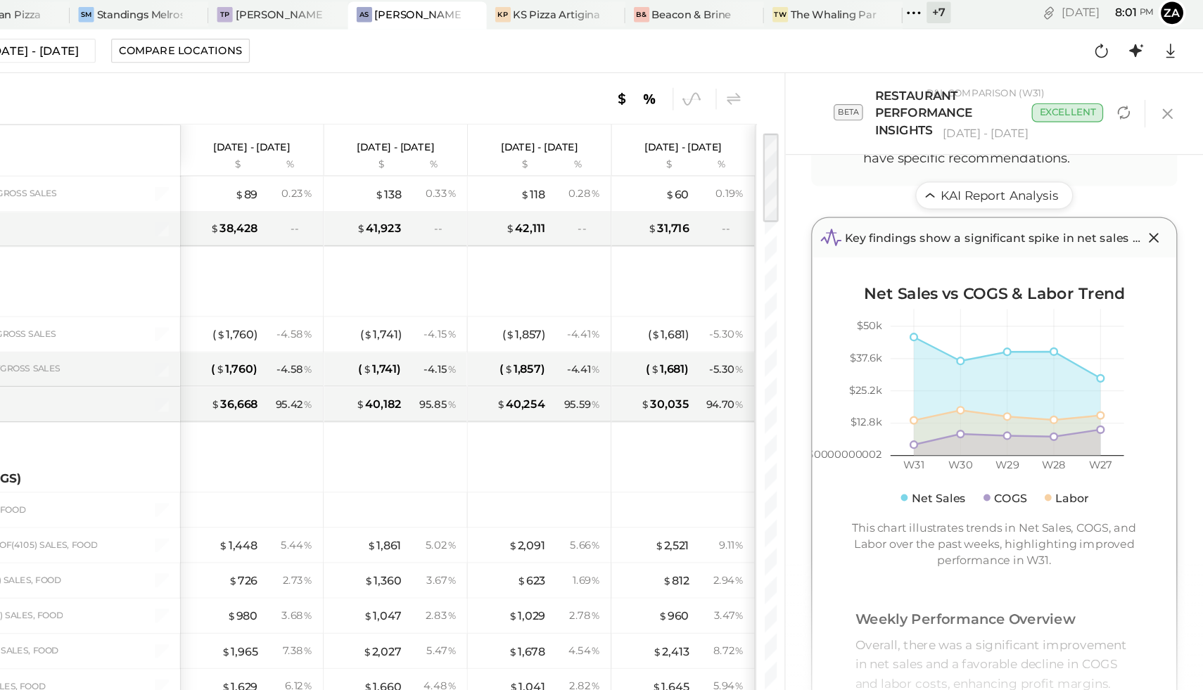
scroll to position [182, 0]
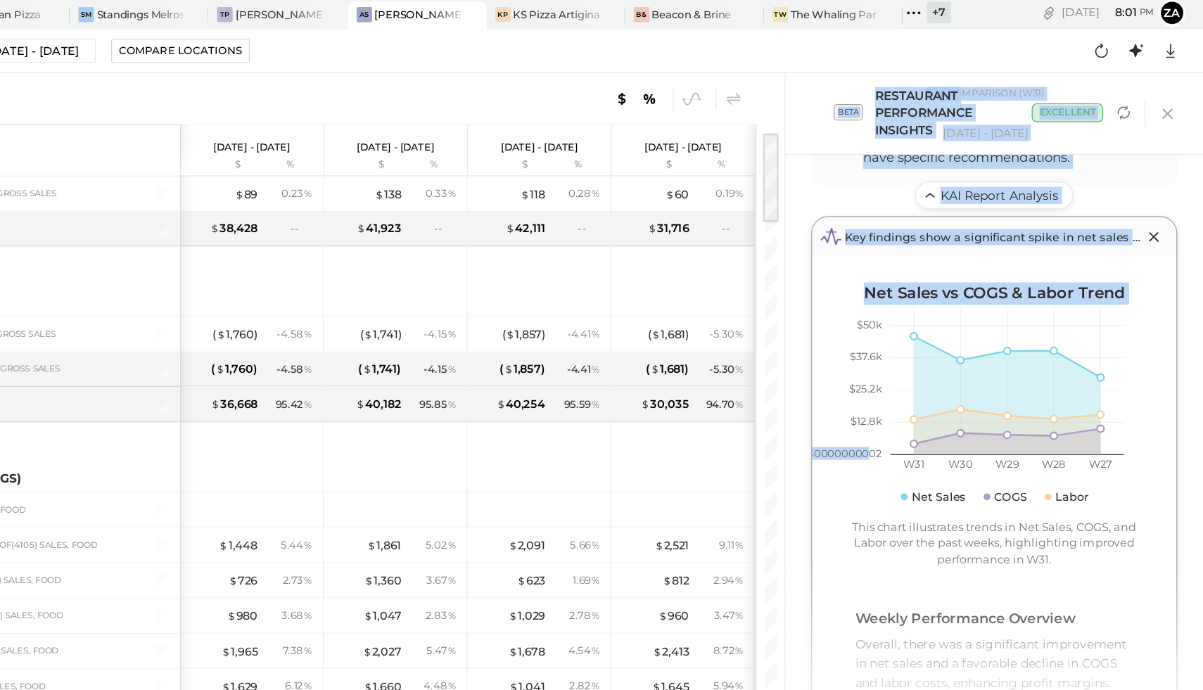
drag, startPoint x: 928, startPoint y: 373, endPoint x: 842, endPoint y: 363, distance: 87.1
click at [842, 363] on div "Accounts S % GL [DATE] - [DATE] $ % [DATE] - [DATE] $ % [DATE] - [DATE] $ % [DA…" at bounding box center [627, 359] width 1152 height 593
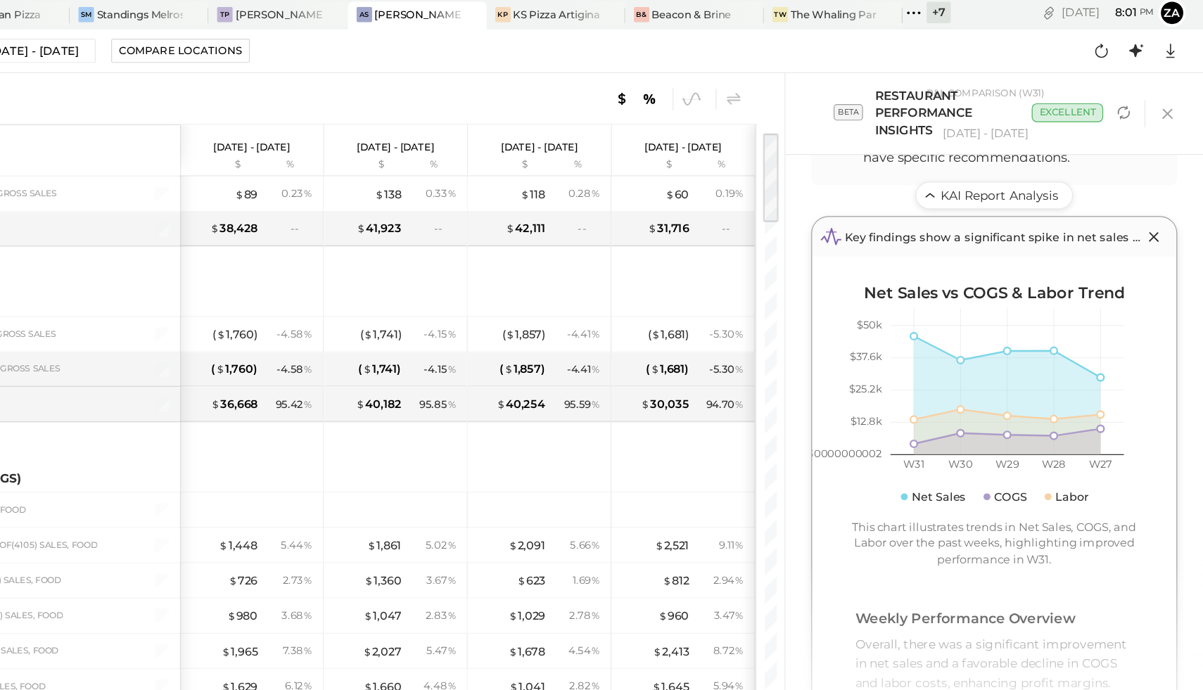
click at [931, 397] on div "Net Sales vs COGS & Labor Trend $416.4830000000002 $12.8k $25.2k $37.6k $50k W3…" at bounding box center [1032, 350] width 241 height 232
click at [1175, 103] on icon at bounding box center [1173, 95] width 21 height 21
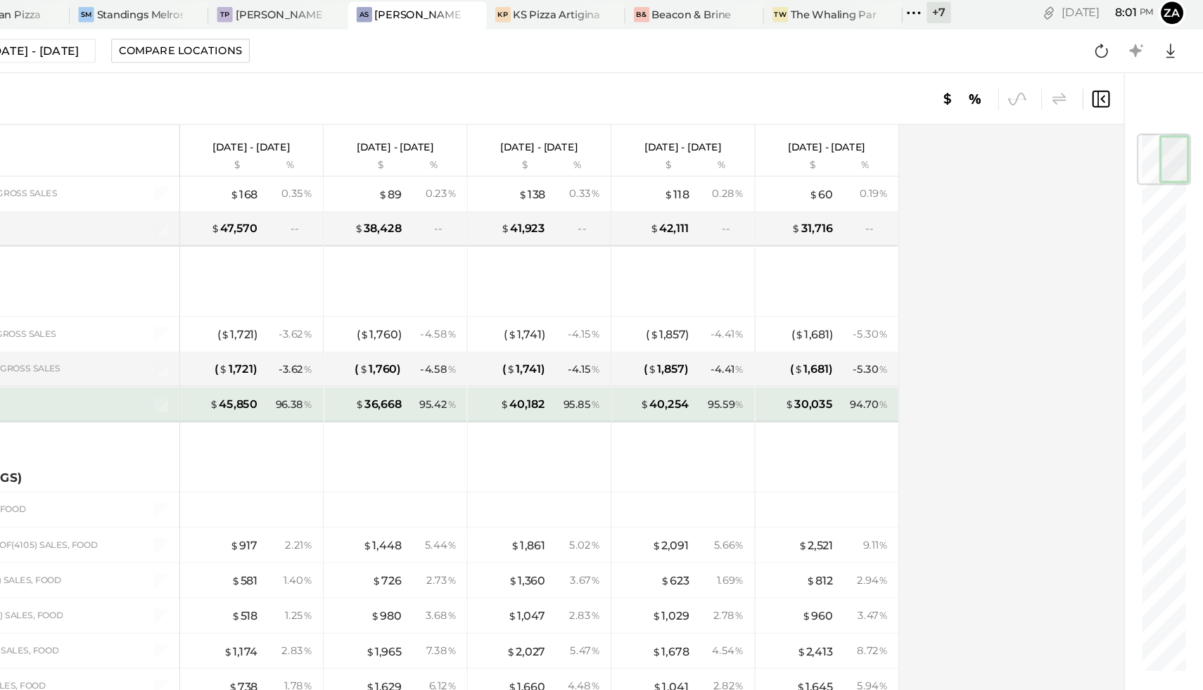
click at [295, 337] on div "NET SALES % of GROSS SALES" at bounding box center [199, 332] width 241 height 13
click at [1146, 46] on icon at bounding box center [1147, 44] width 11 height 11
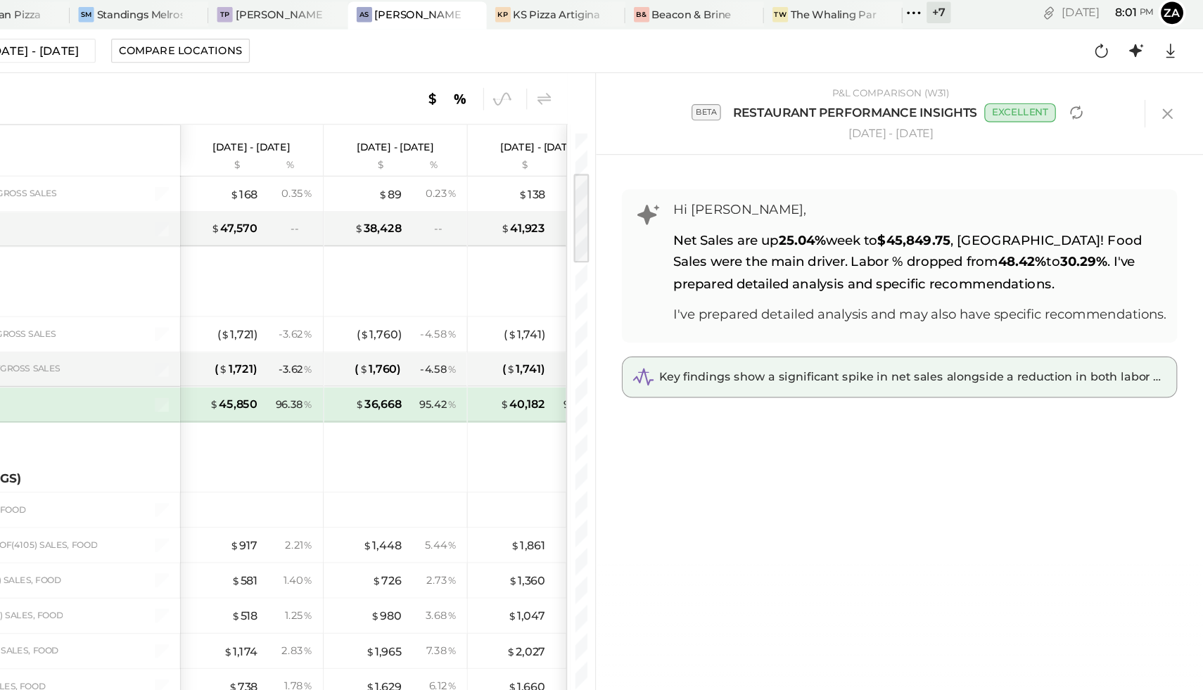
click at [907, 327] on div "Key findings show a significant spike in net sales alongside a reduction in bot…" at bounding box center [955, 311] width 452 height 32
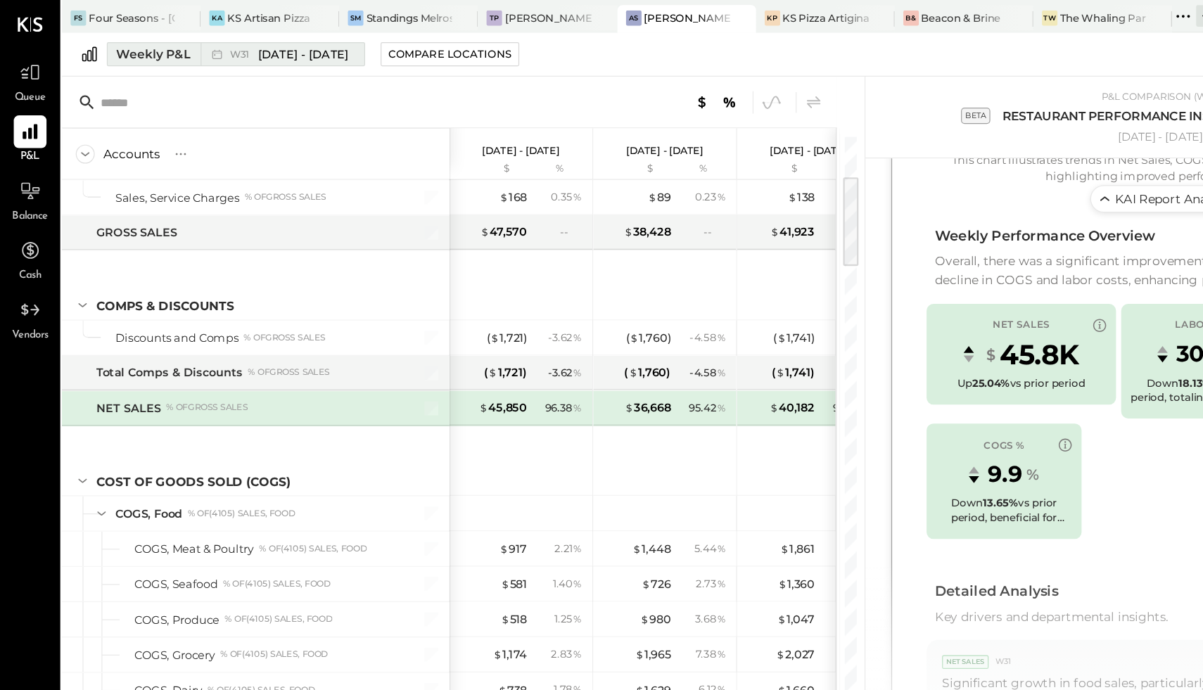
click at [193, 47] on span "W31" at bounding box center [198, 45] width 20 height 8
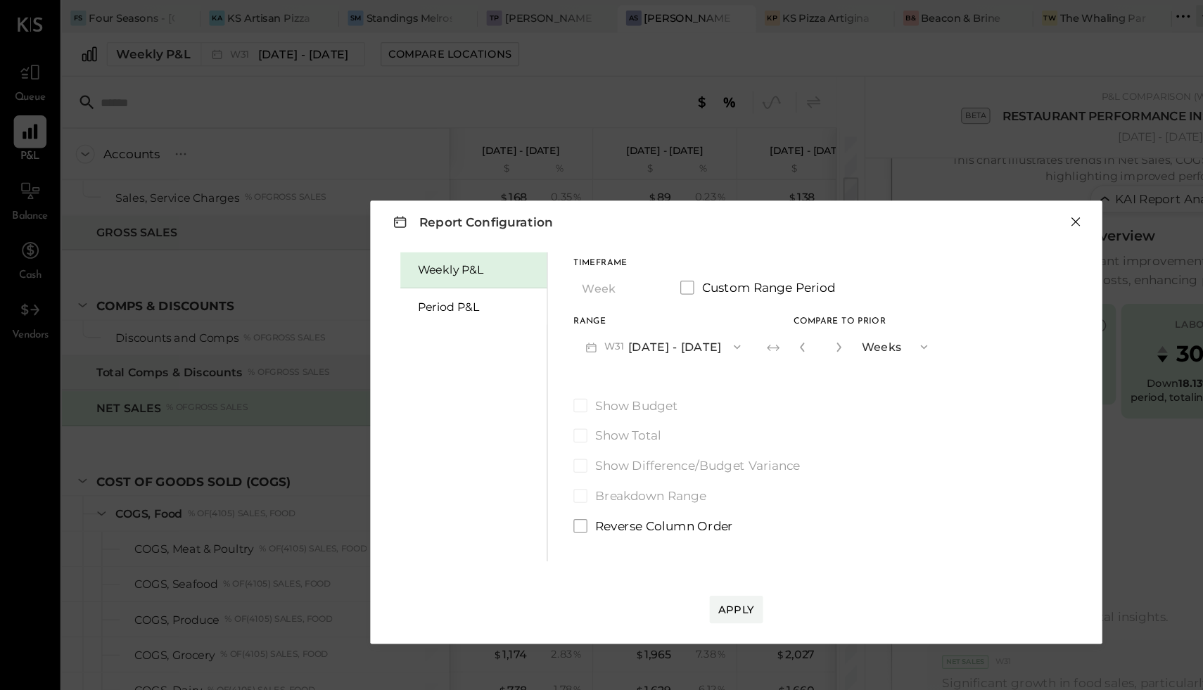
click at [876, 184] on button "×" at bounding box center [878, 181] width 13 height 14
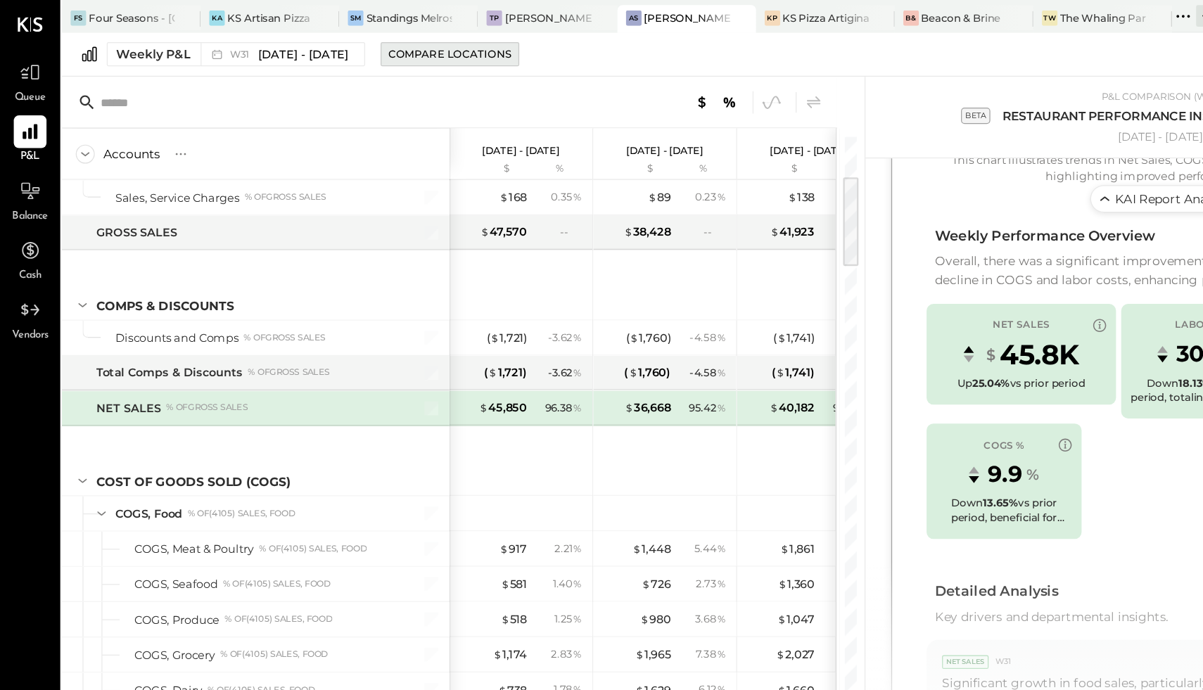
click at [411, 42] on div "Compare Locations" at bounding box center [367, 44] width 101 height 12
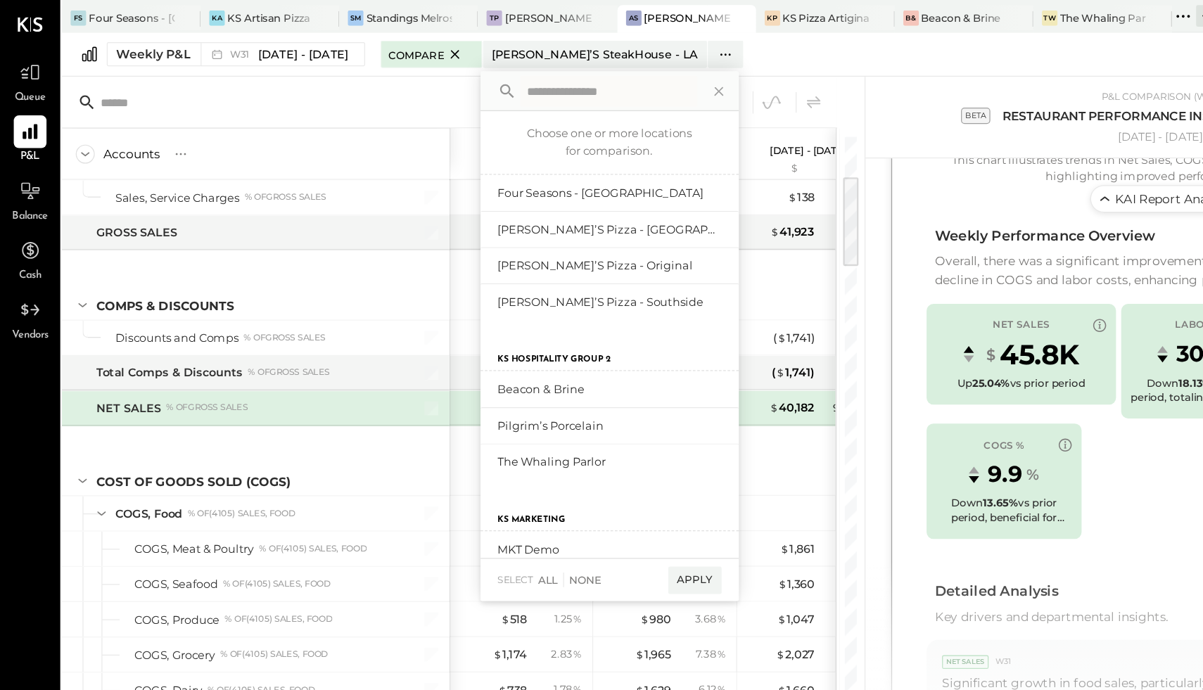
scroll to position [227, 0]
click at [596, 74] on icon at bounding box center [587, 74] width 18 height 18
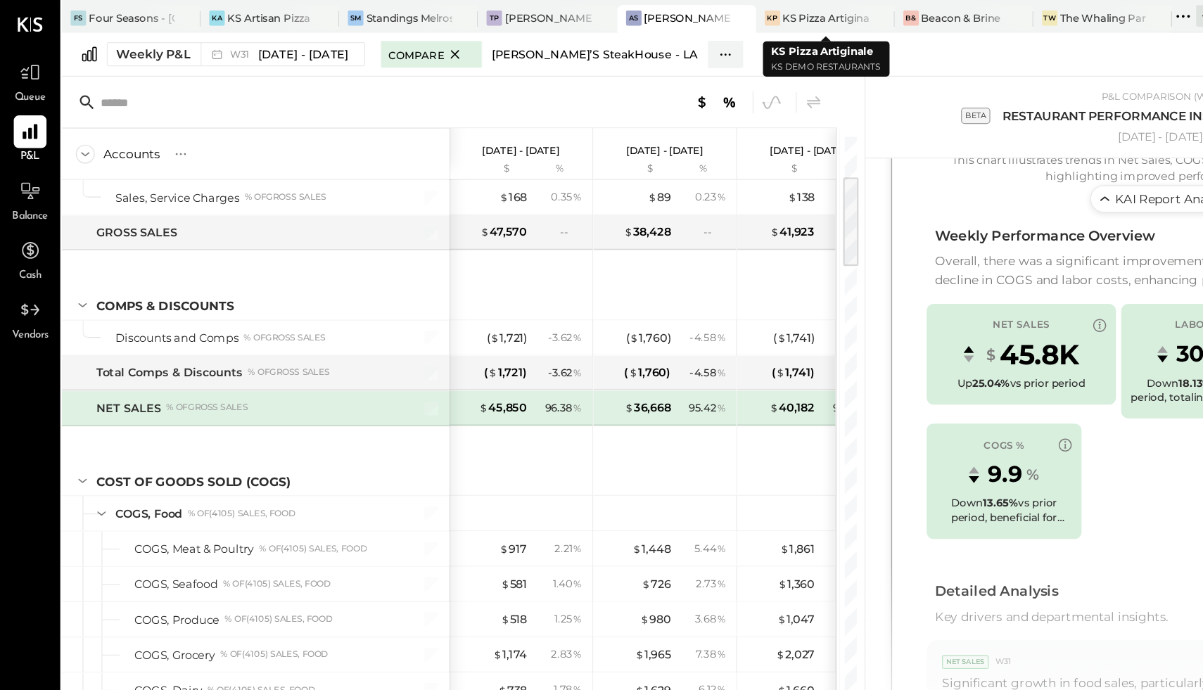
click at [503, 42] on div "[PERSON_NAME]’s SteakHouse - LA" at bounding box center [486, 44] width 169 height 13
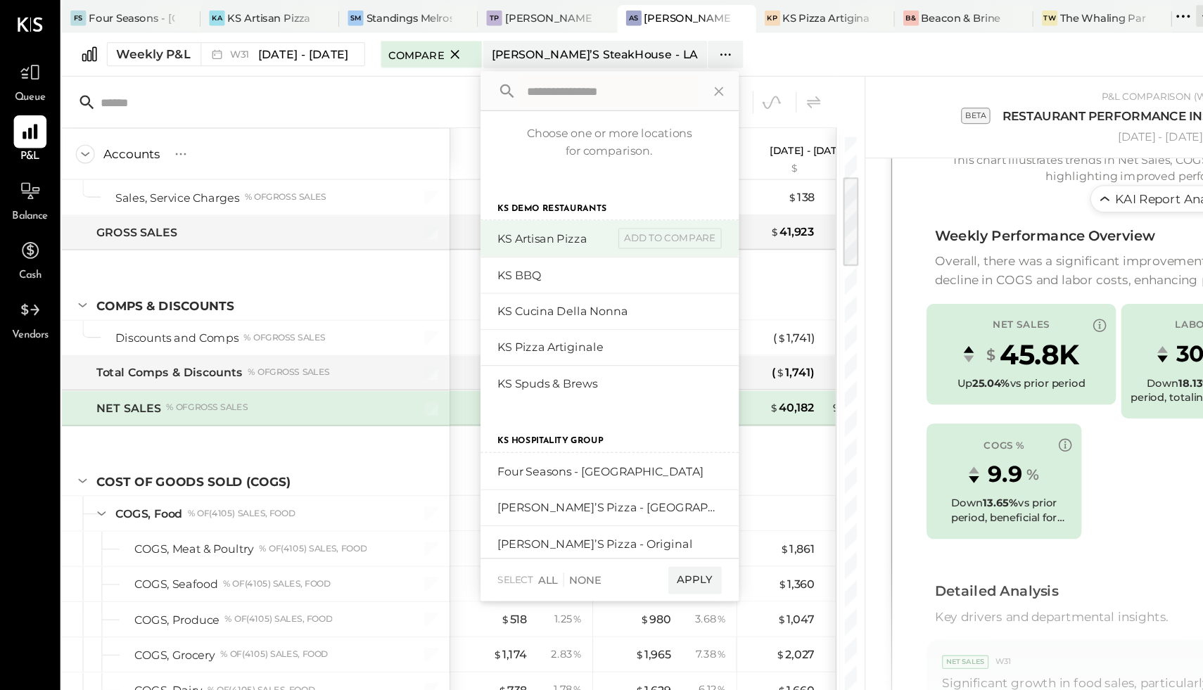
click at [486, 201] on div "KS Artisan Pizza" at bounding box center [454, 195] width 94 height 13
click at [544, 196] on div "add to compare" at bounding box center [547, 194] width 84 height 17
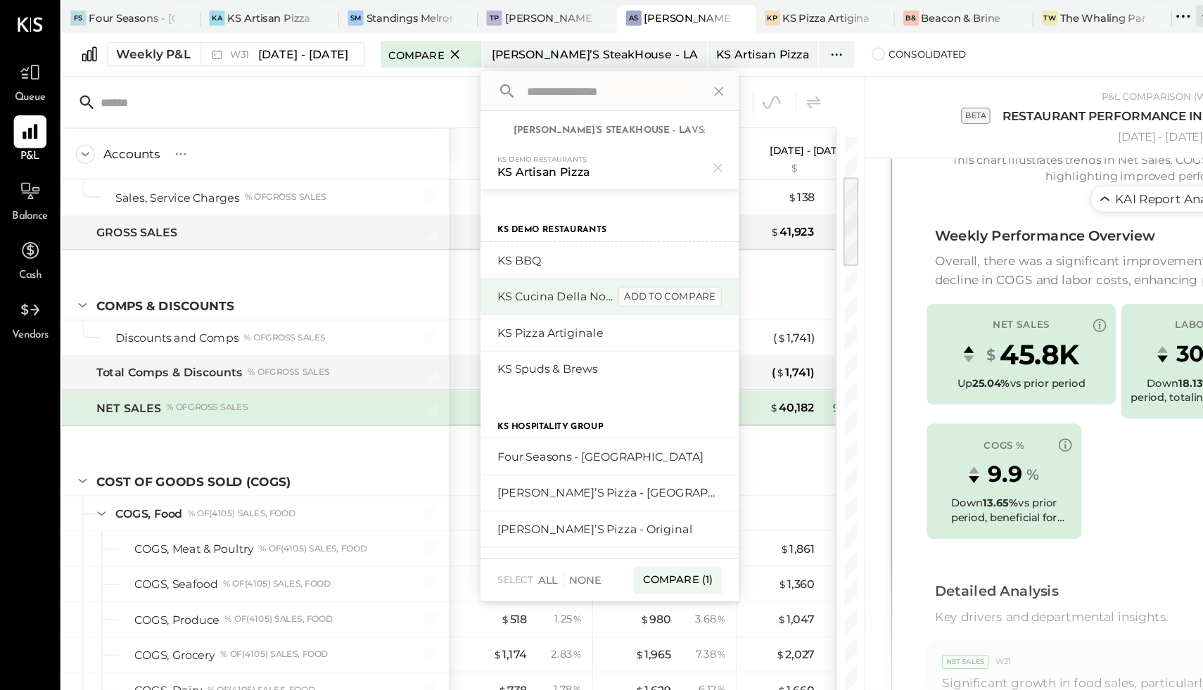
click at [547, 240] on div "add to compare" at bounding box center [547, 242] width 84 height 17
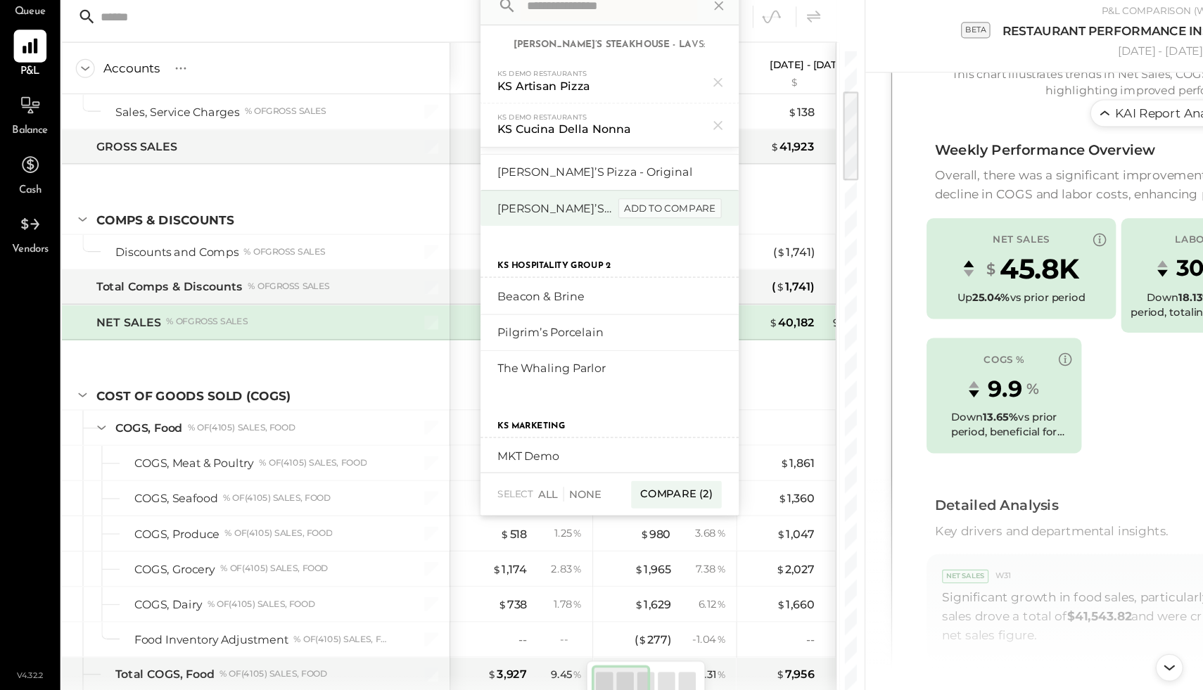
click at [554, 240] on div "add to compare" at bounding box center [547, 240] width 84 height 17
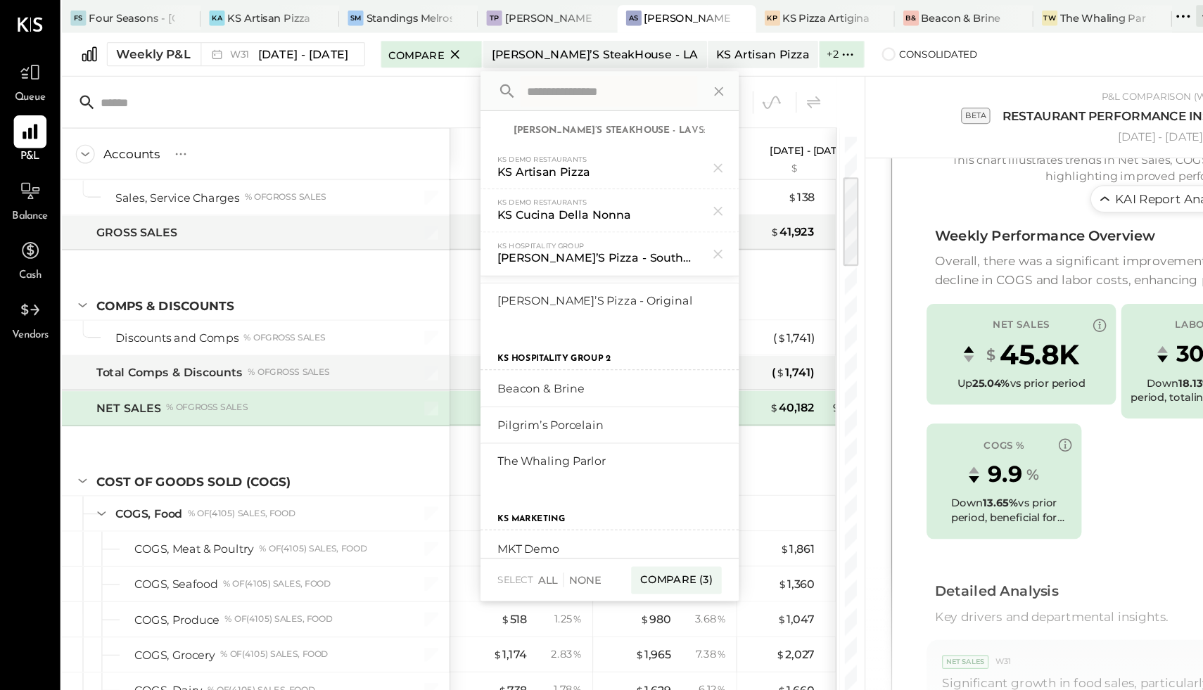
click at [698, 103] on div "Accounts S % GL [DATE] - [DATE] $ % [DATE] - [DATE] $ % [DATE] - [DATE] $ % [DA…" at bounding box center [379, 359] width 656 height 593
click at [729, 84] on div "P&L COMPARISON (W31) beta RESTAURANT PERFORMANCE INSIGHTS EXCELLENT [DATE] - [D…" at bounding box center [954, 96] width 473 height 44
click at [736, 70] on div "P&L COMPARISON (W31) beta RESTAURANT PERFORMANCE INSIGHTS EXCELLENT [DATE] - [D…" at bounding box center [955, 96] width 496 height 67
click at [394, 106] on div "[DATE] - [DATE]" at bounding box center [425, 116] width 63 height 23
click at [596, 70] on icon at bounding box center [587, 74] width 18 height 18
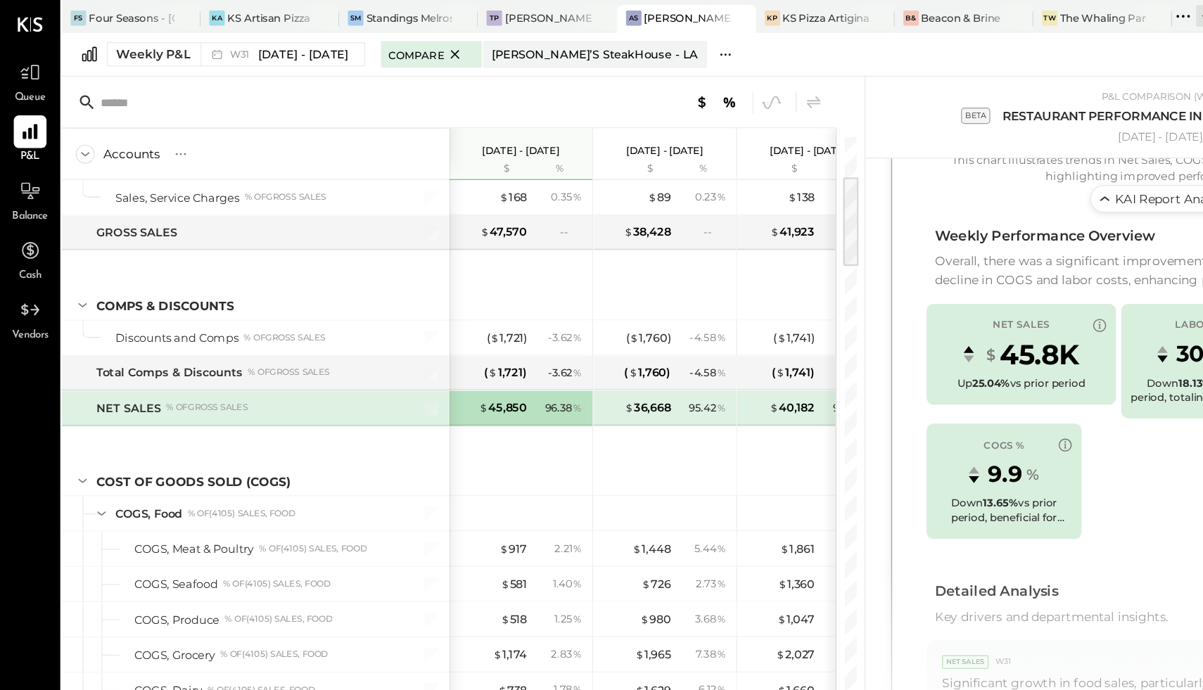
click at [585, 42] on icon at bounding box center [592, 44] width 15 height 15
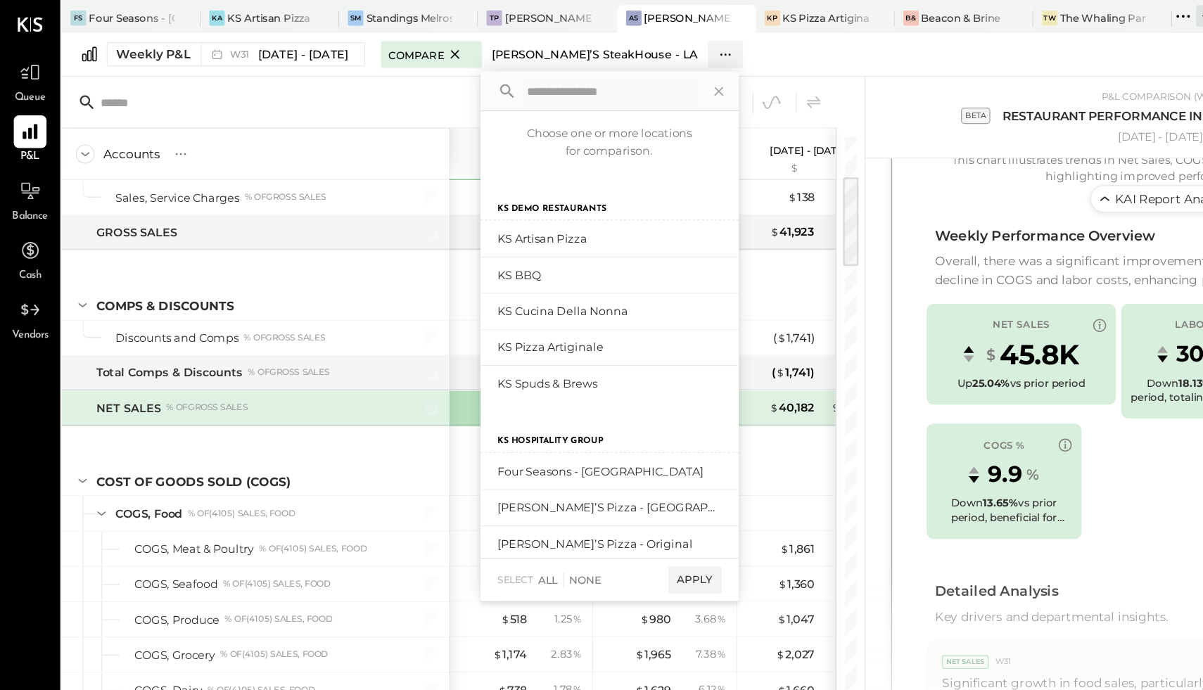
click at [464, 33] on button "[PERSON_NAME]’s SteakHouse - LA" at bounding box center [486, 44] width 183 height 23
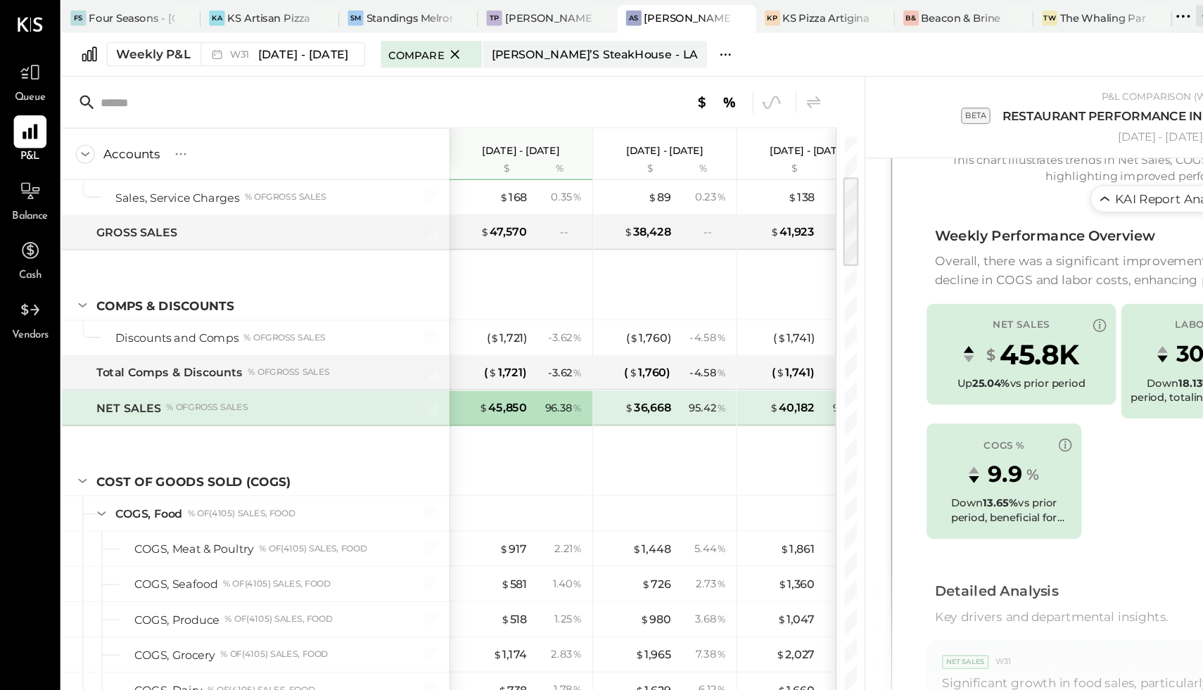
click at [578, 44] on button at bounding box center [592, 44] width 29 height 23
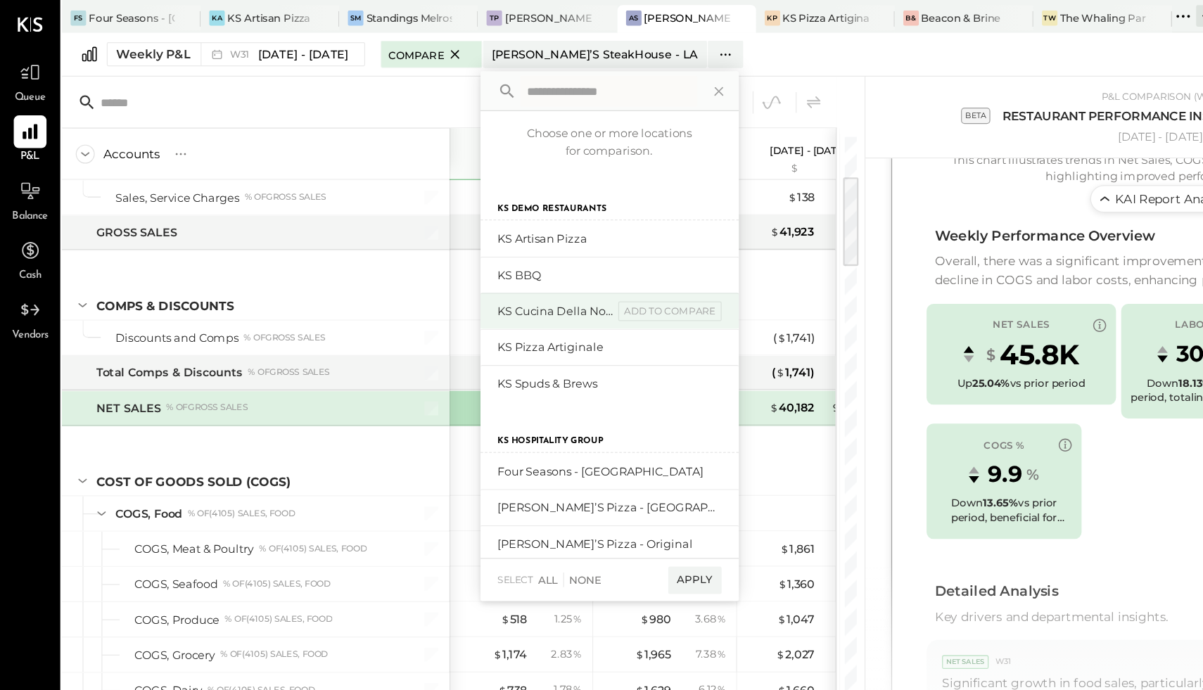
scroll to position [321, 0]
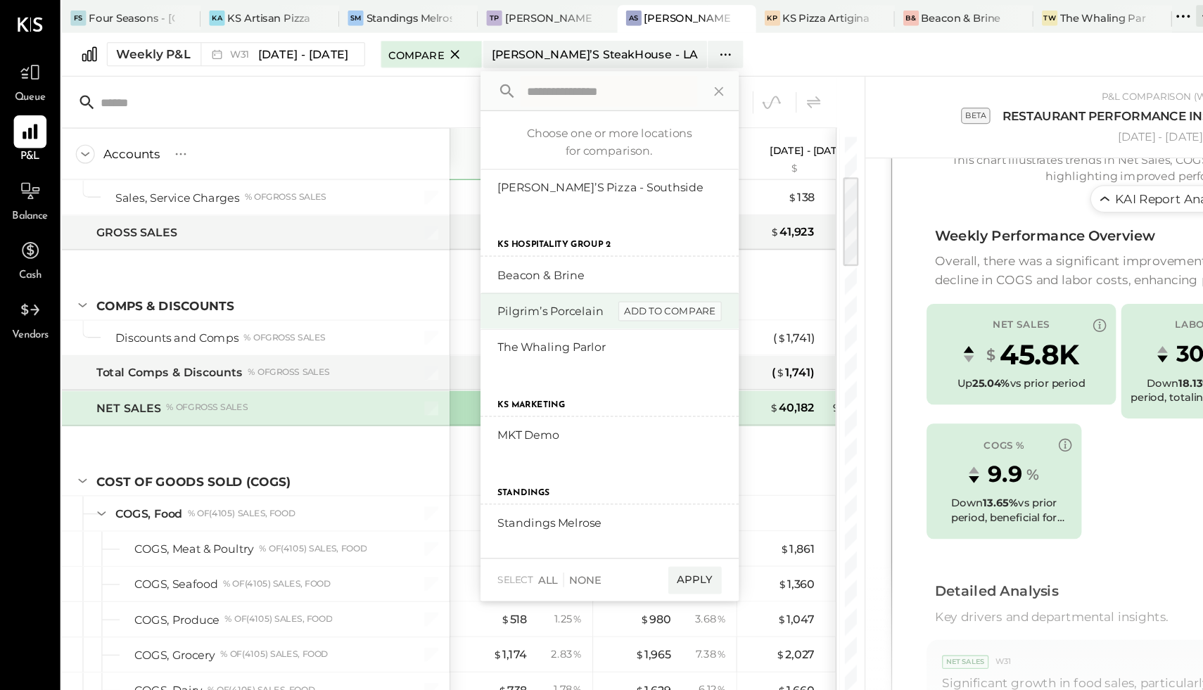
click at [566, 250] on div "add to compare" at bounding box center [547, 254] width 84 height 17
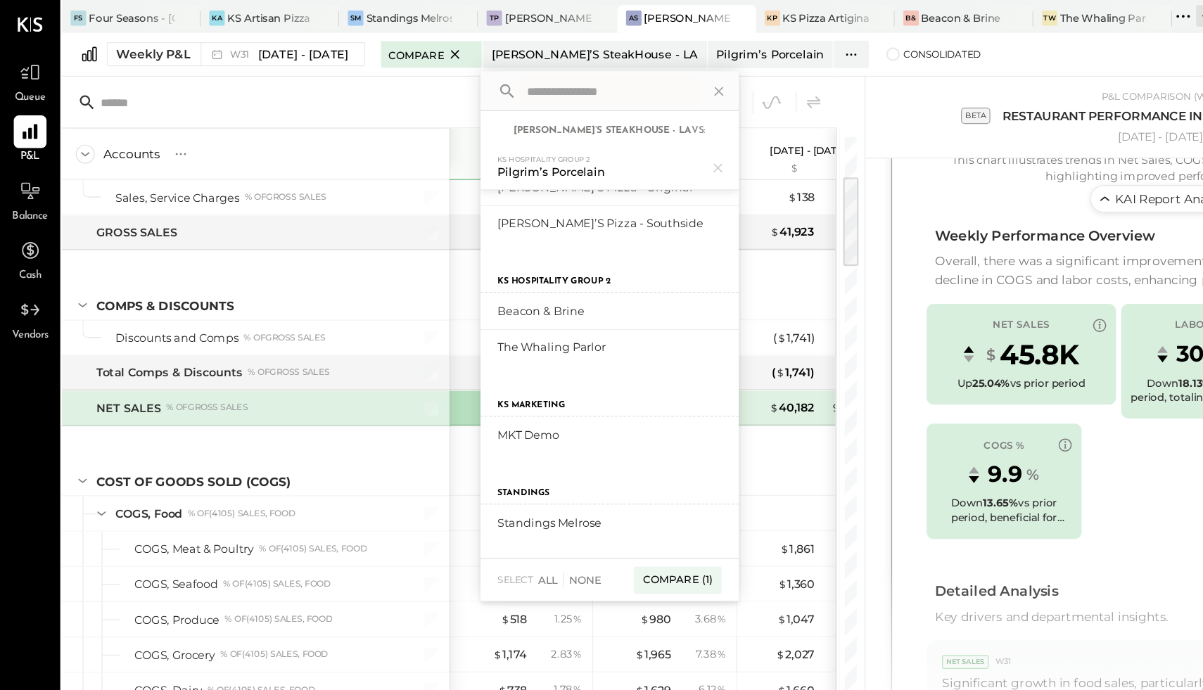
scroll to position [0, 0]
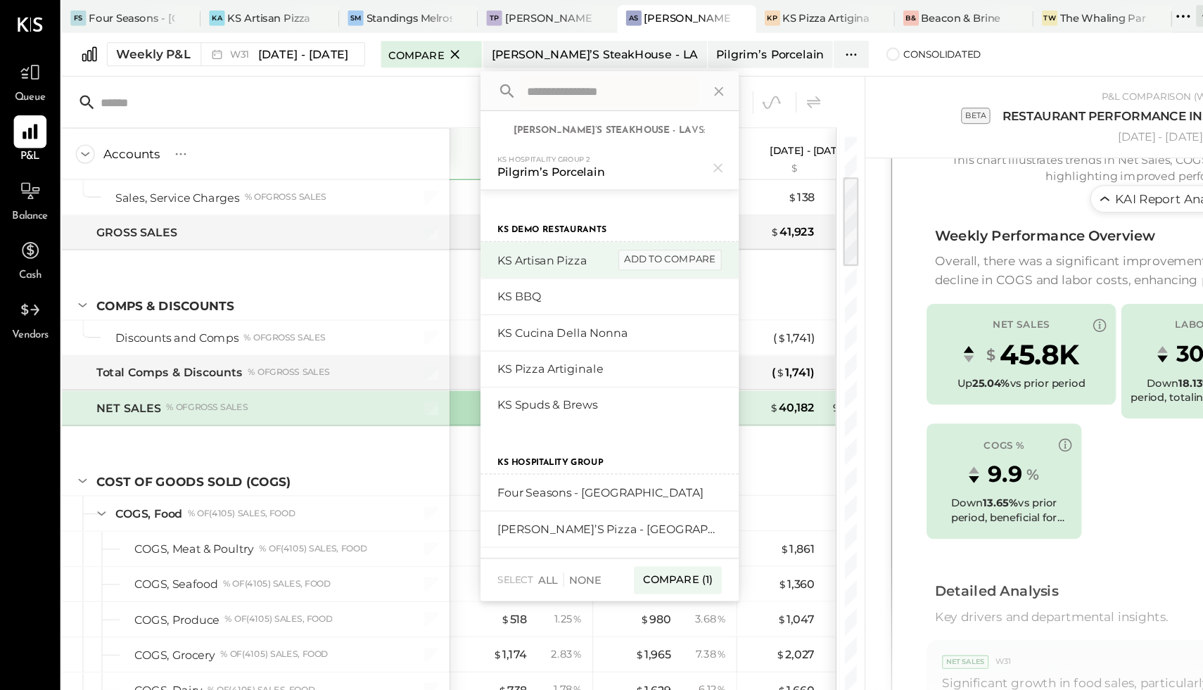
click at [563, 215] on div "add to compare" at bounding box center [547, 212] width 84 height 17
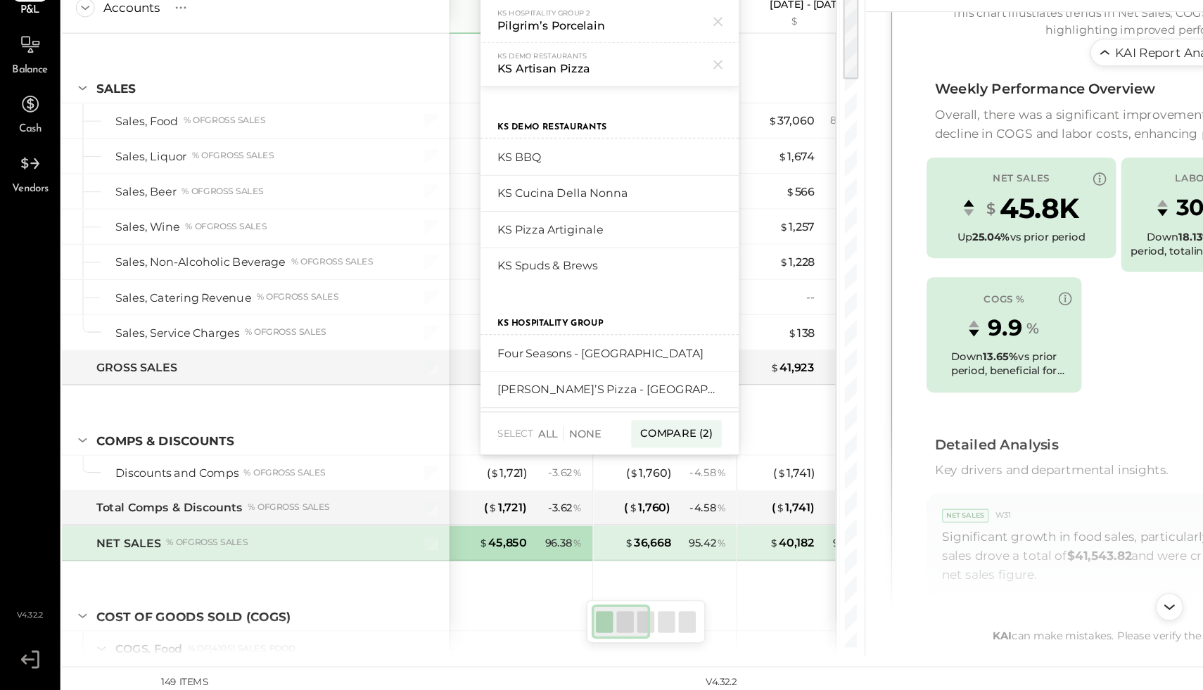
click at [772, 220] on div "Overall, there was a significant improvement in net sales and a favorable decli…" at bounding box center [955, 221] width 396 height 40
click at [381, 225] on div "$ 41,544 87.33 %" at bounding box center [427, 218] width 106 height 28
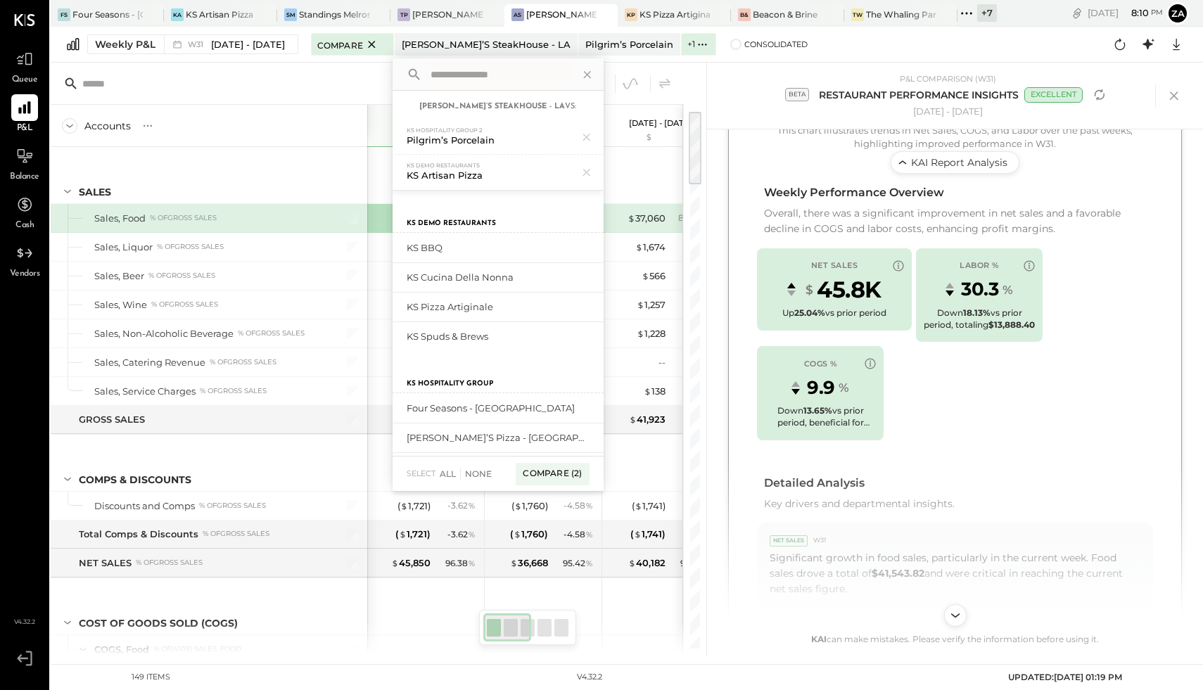
click at [760, 53] on div "Weekly P&L W31 [DATE] - [DATE] Compare [PERSON_NAME]’s SteakHouse - LA Pilgrim’…" at bounding box center [627, 45] width 1152 height 36
click at [783, 43] on div "Weekly P&L W31 [DATE] - [DATE] Compare [PERSON_NAME]’s SteakHouse - LA Pilgrim’…" at bounding box center [627, 45] width 1152 height 36
click at [385, 77] on div at bounding box center [367, 84] width 633 height 42
click at [385, 79] on div at bounding box center [367, 84] width 633 height 42
click at [468, 76] on input "text" at bounding box center [497, 74] width 145 height 25
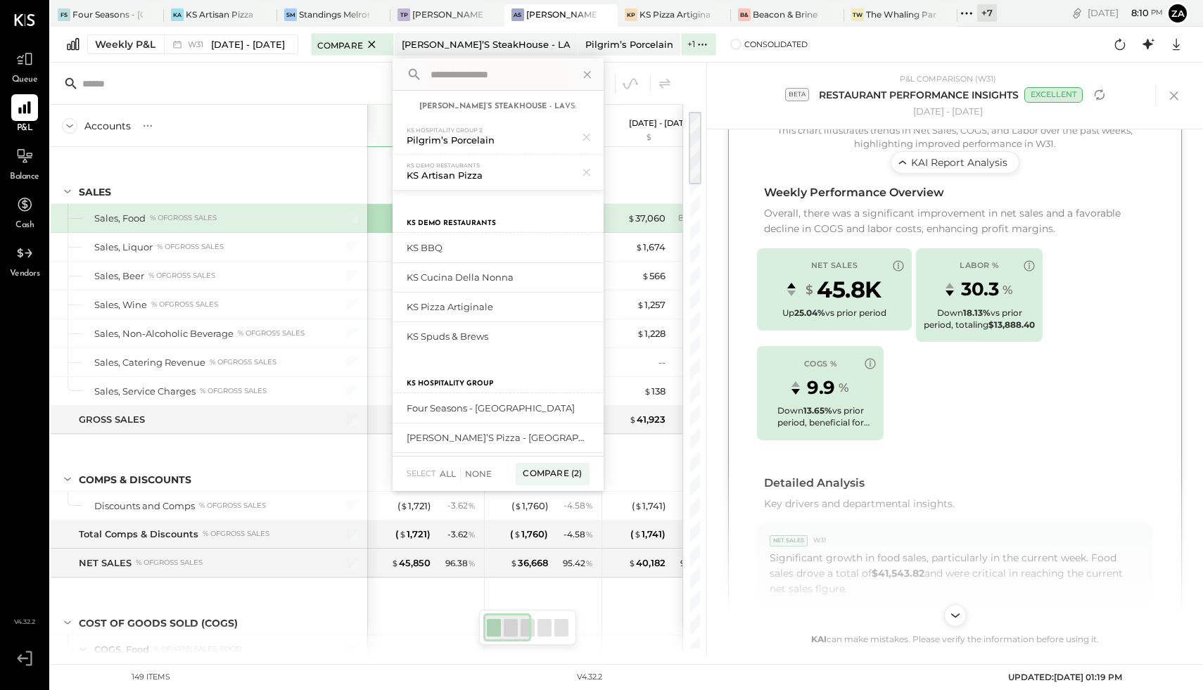
click at [247, 94] on input "text" at bounding box center [193, 83] width 222 height 25
click at [1173, 96] on icon at bounding box center [1173, 95] width 8 height 8
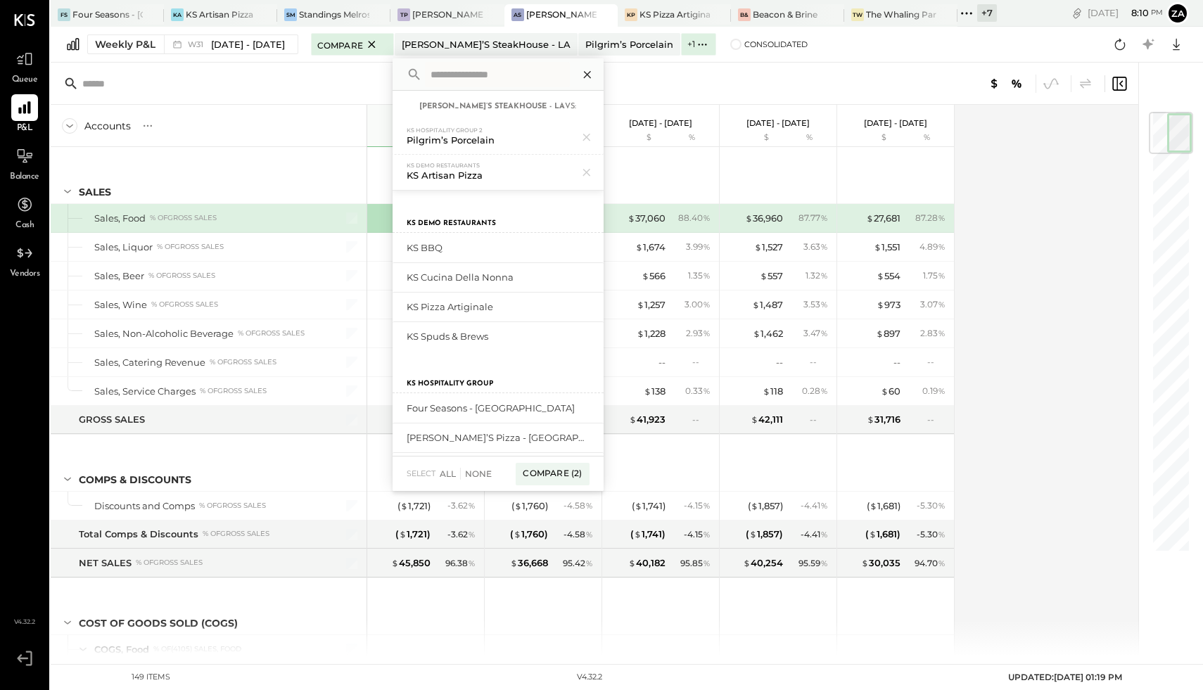
click at [596, 76] on icon at bounding box center [587, 74] width 18 height 18
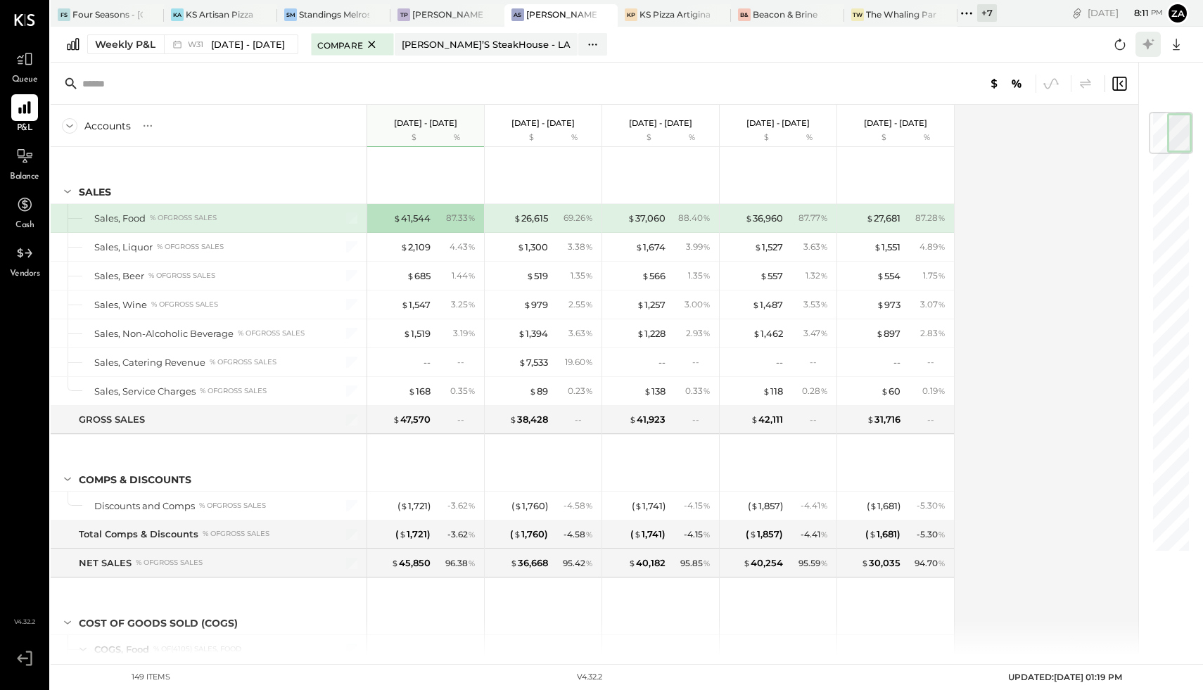
click at [1149, 44] on icon at bounding box center [1147, 44] width 11 height 11
click at [1149, 53] on button at bounding box center [1147, 44] width 25 height 25
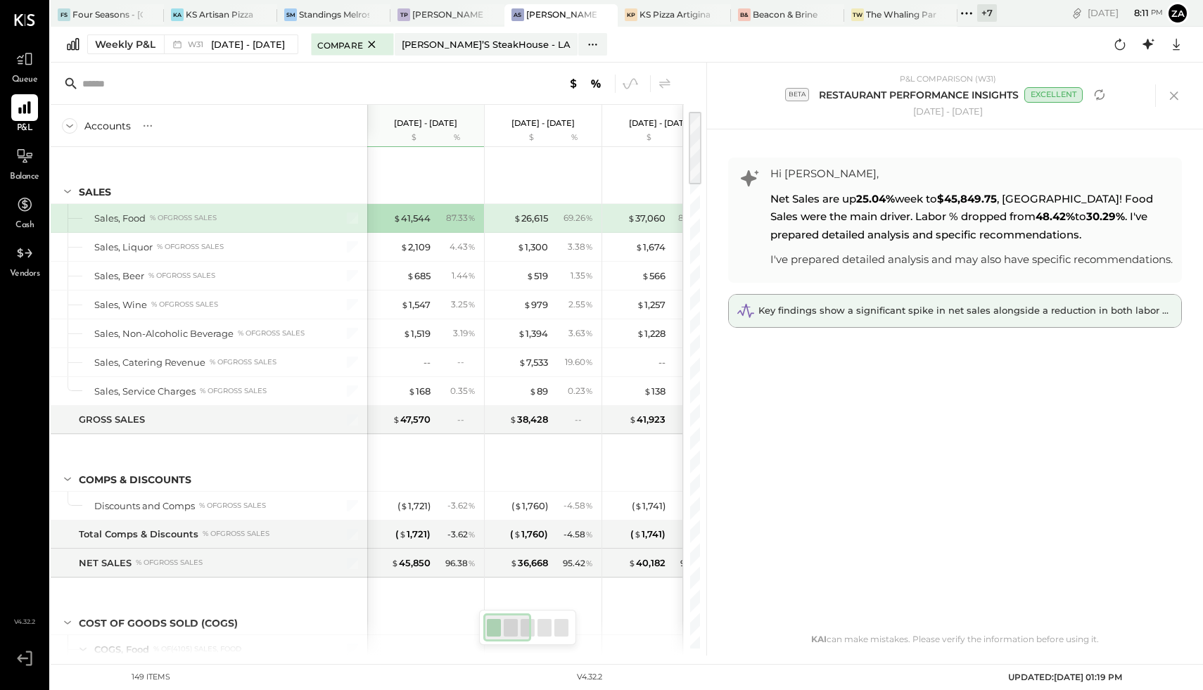
click at [990, 327] on div "Key findings show a significant spike in net sales alongside a reduction in bot…" at bounding box center [955, 311] width 452 height 32
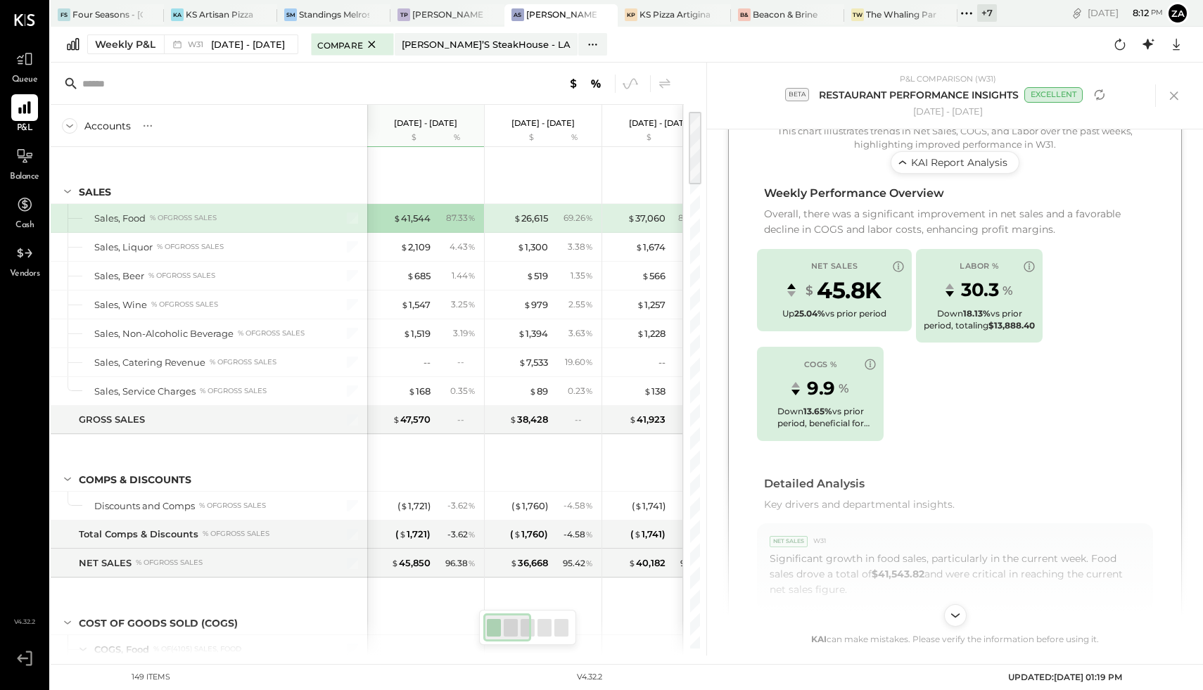
scroll to position [482, 0]
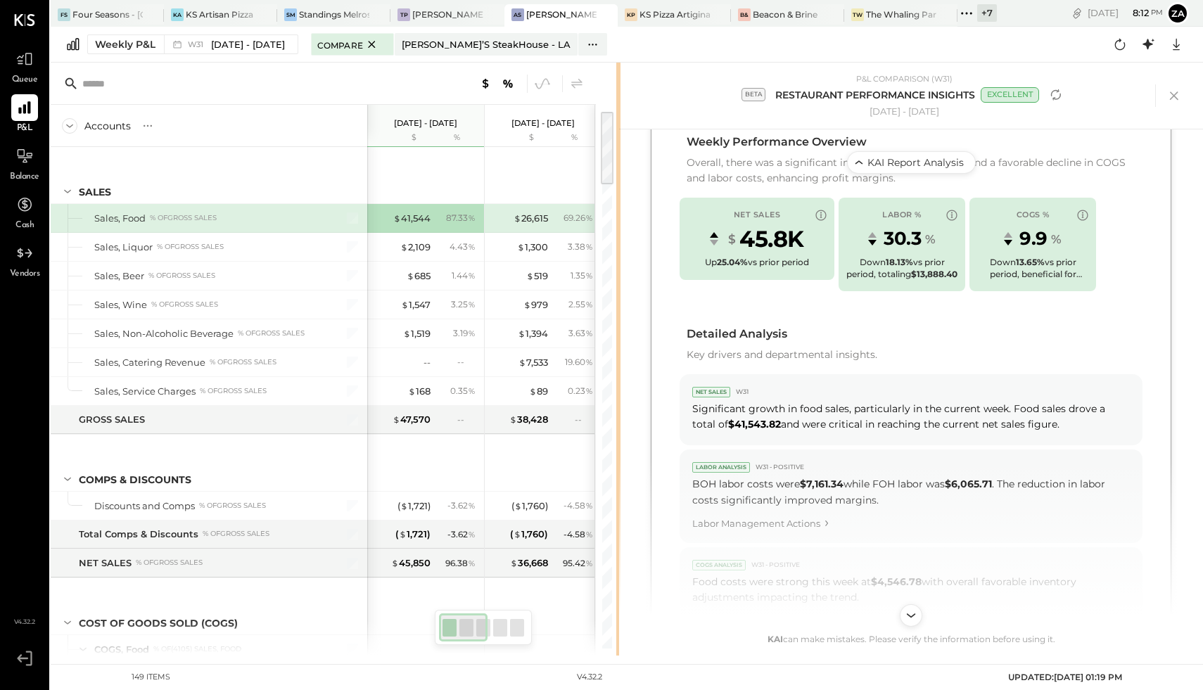
scroll to position [464, 0]
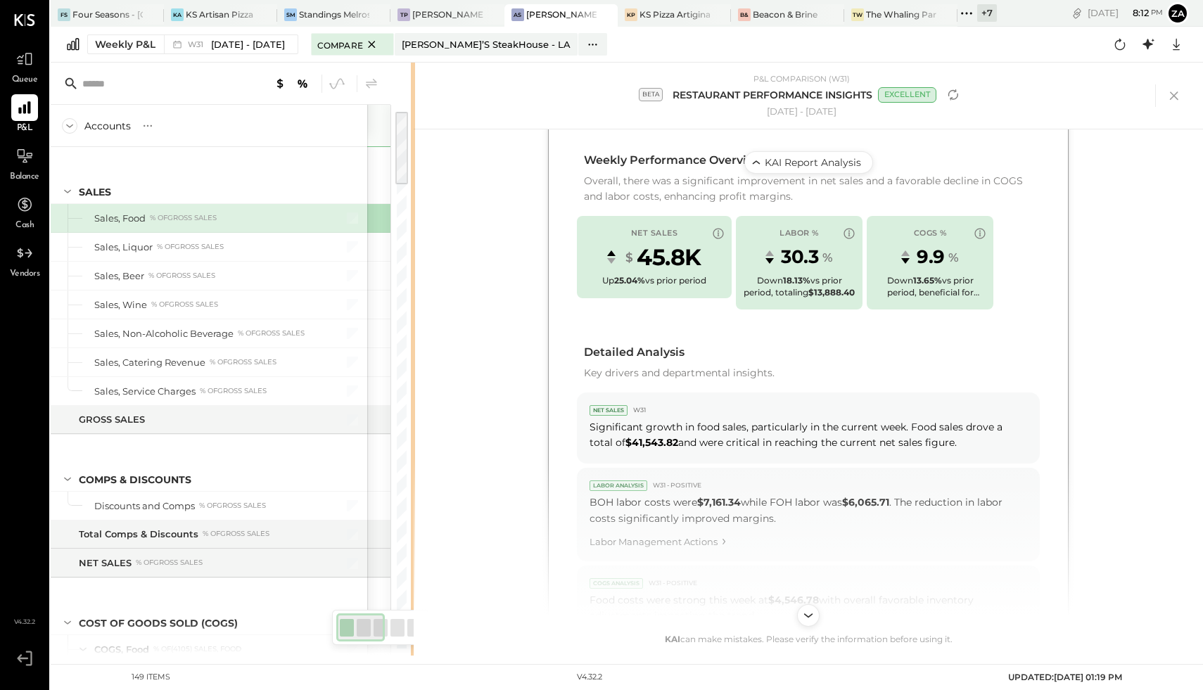
drag, startPoint x: 704, startPoint y: 404, endPoint x: 417, endPoint y: 395, distance: 287.1
click at [417, 395] on div "Accounts S % GL [DATE] - [DATE] $ % [DATE] - [DATE] $ % [DATE] - [DATE] $ % [DA…" at bounding box center [627, 359] width 1152 height 593
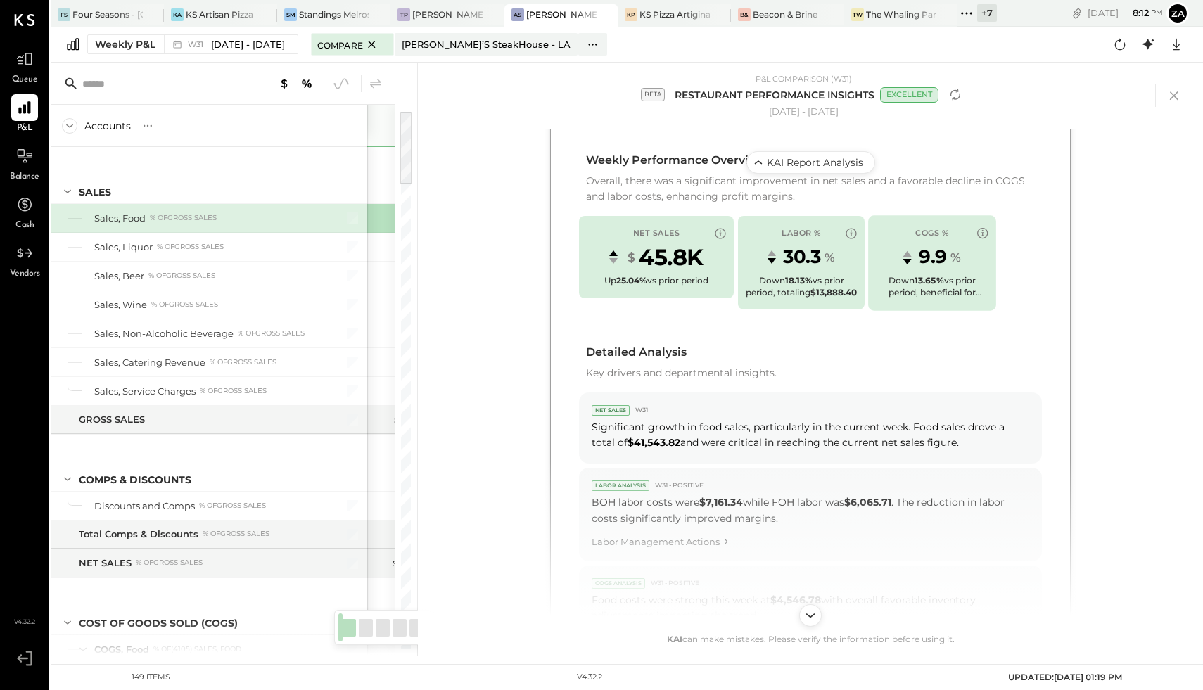
click at [961, 292] on div "Down 13.65% vs prior period, beneficial for margins" at bounding box center [932, 287] width 114 height 24
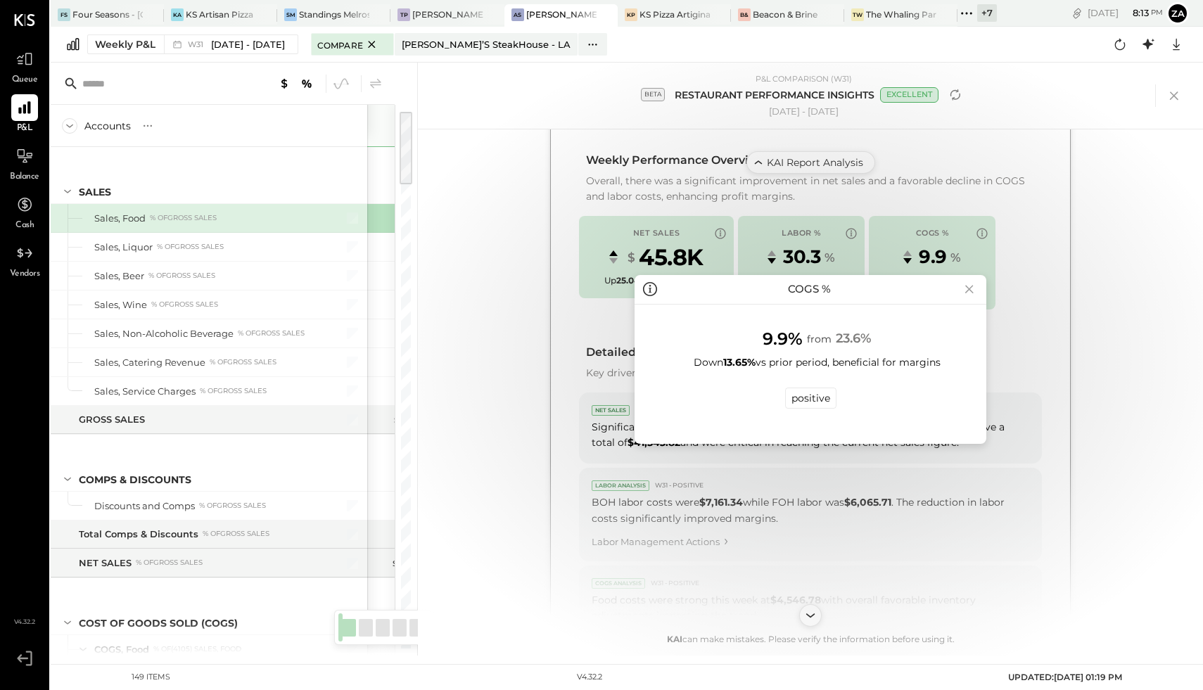
click at [976, 288] on icon at bounding box center [969, 289] width 20 height 23
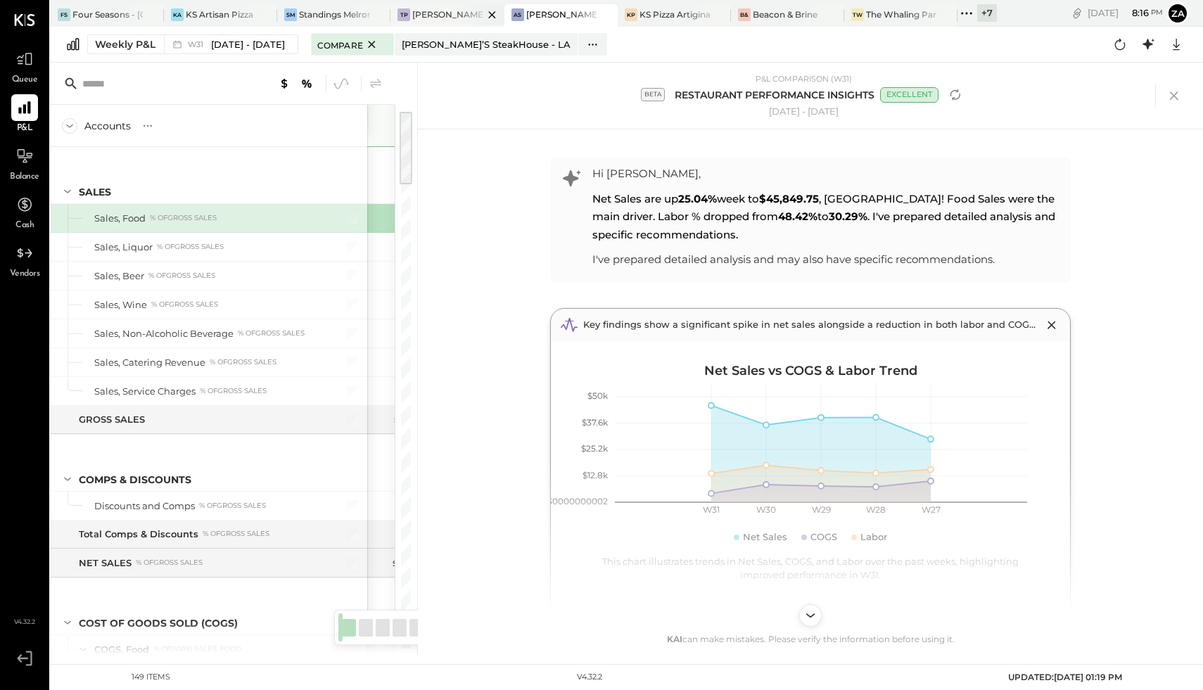
click at [448, 12] on div "[PERSON_NAME]’s Pizza - Original" at bounding box center [447, 14] width 70 height 12
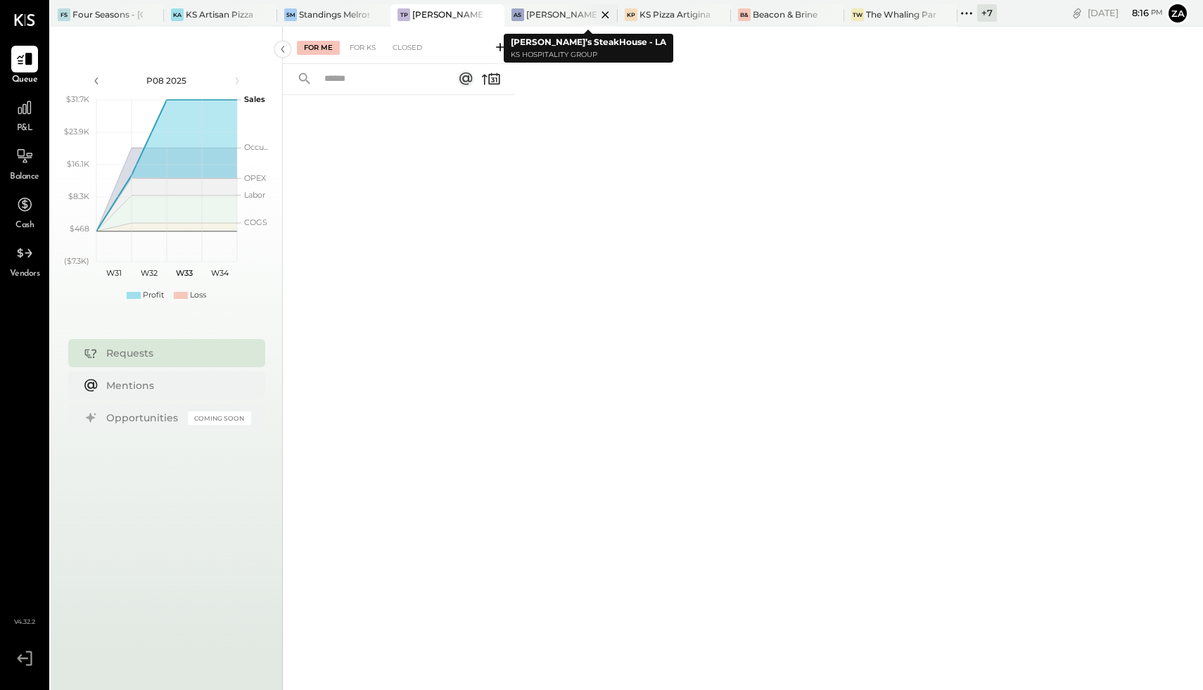
click at [550, 11] on div "[PERSON_NAME]’s SteakHouse - LA" at bounding box center [561, 14] width 70 height 12
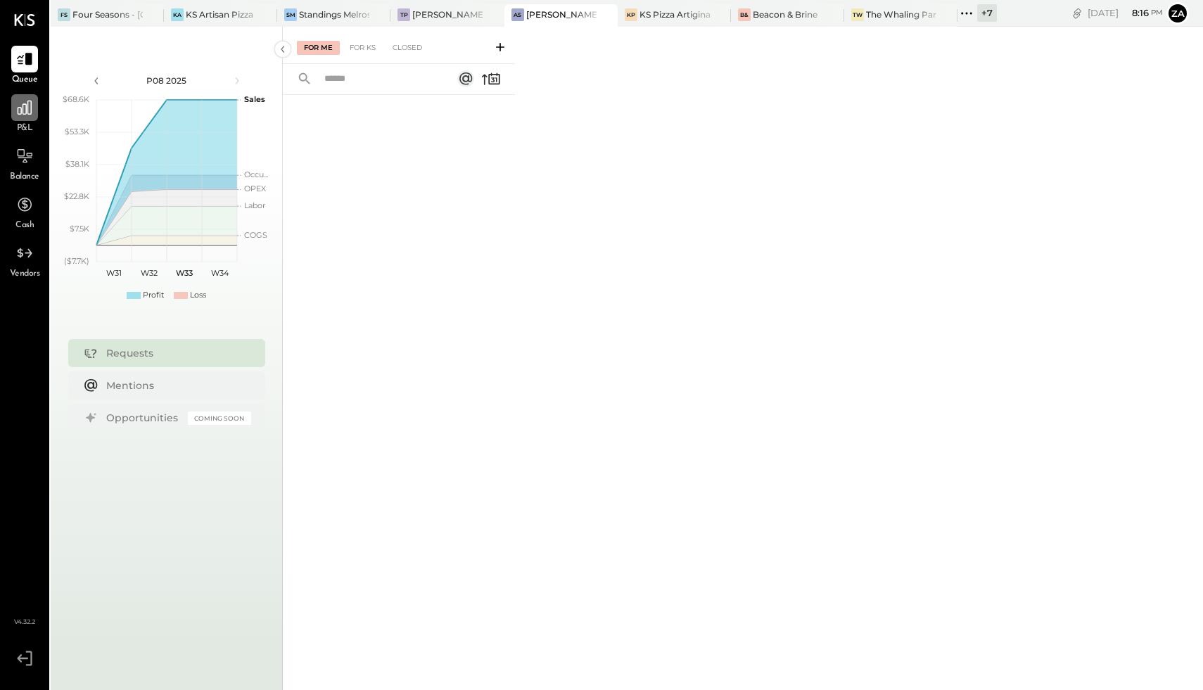
click at [18, 113] on icon at bounding box center [25, 108] width 14 height 14
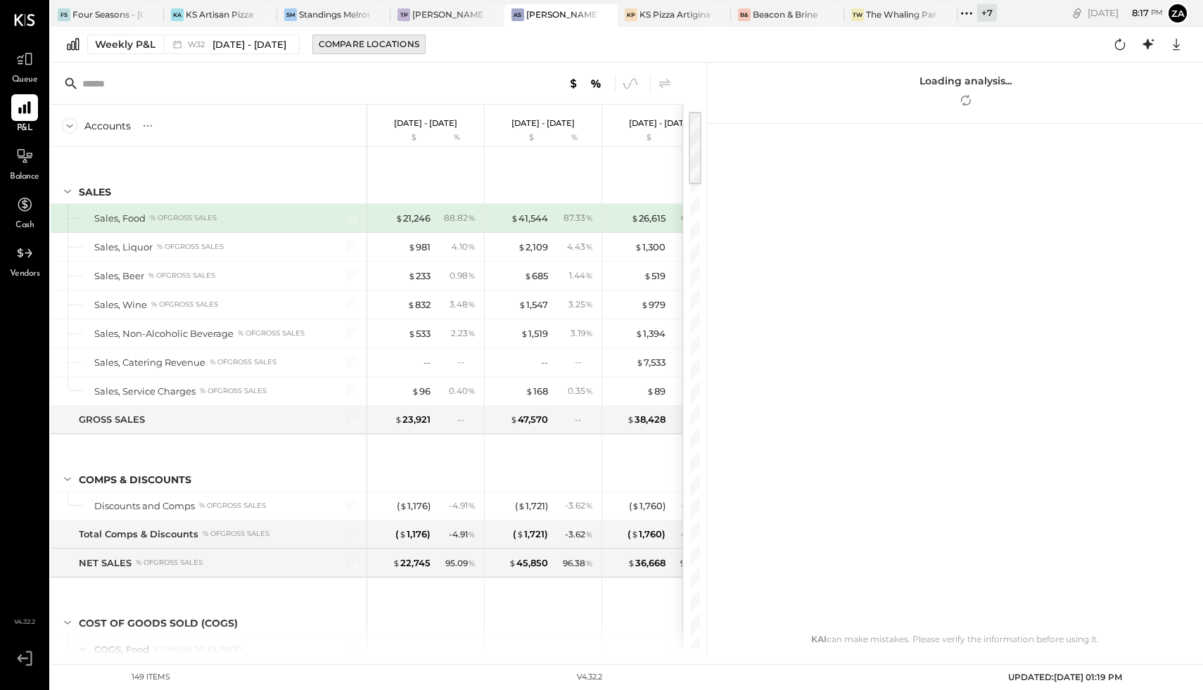
click at [336, 43] on div "Compare Locations" at bounding box center [369, 44] width 101 height 12
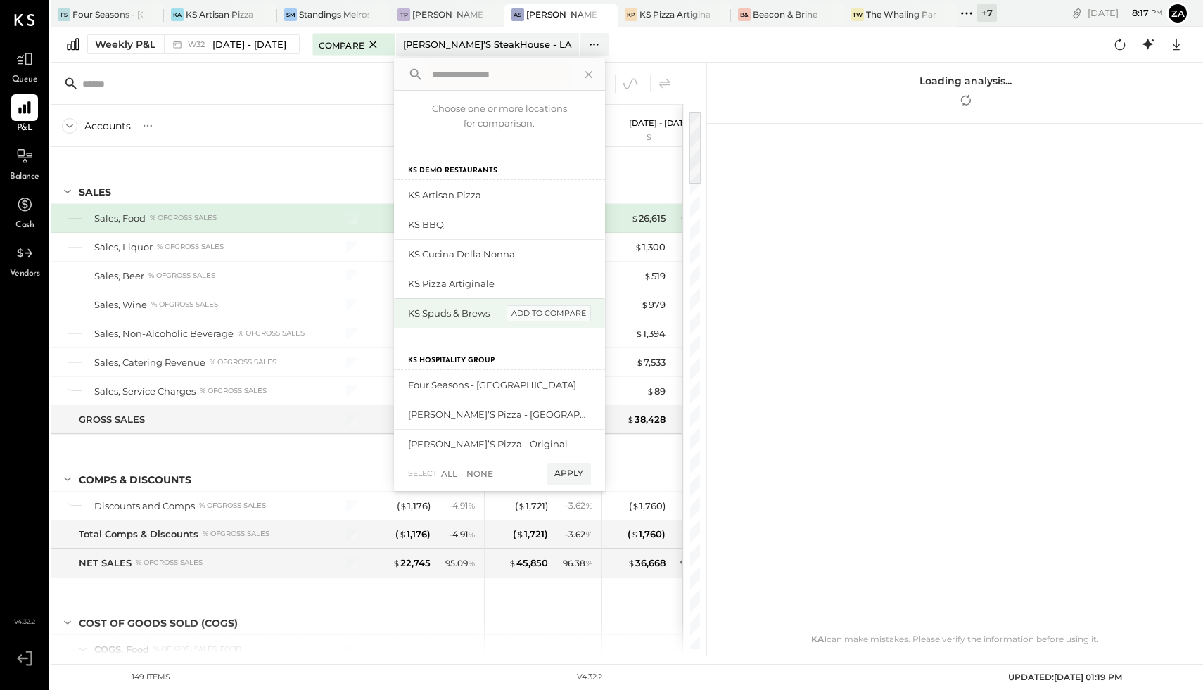
click at [548, 319] on div "add to compare" at bounding box center [548, 313] width 84 height 17
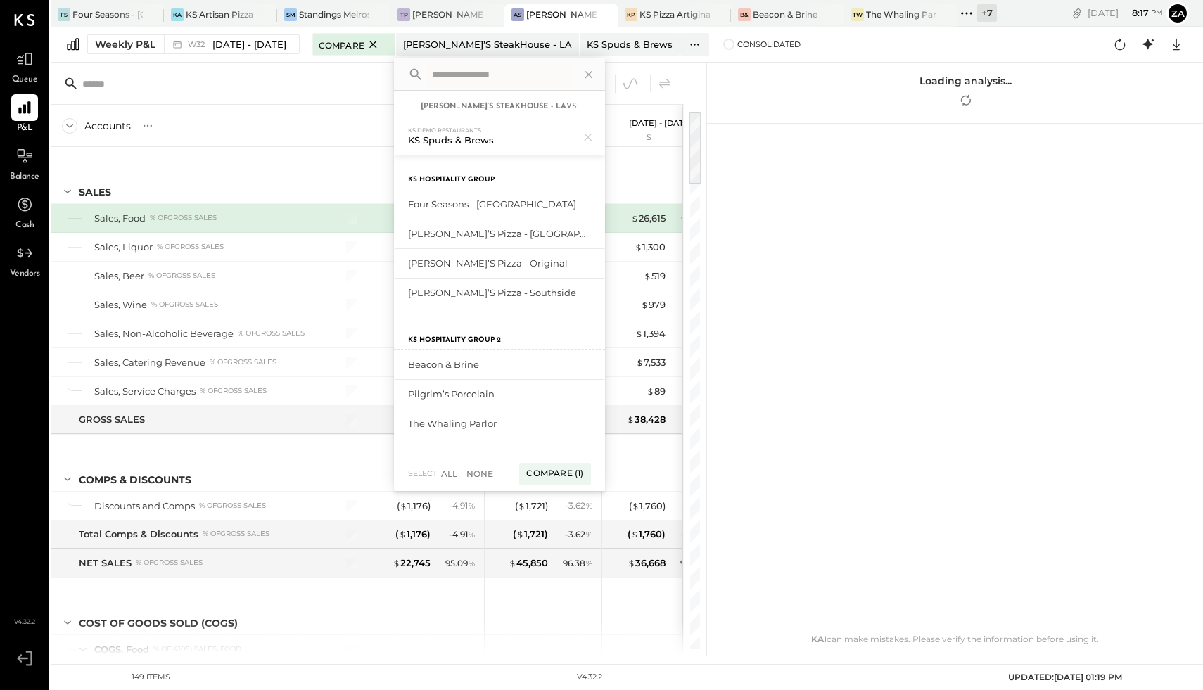
scroll to position [170, 0]
click at [969, 127] on div at bounding box center [955, 390] width 482 height 532
click at [964, 104] on icon "Refresh analysis" at bounding box center [966, 102] width 8 height 7
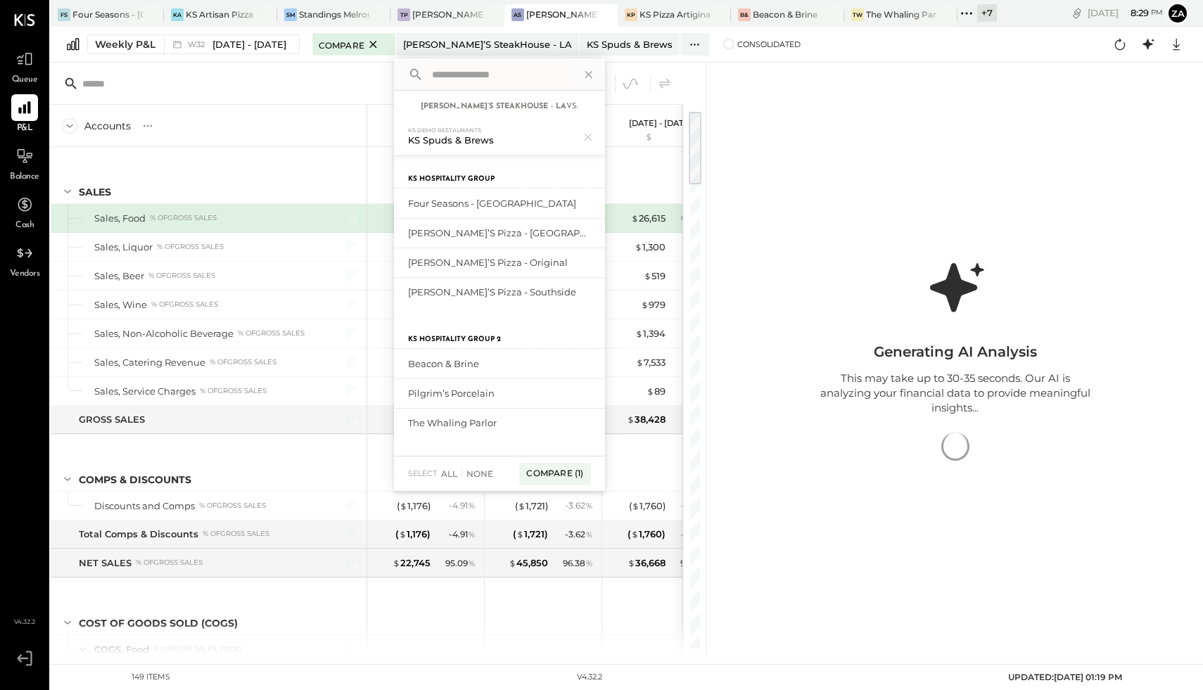
click at [879, 263] on div "Generating AI Analysis This may take up to 30-35 seconds. Our AI is analyzing y…" at bounding box center [955, 359] width 281 height 226
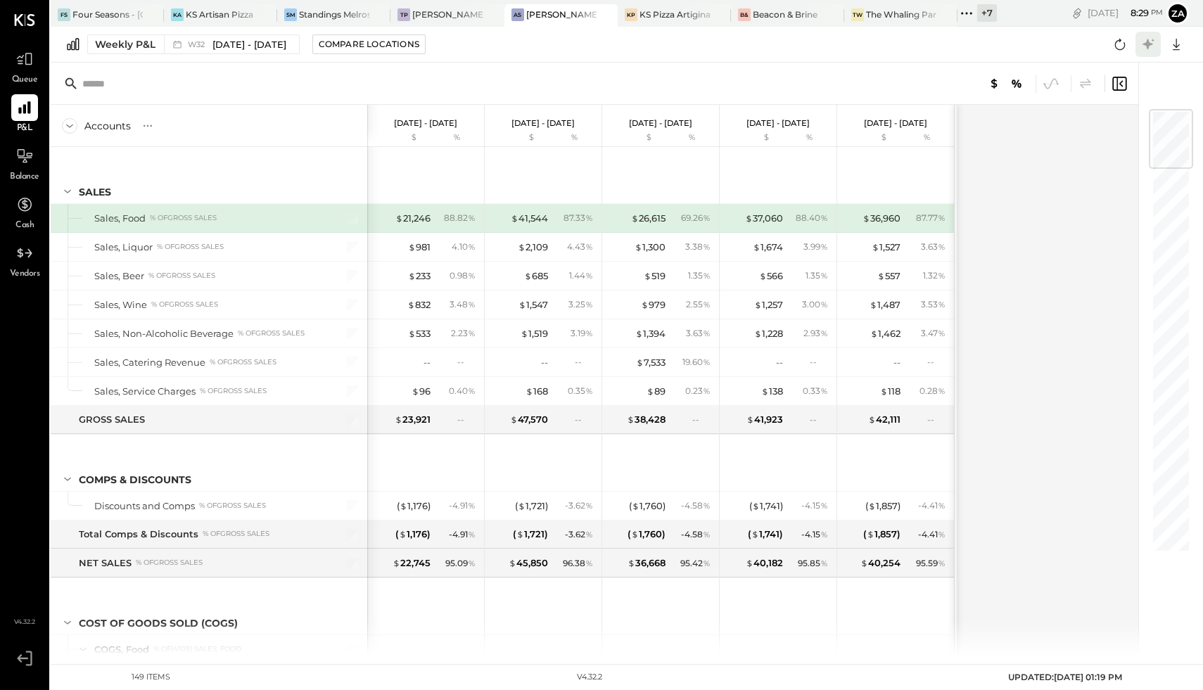
click at [1156, 45] on icon at bounding box center [1148, 44] width 18 height 18
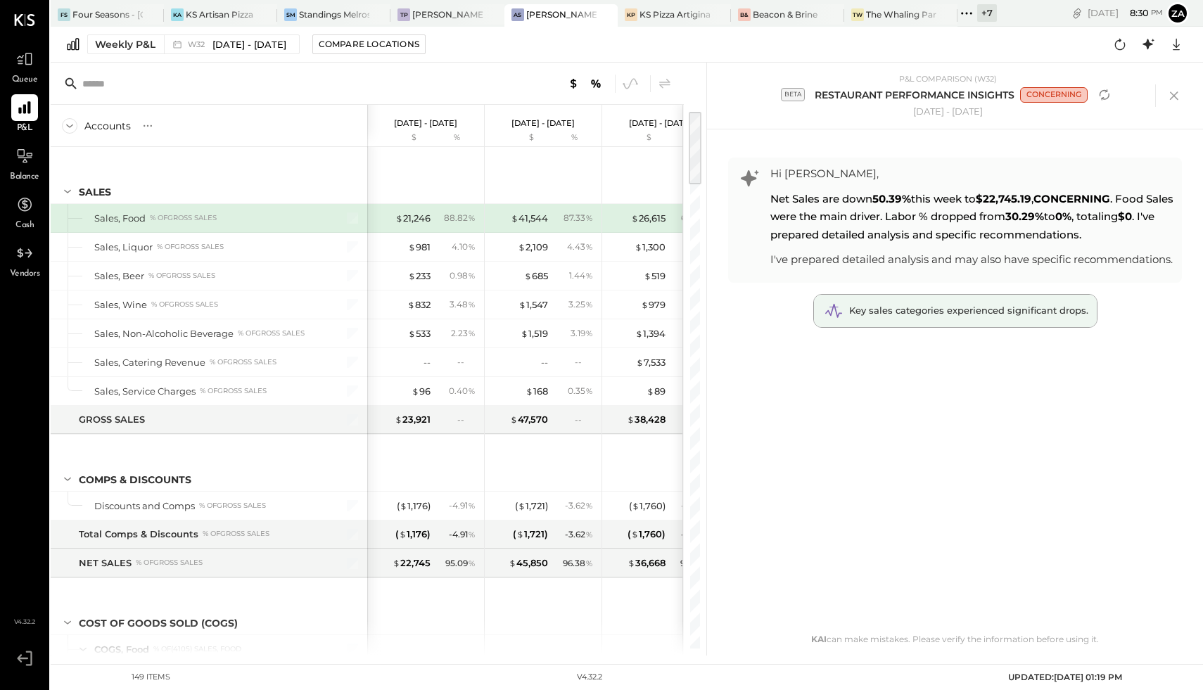
click at [920, 327] on div "Key sales categories experienced significant drops." at bounding box center [955, 311] width 283 height 32
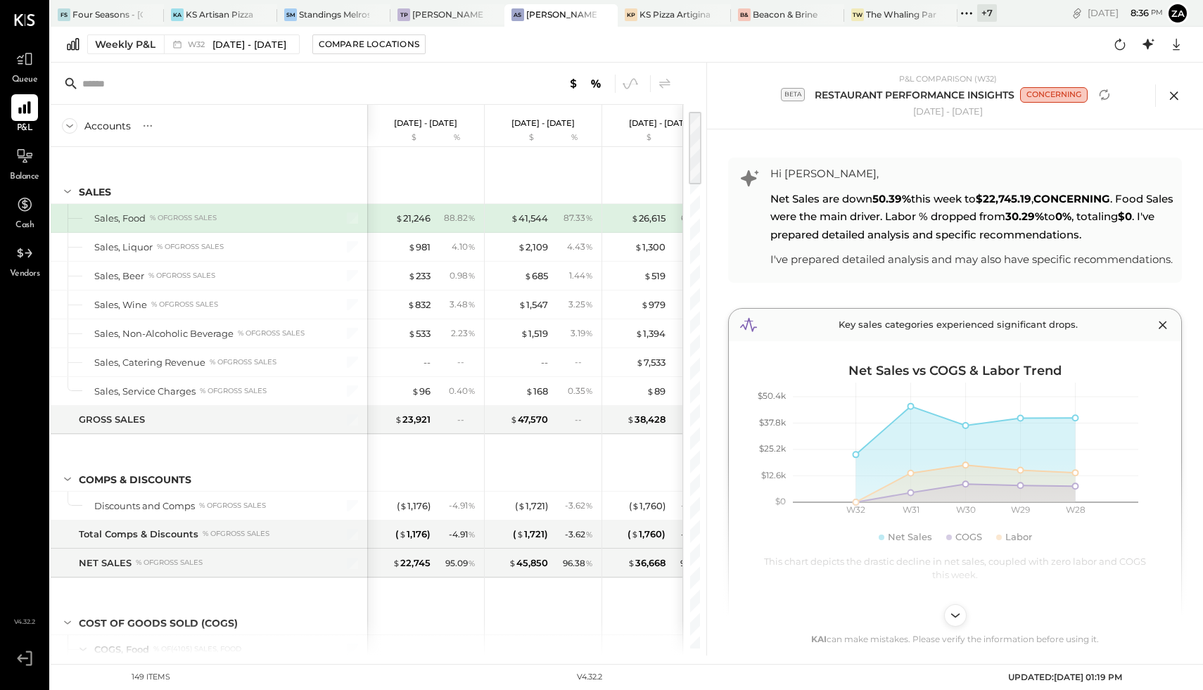
click at [1173, 98] on icon at bounding box center [1173, 95] width 21 height 21
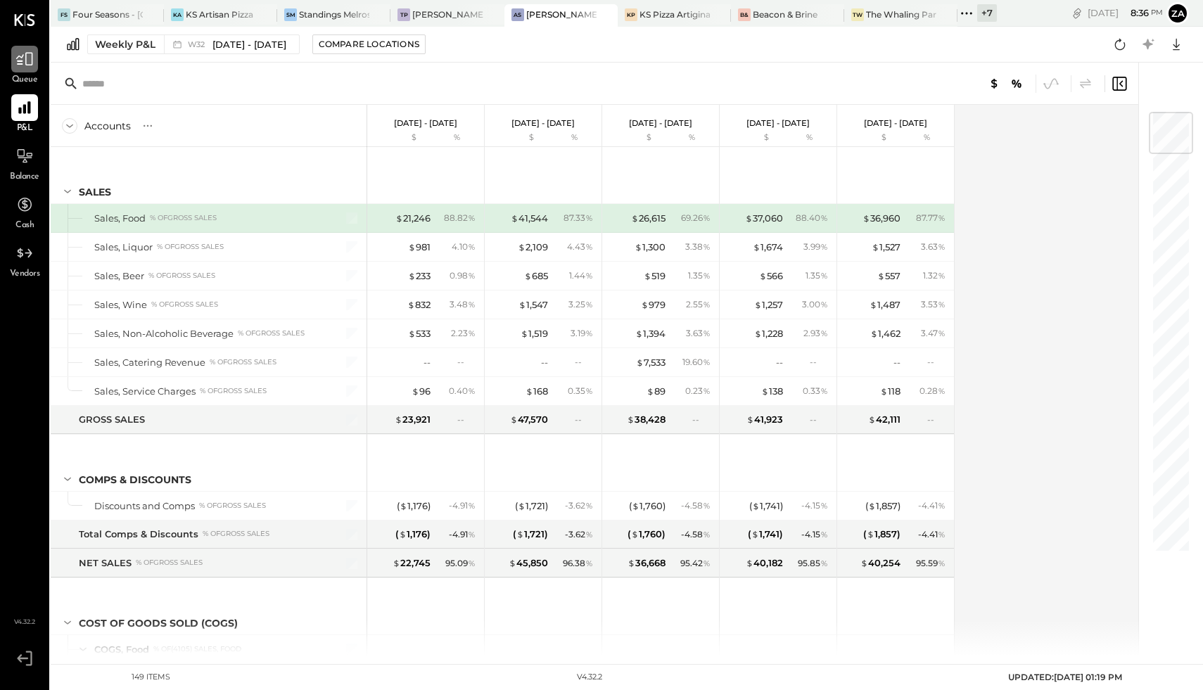
click at [30, 53] on icon at bounding box center [24, 59] width 17 height 13
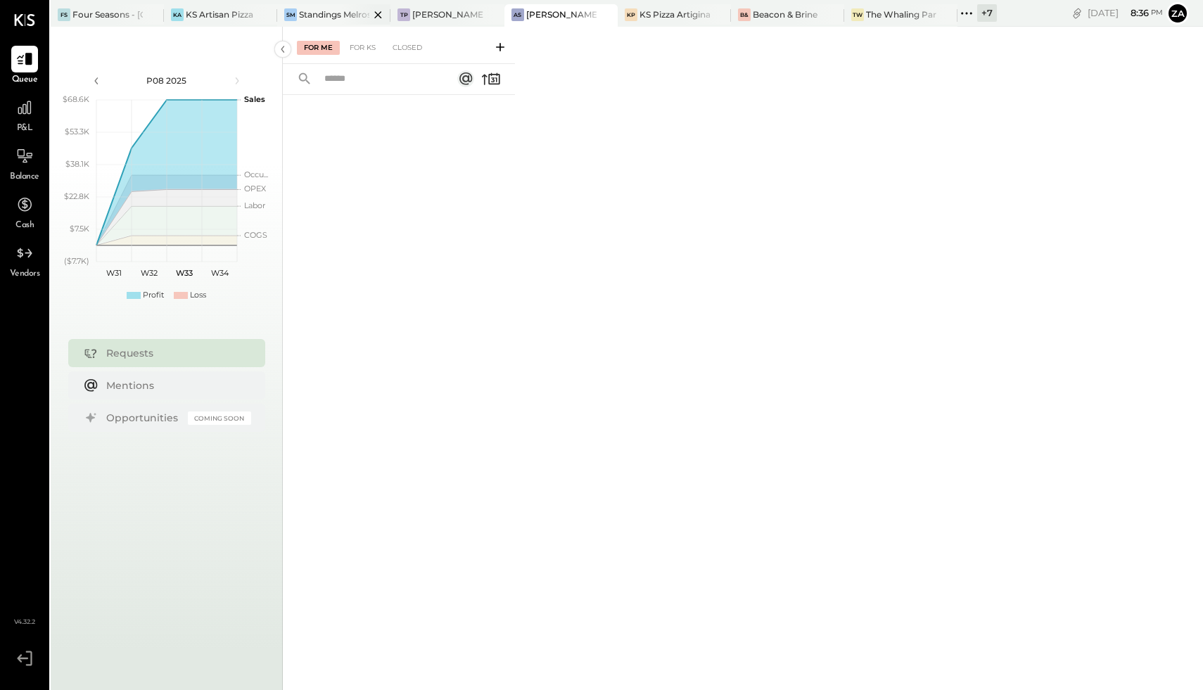
click at [340, 13] on div "Standings Melrose" at bounding box center [334, 14] width 70 height 12
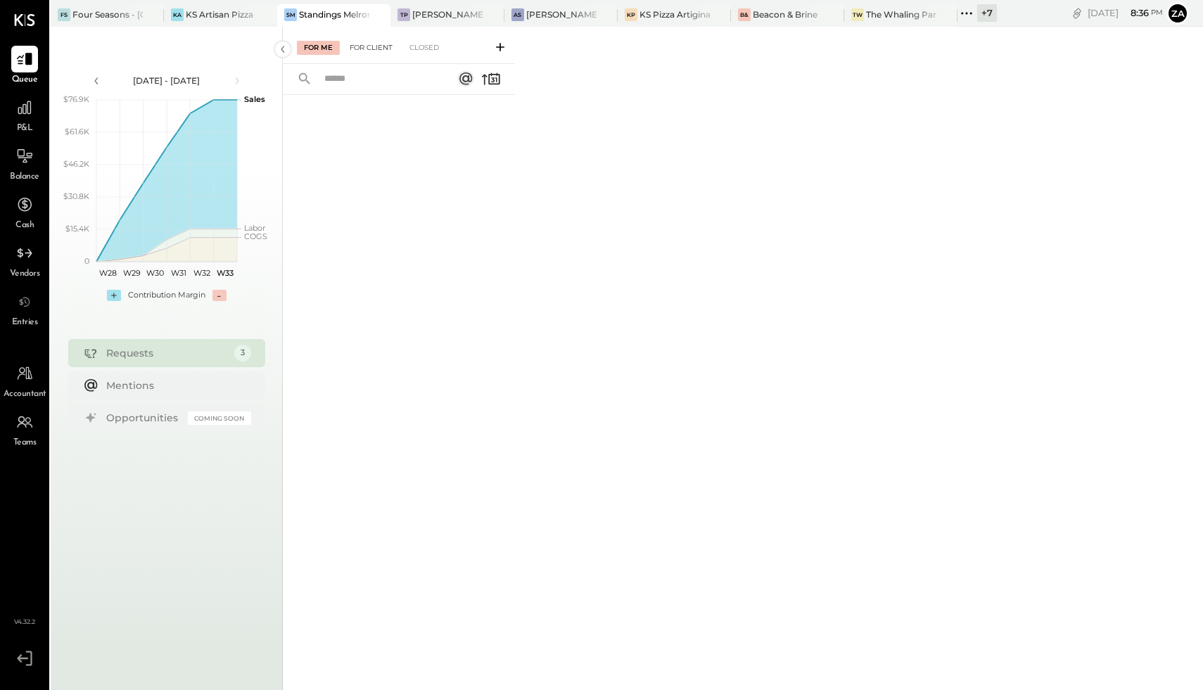
click at [365, 49] on div "For Client" at bounding box center [371, 48] width 57 height 14
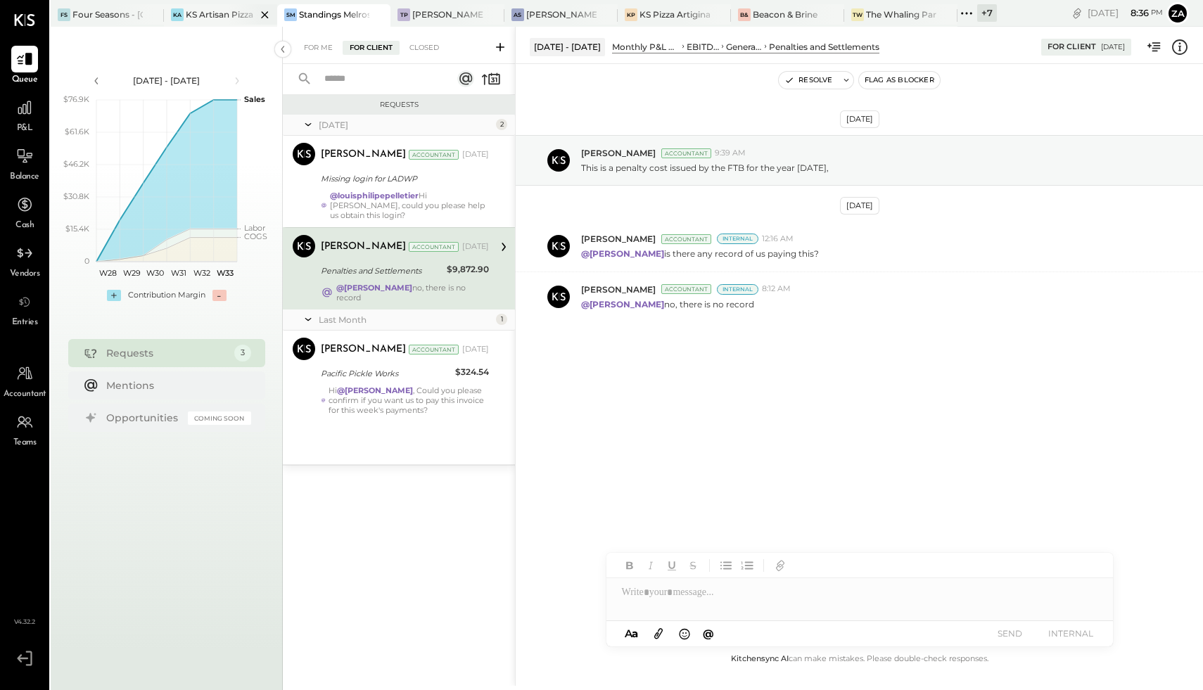
click at [230, 13] on div at bounding box center [252, 14] width 49 height 20
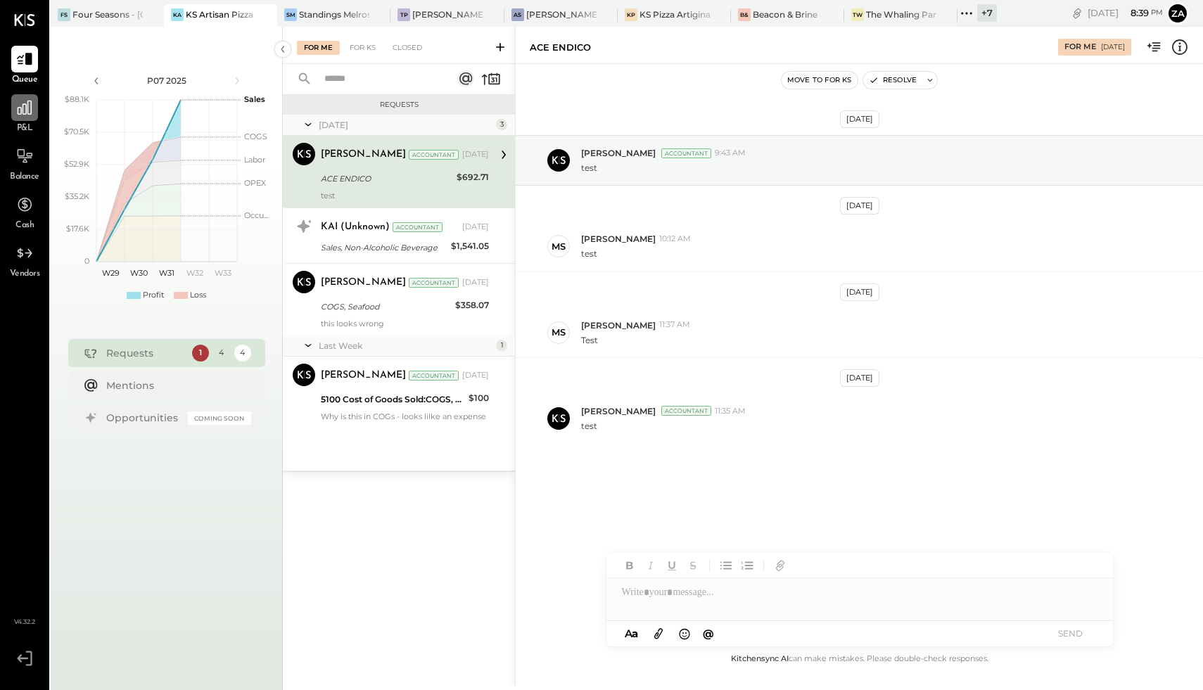
click at [25, 108] on icon at bounding box center [24, 107] width 18 height 18
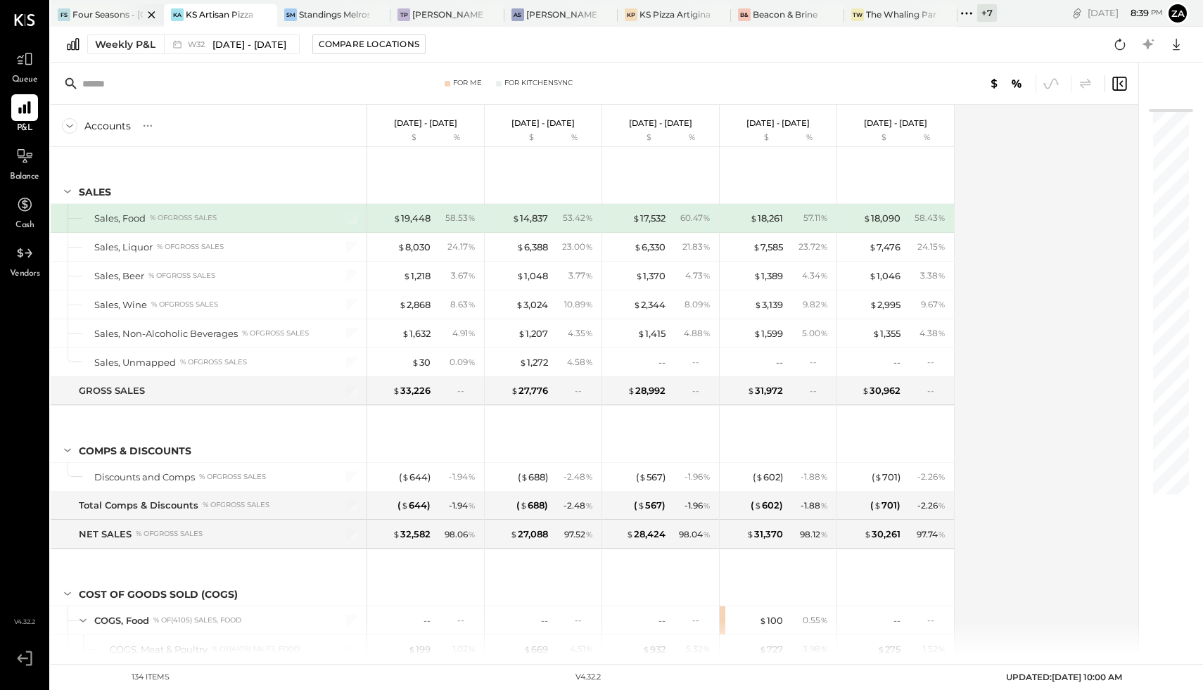
click at [150, 14] on icon at bounding box center [152, 14] width 18 height 17
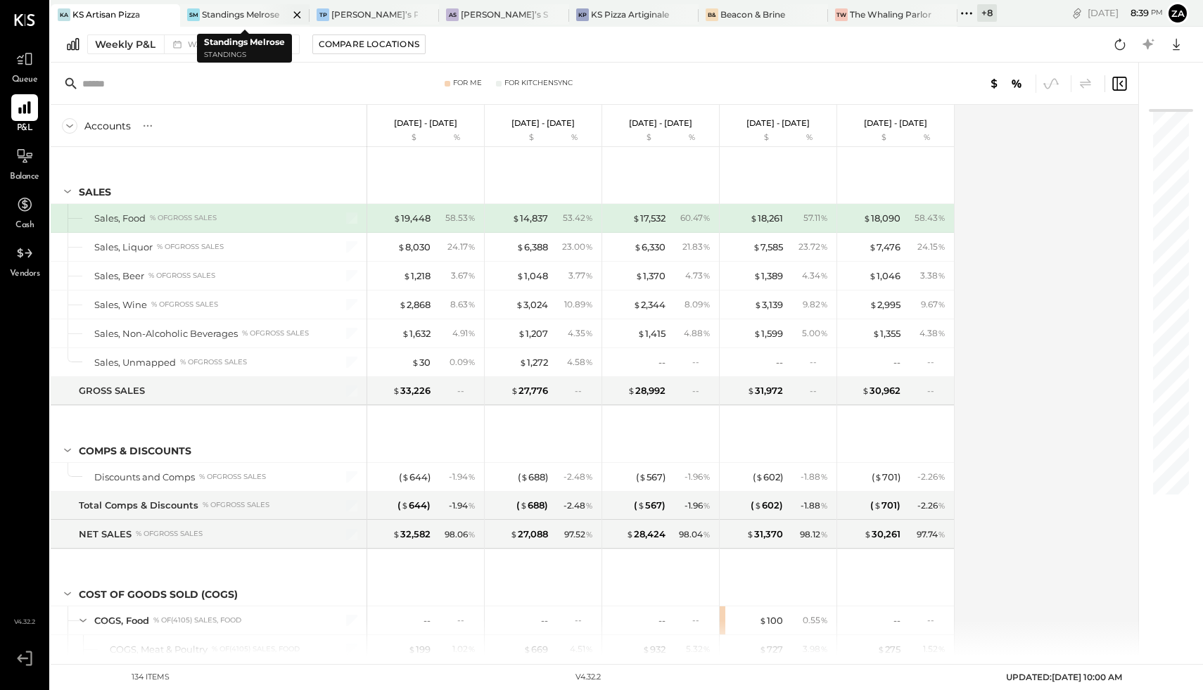
click at [293, 13] on icon at bounding box center [297, 14] width 18 height 17
